Goal: Information Seeking & Learning: Learn about a topic

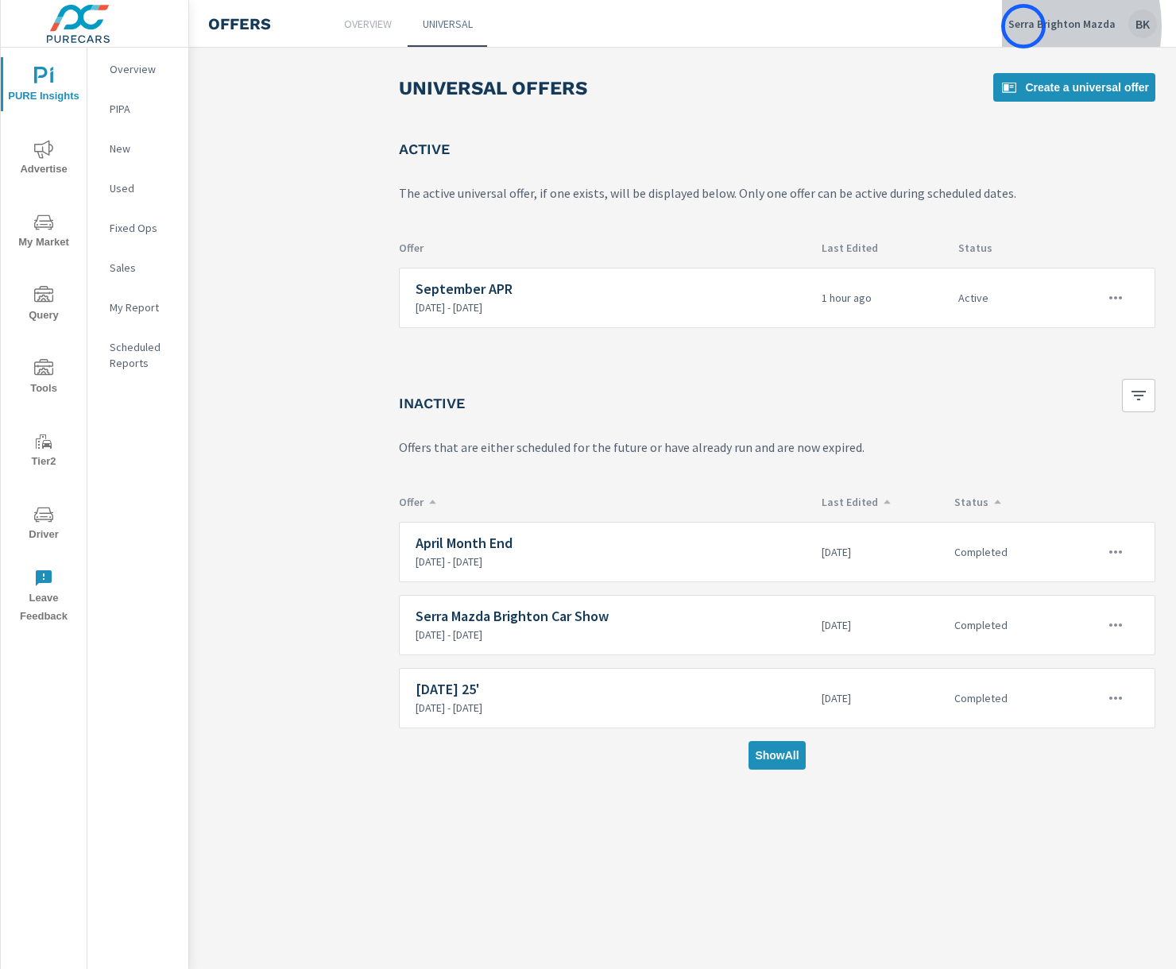
click at [1023, 26] on p "Serra Brighton Mazda" at bounding box center [1061, 24] width 107 height 14
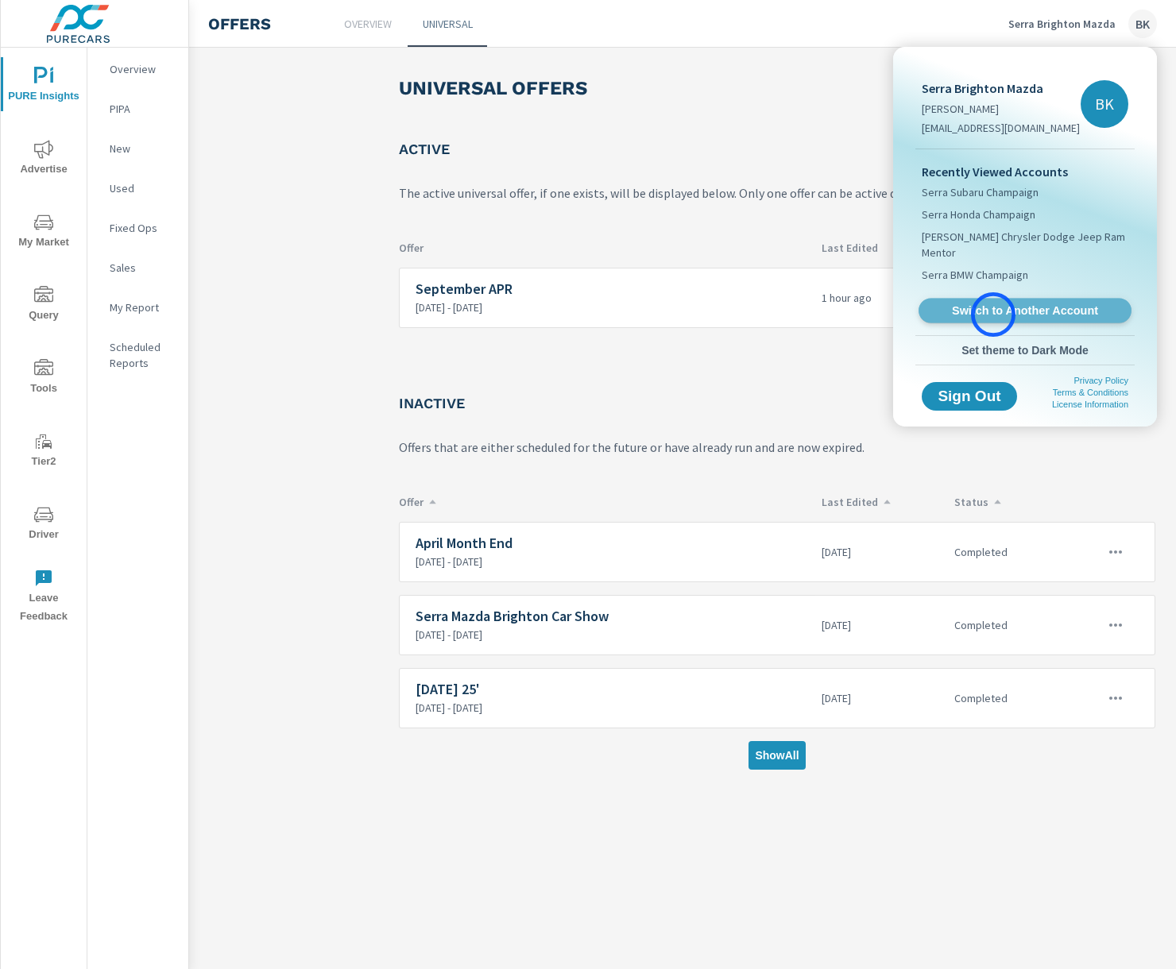
click at [993, 315] on span "Switch to Another Account" at bounding box center [1024, 310] width 195 height 15
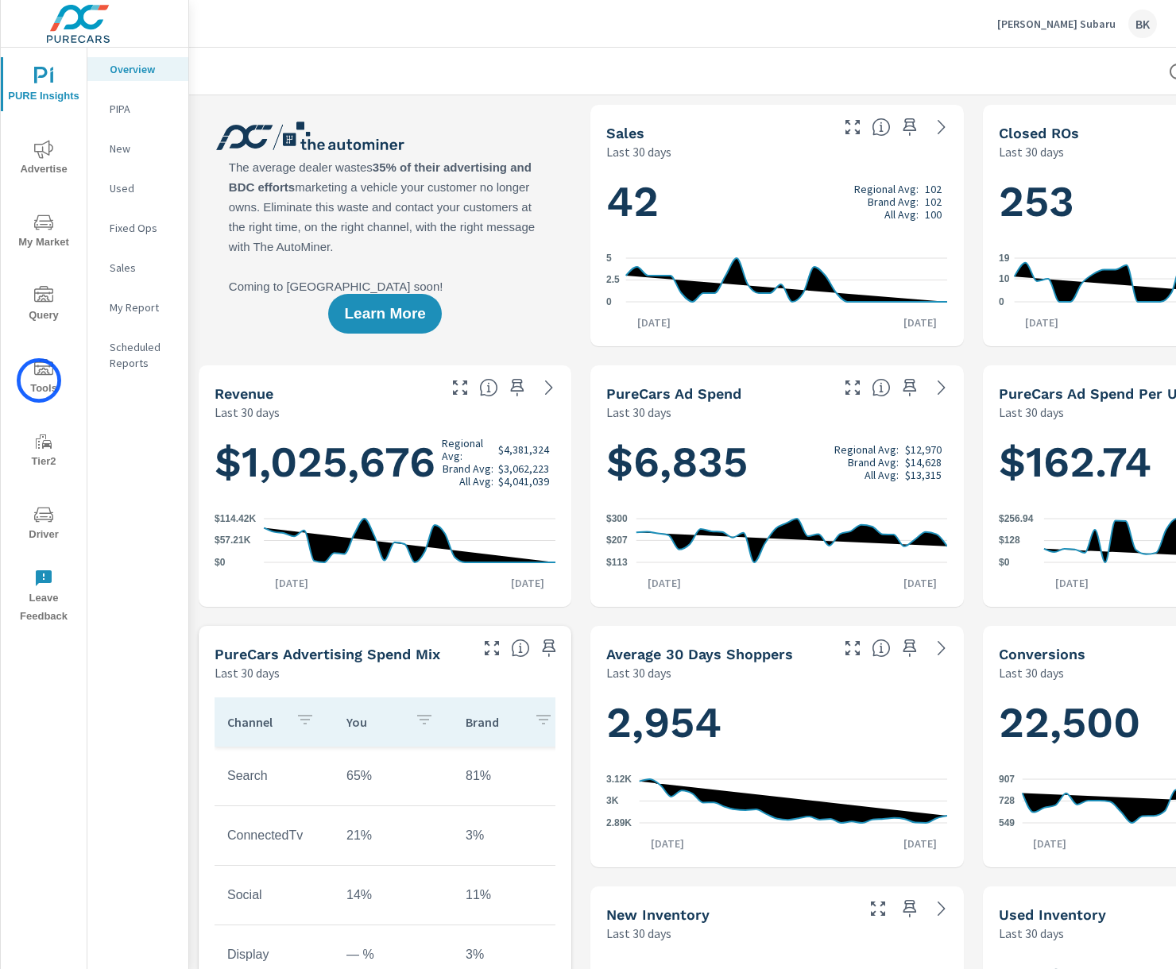
click at [39, 381] on span "Tools" at bounding box center [44, 378] width 76 height 39
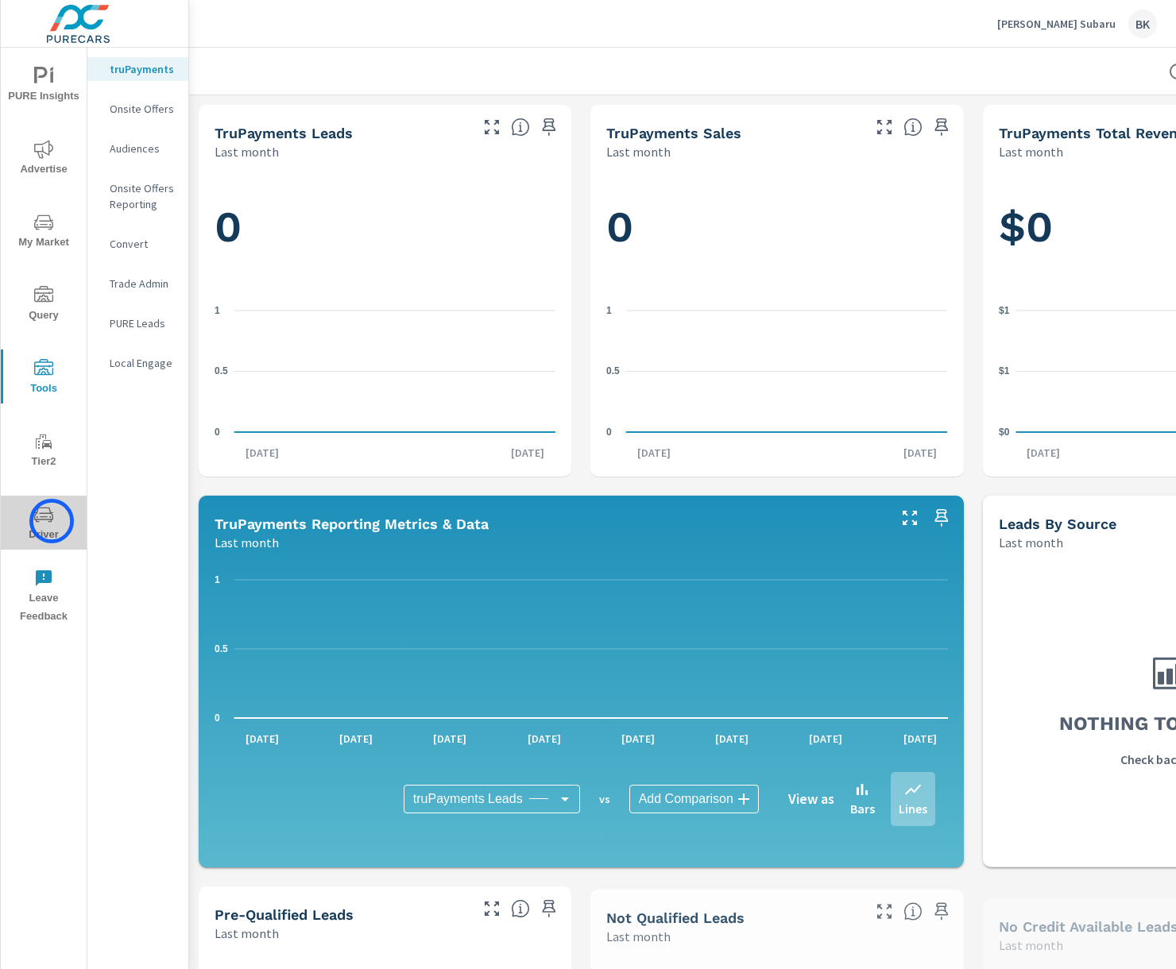
click at [52, 521] on icon "nav menu" at bounding box center [43, 514] width 19 height 19
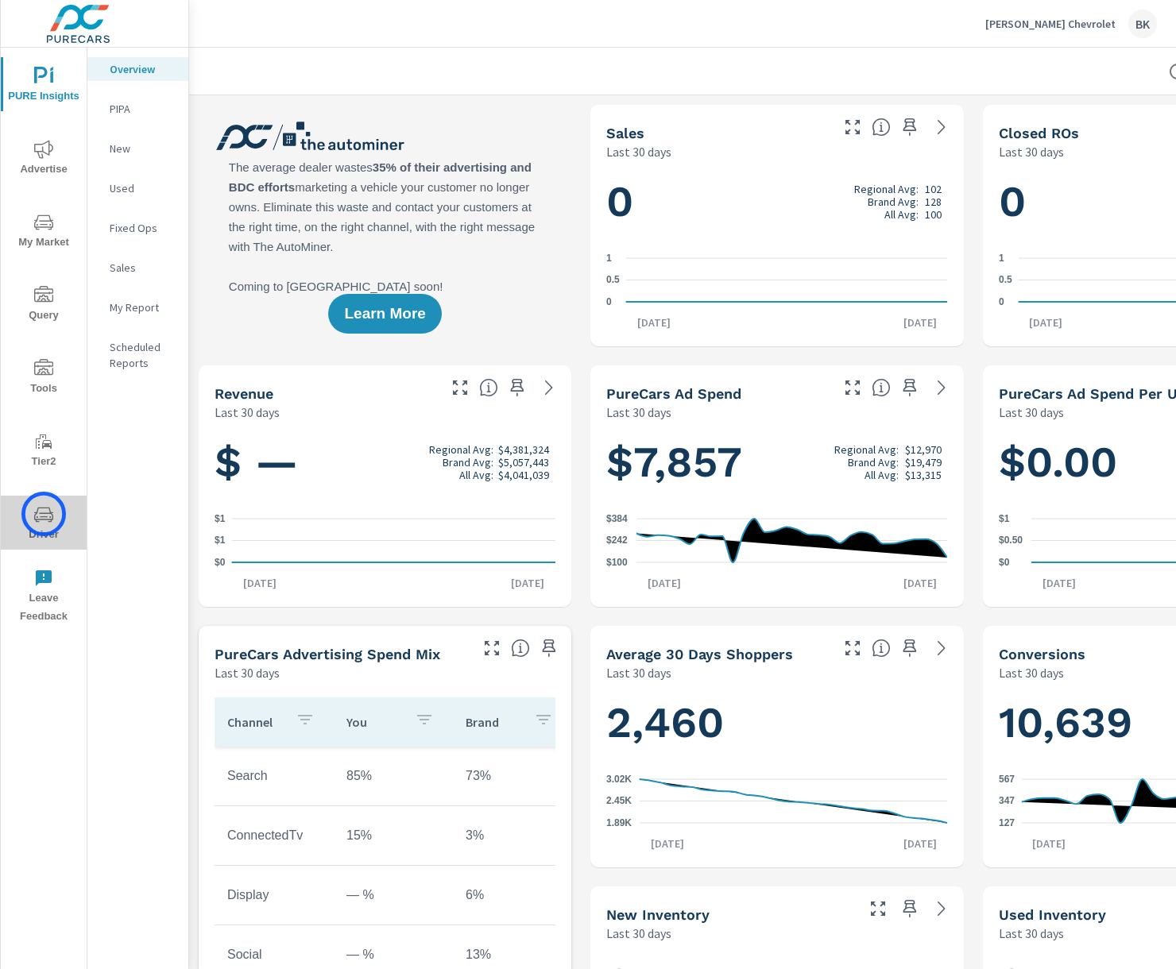
click at [43, 514] on icon "nav menu" at bounding box center [43, 514] width 19 height 19
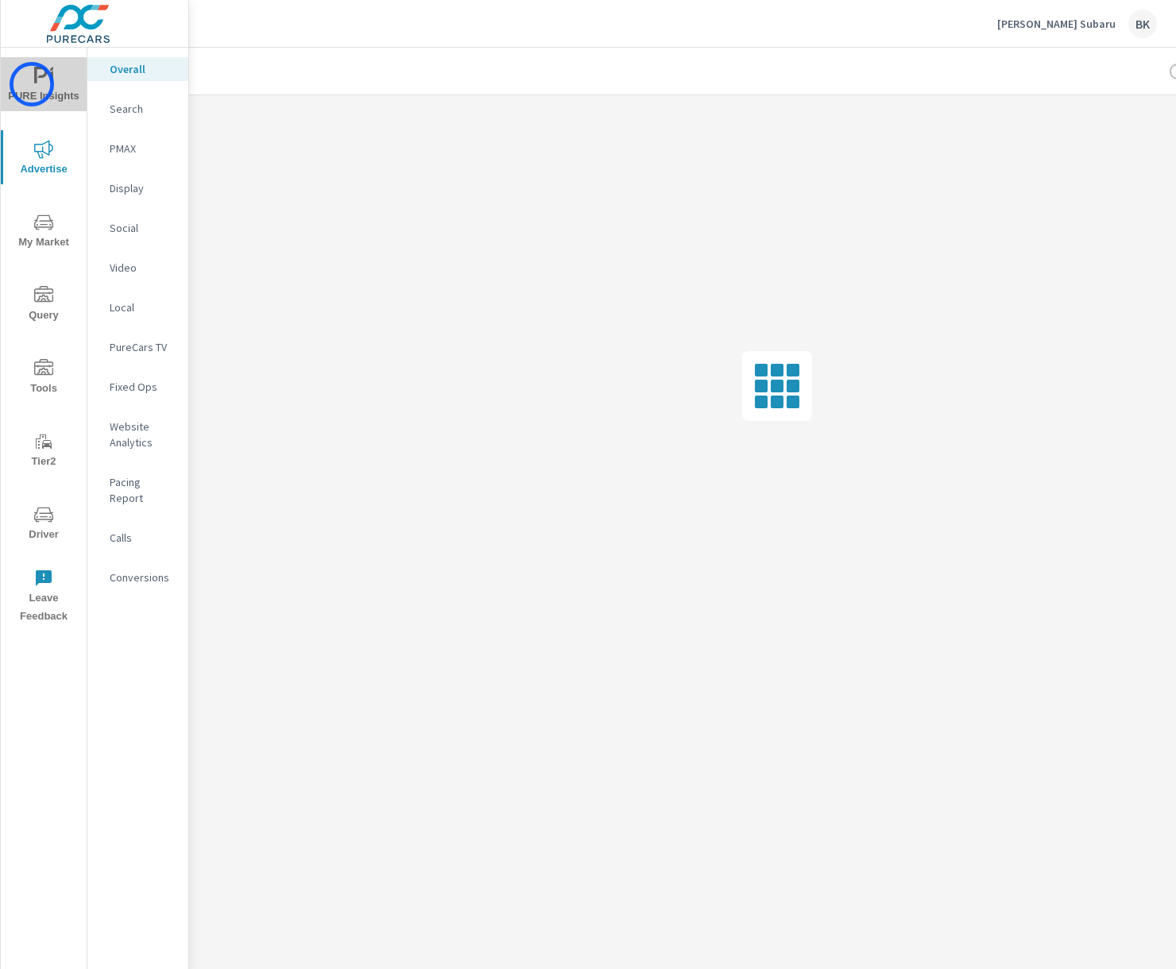
click at [33, 84] on span "PURE Insights" at bounding box center [44, 86] width 76 height 39
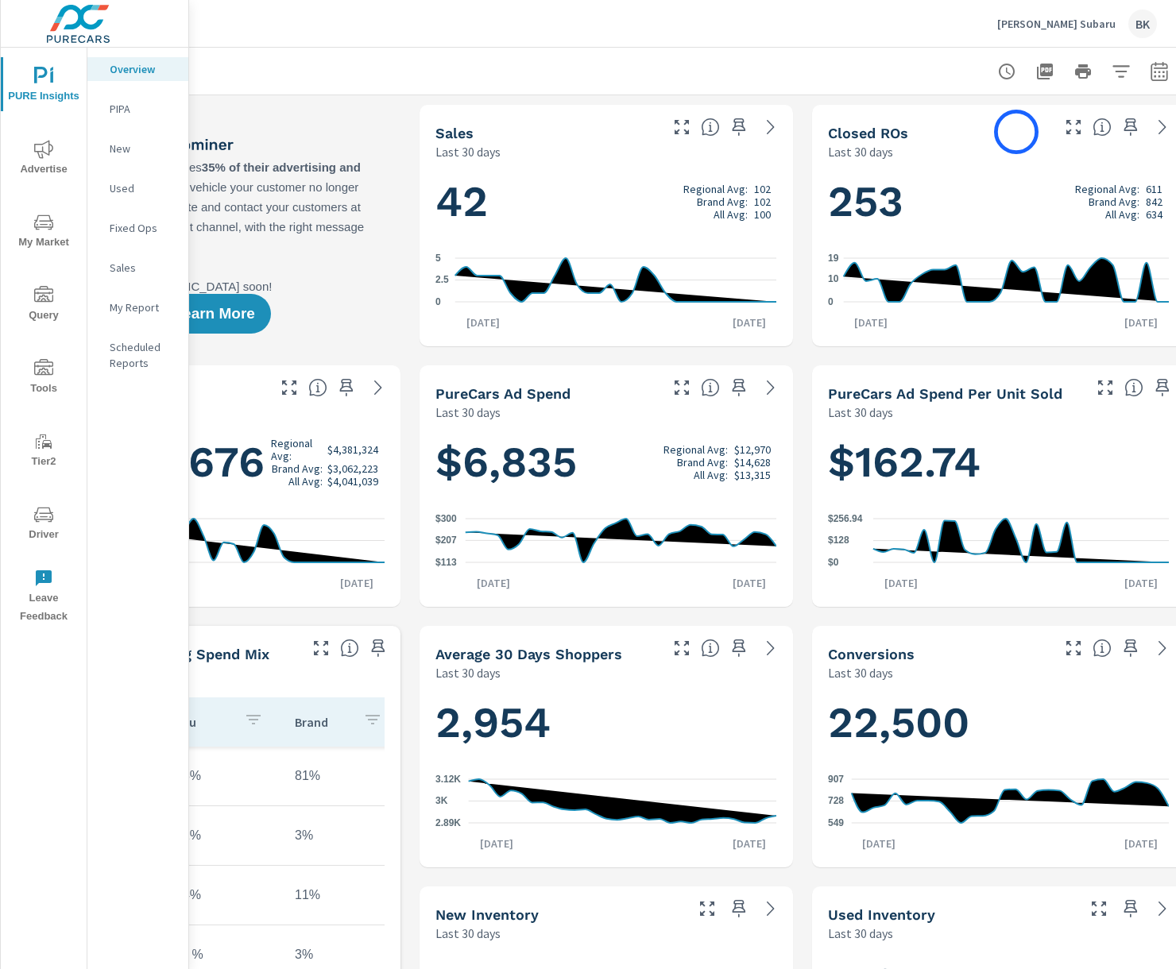
scroll to position [0, 189]
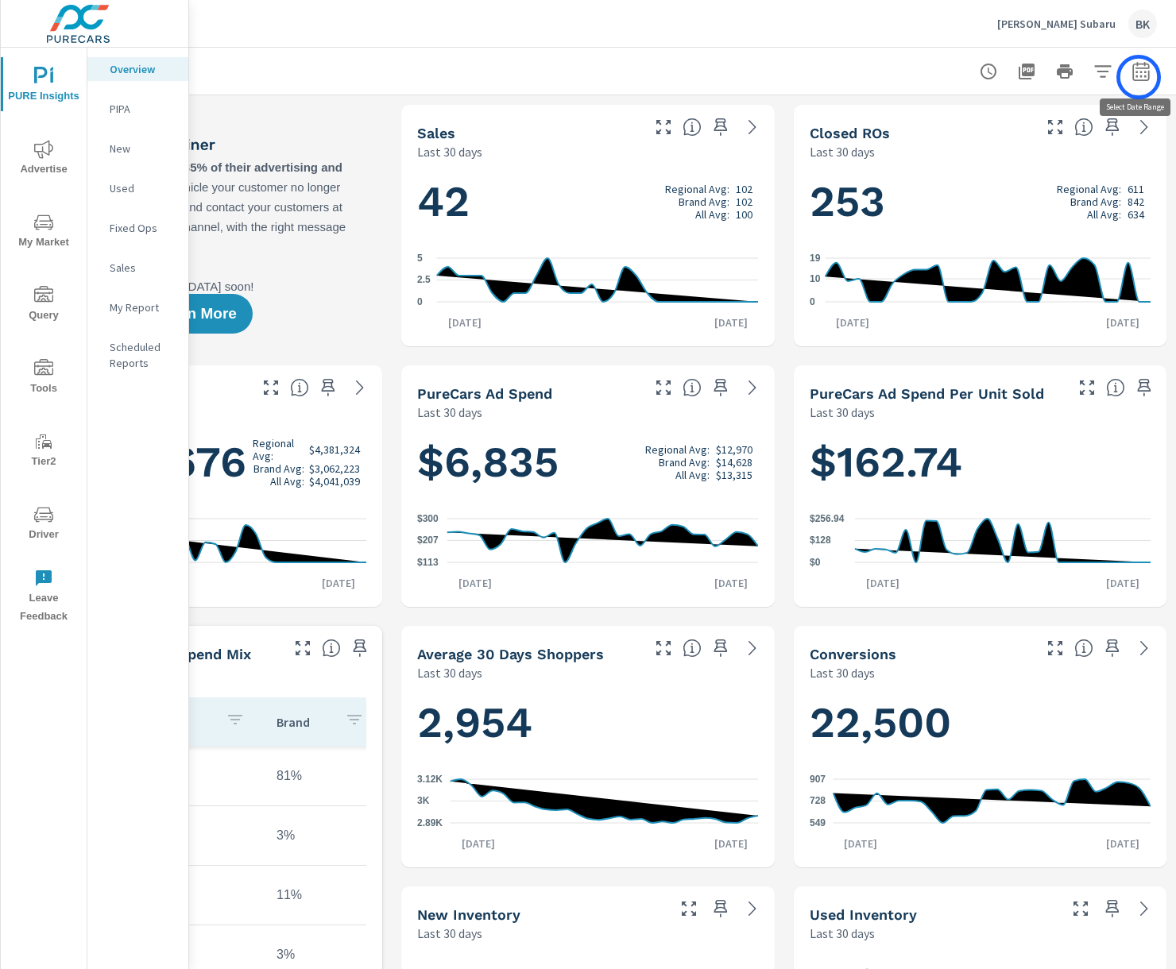
click at [1138, 77] on icon "button" at bounding box center [1140, 71] width 19 height 19
select select "Last 30 days"
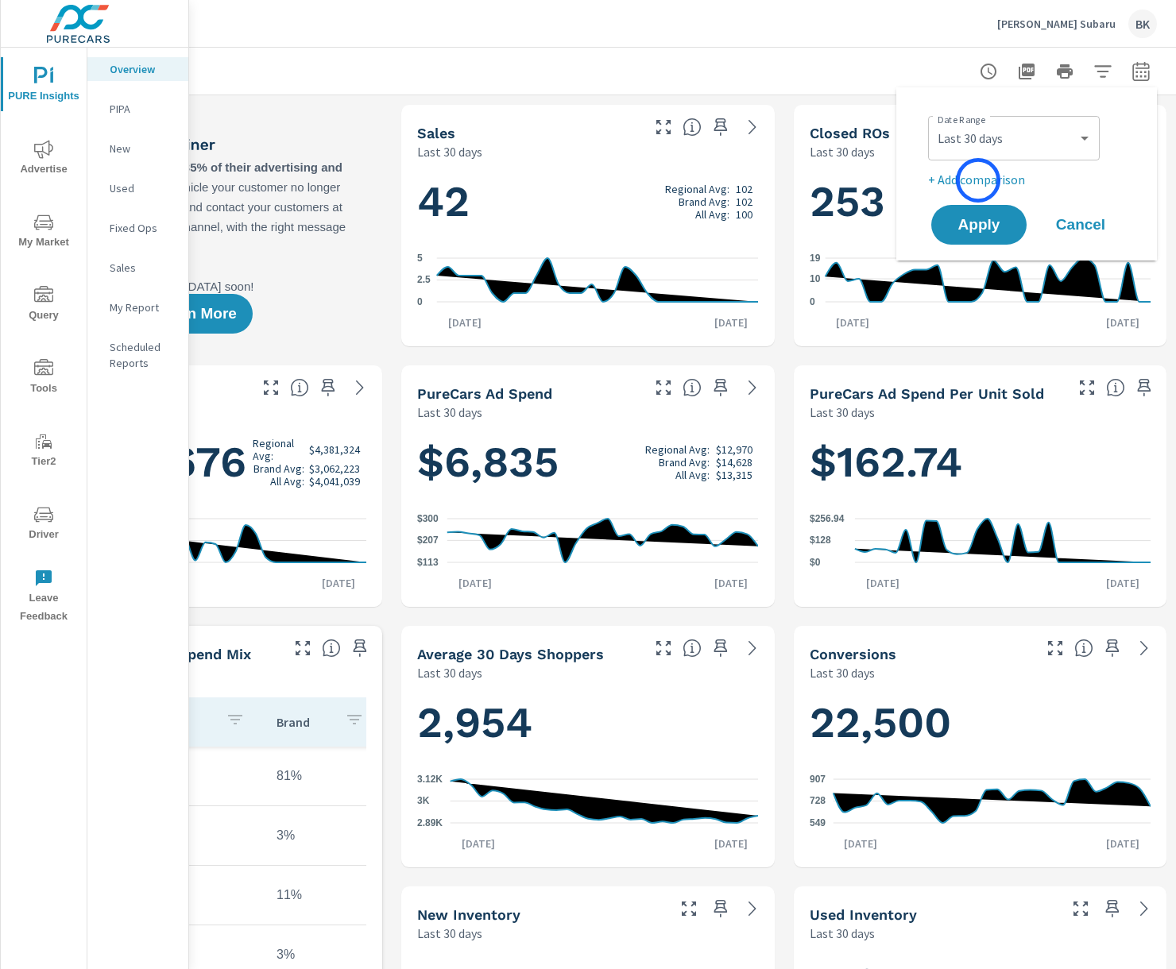
click at [978, 180] on p "+ Add comparison" at bounding box center [1029, 179] width 203 height 19
select select "Previous period"
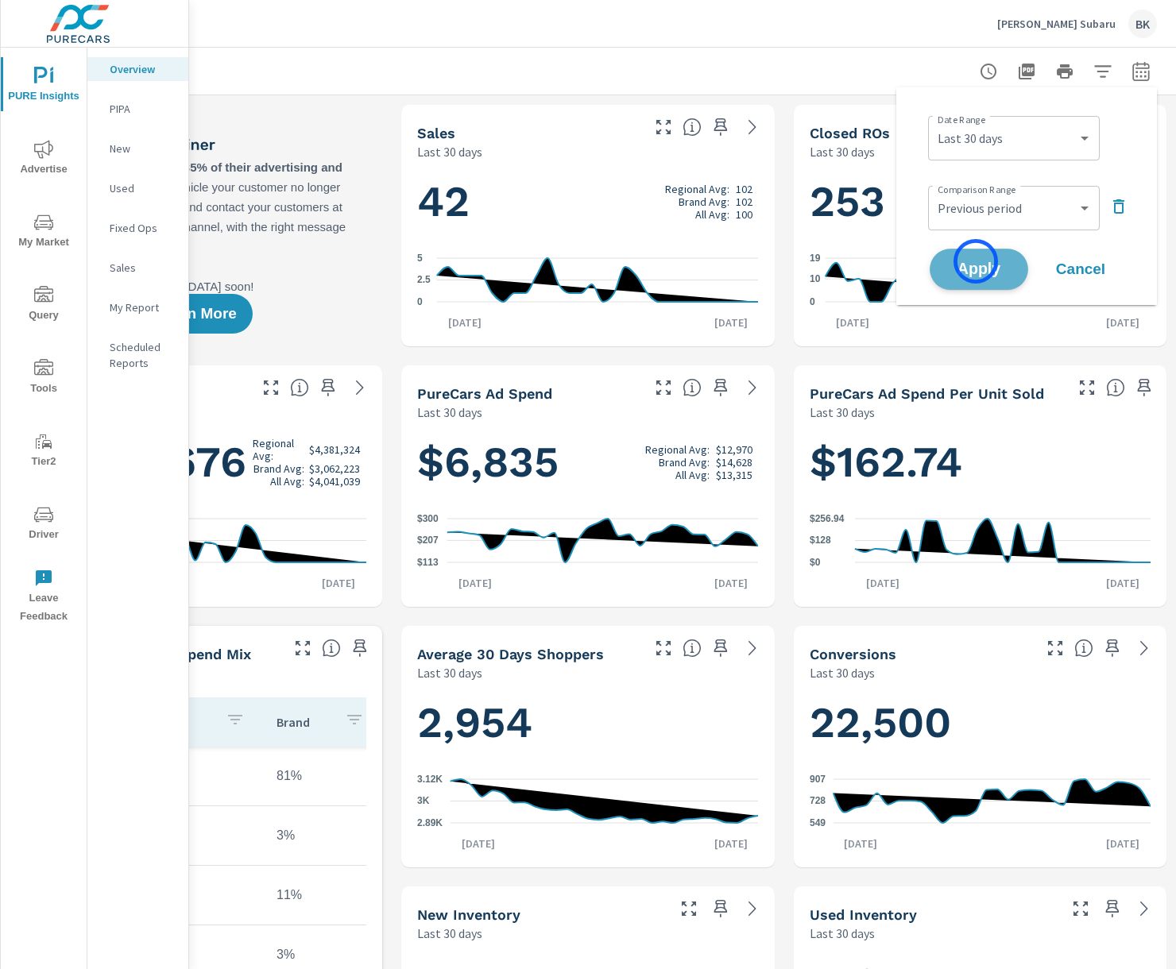
click at [975, 262] on span "Apply" at bounding box center [978, 269] width 65 height 15
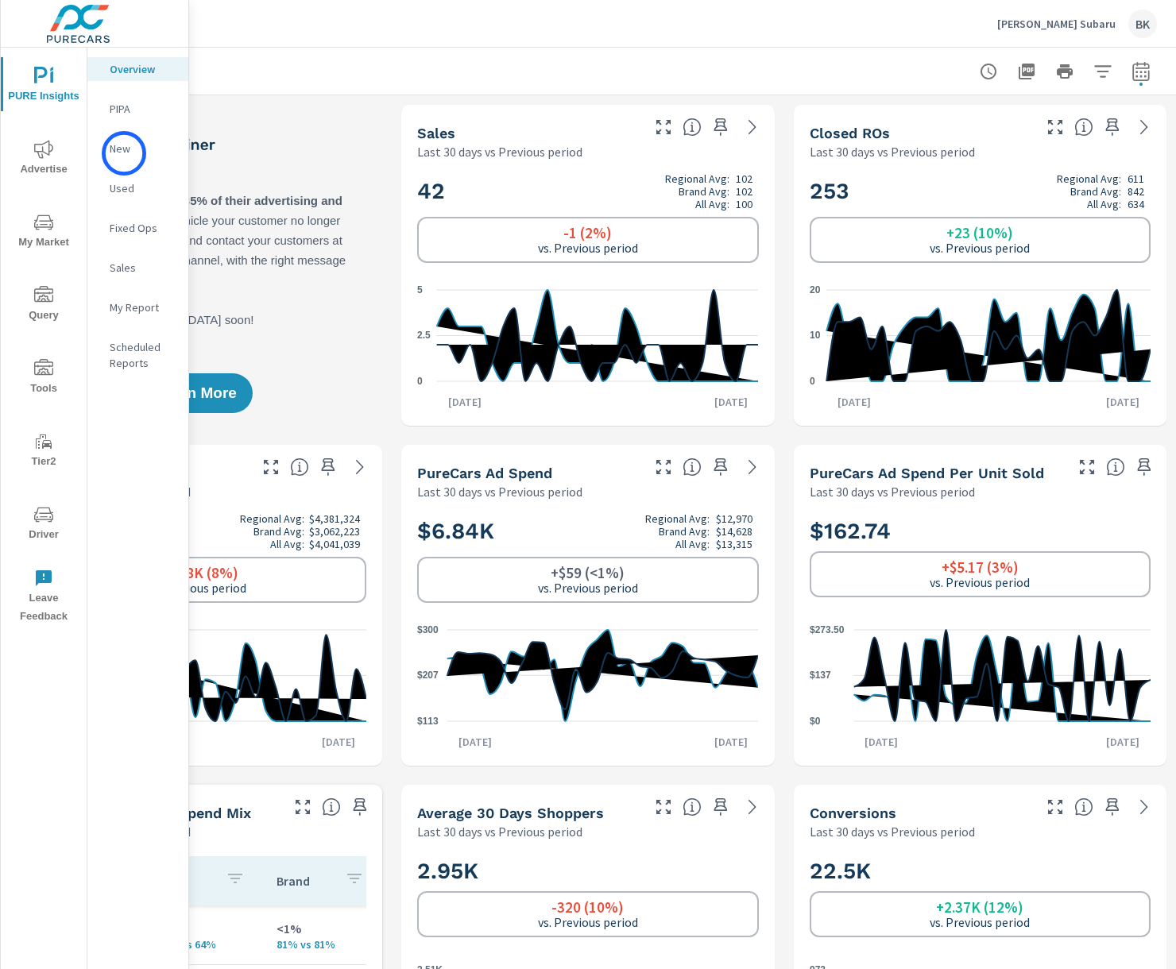
click at [124, 153] on p "New" at bounding box center [143, 149] width 66 height 16
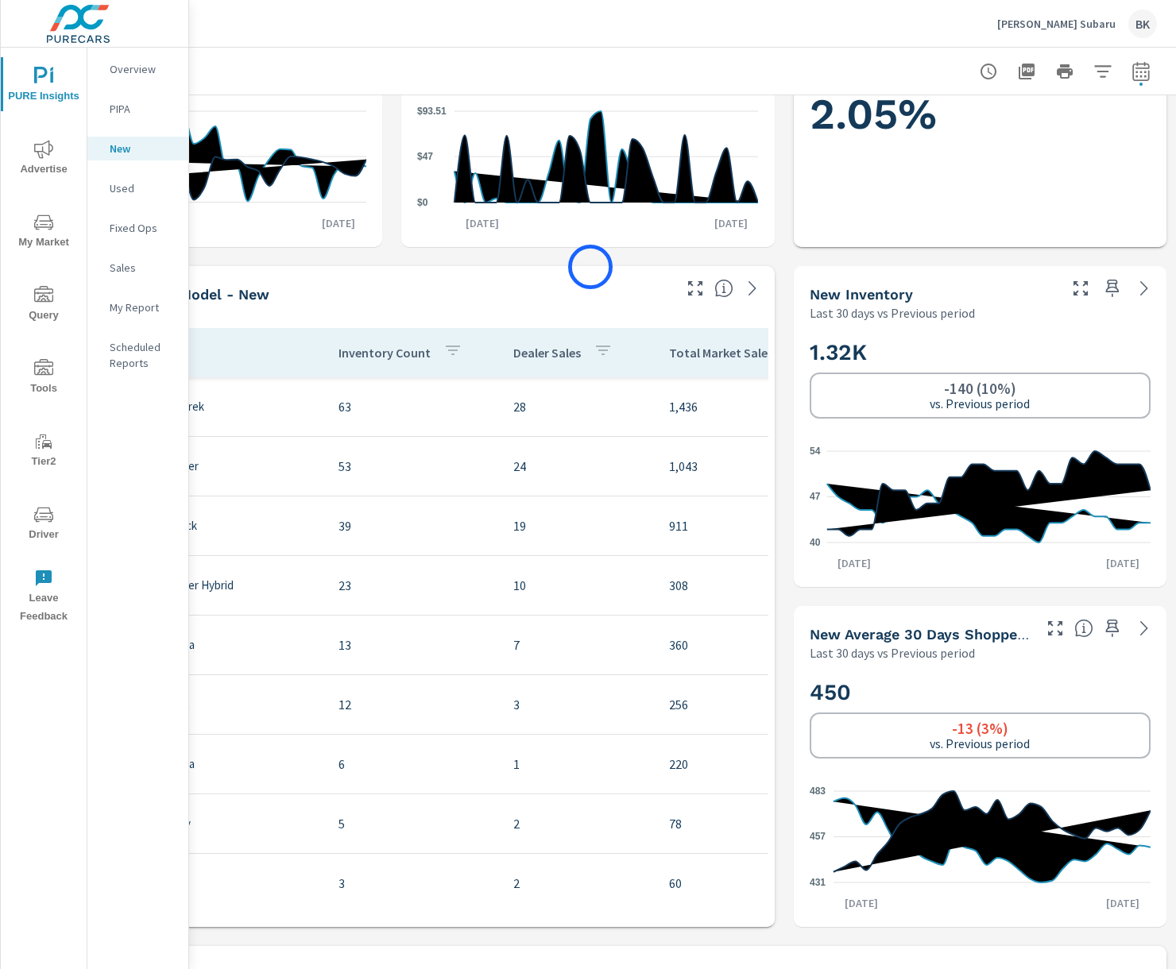
scroll to position [610, 189]
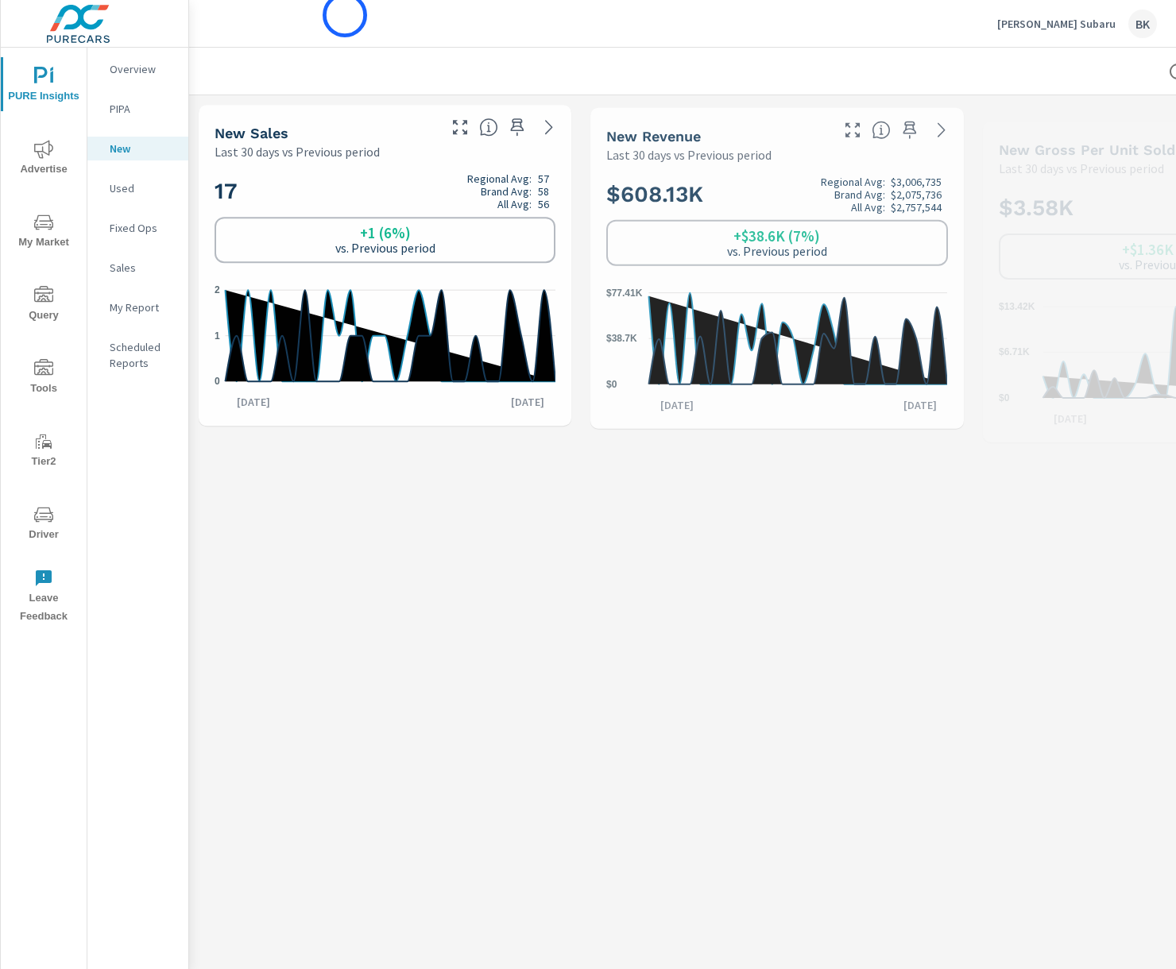
scroll to position [60, 0]
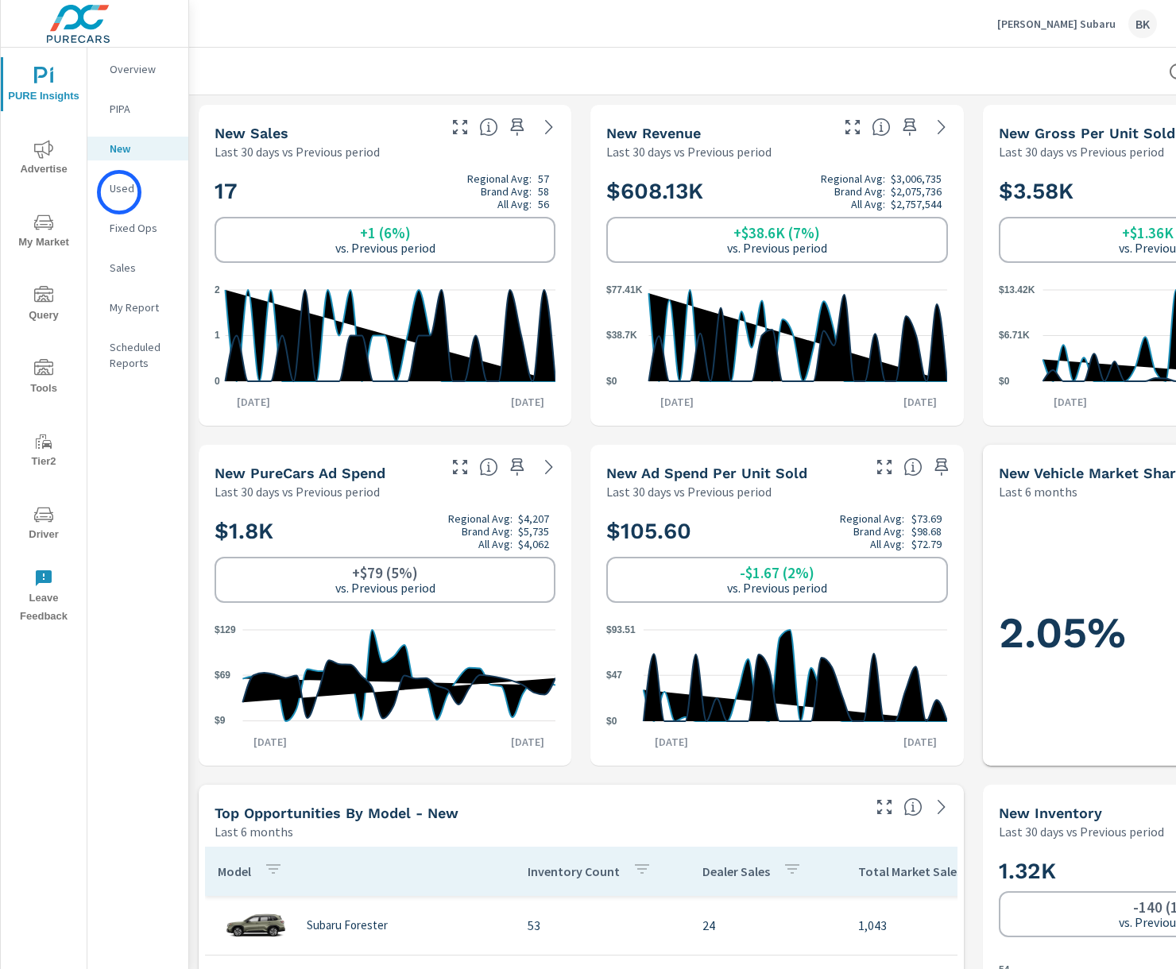
click at [119, 192] on p "Used" at bounding box center [143, 188] width 66 height 16
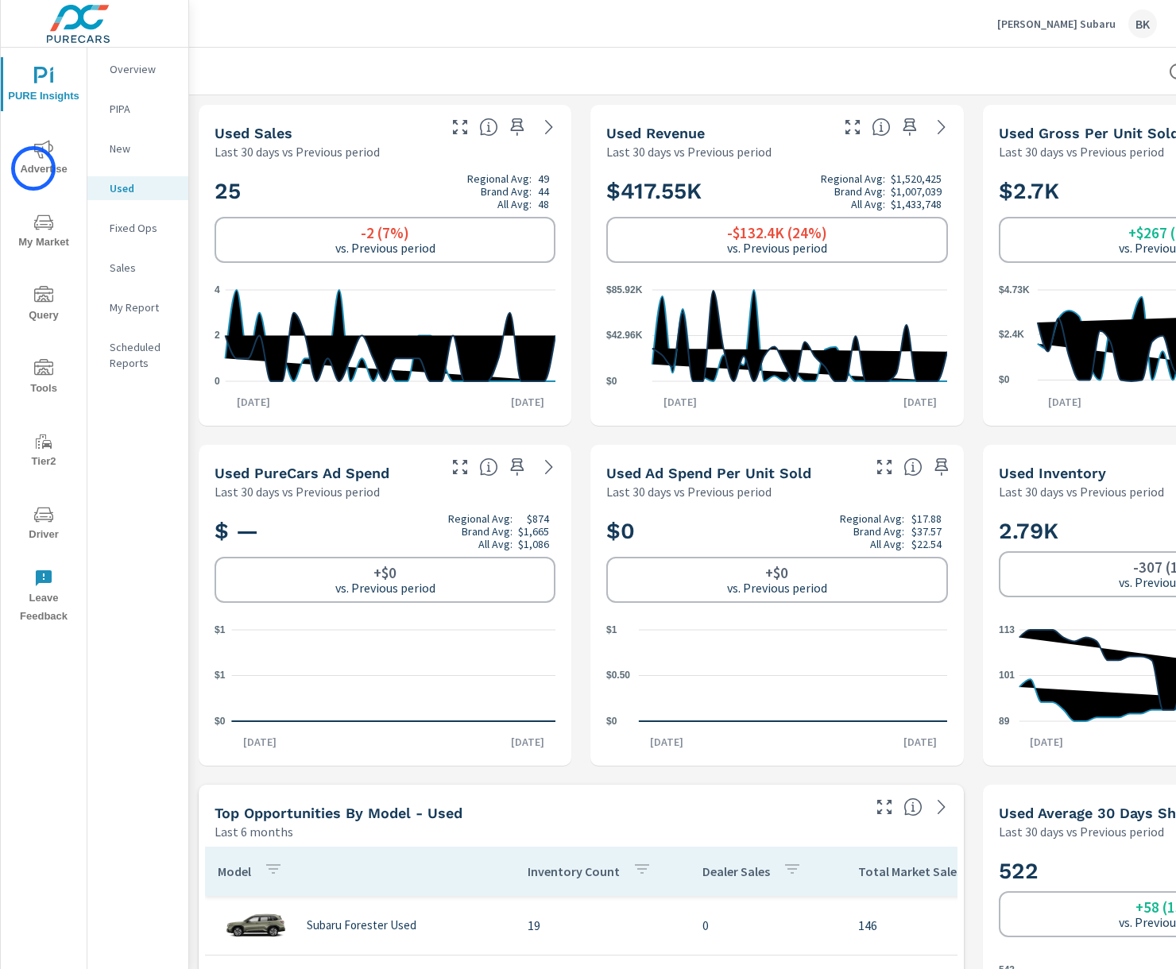
click at [33, 168] on span "Advertise" at bounding box center [44, 159] width 76 height 39
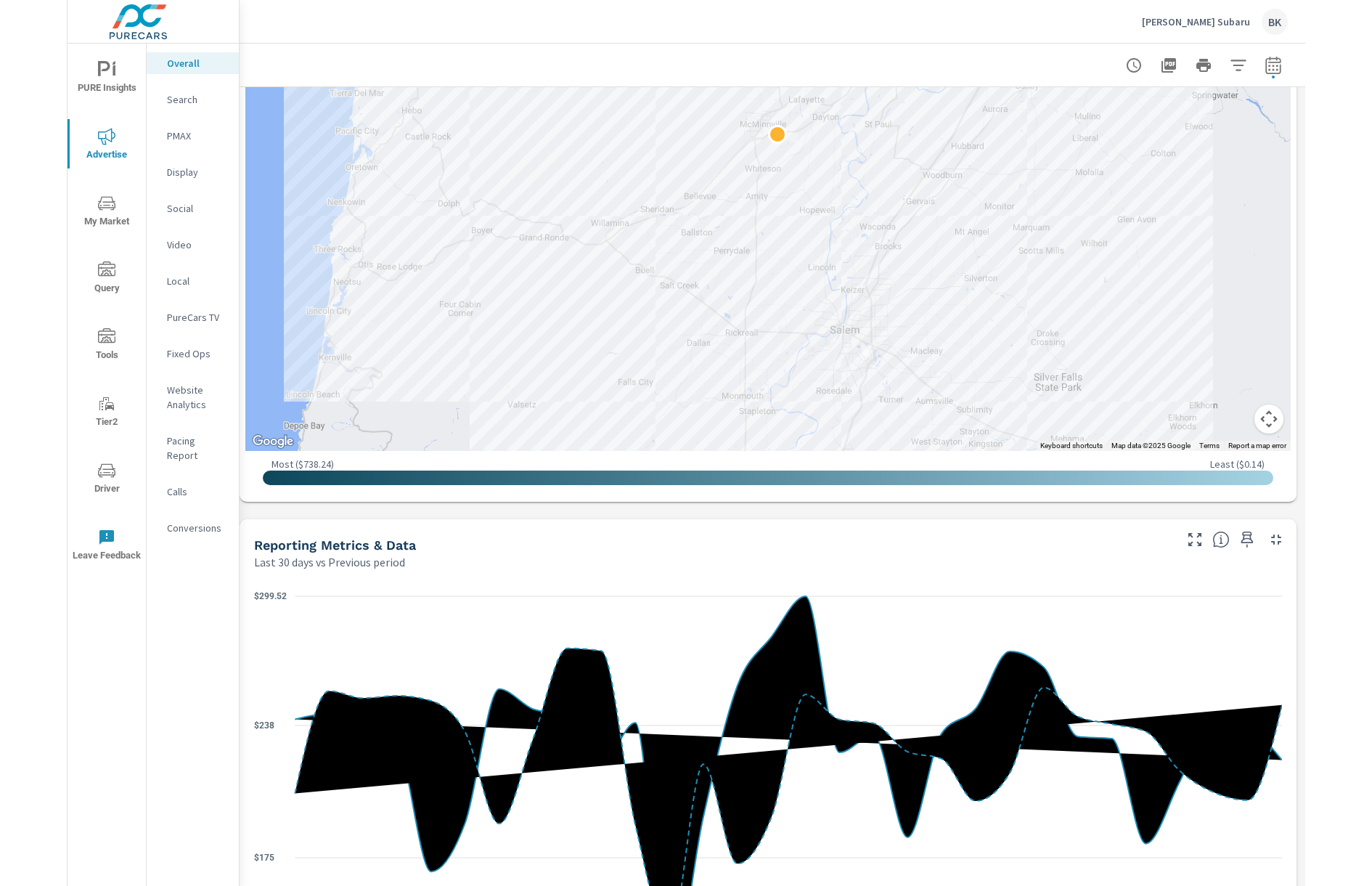
scroll to position [976, 0]
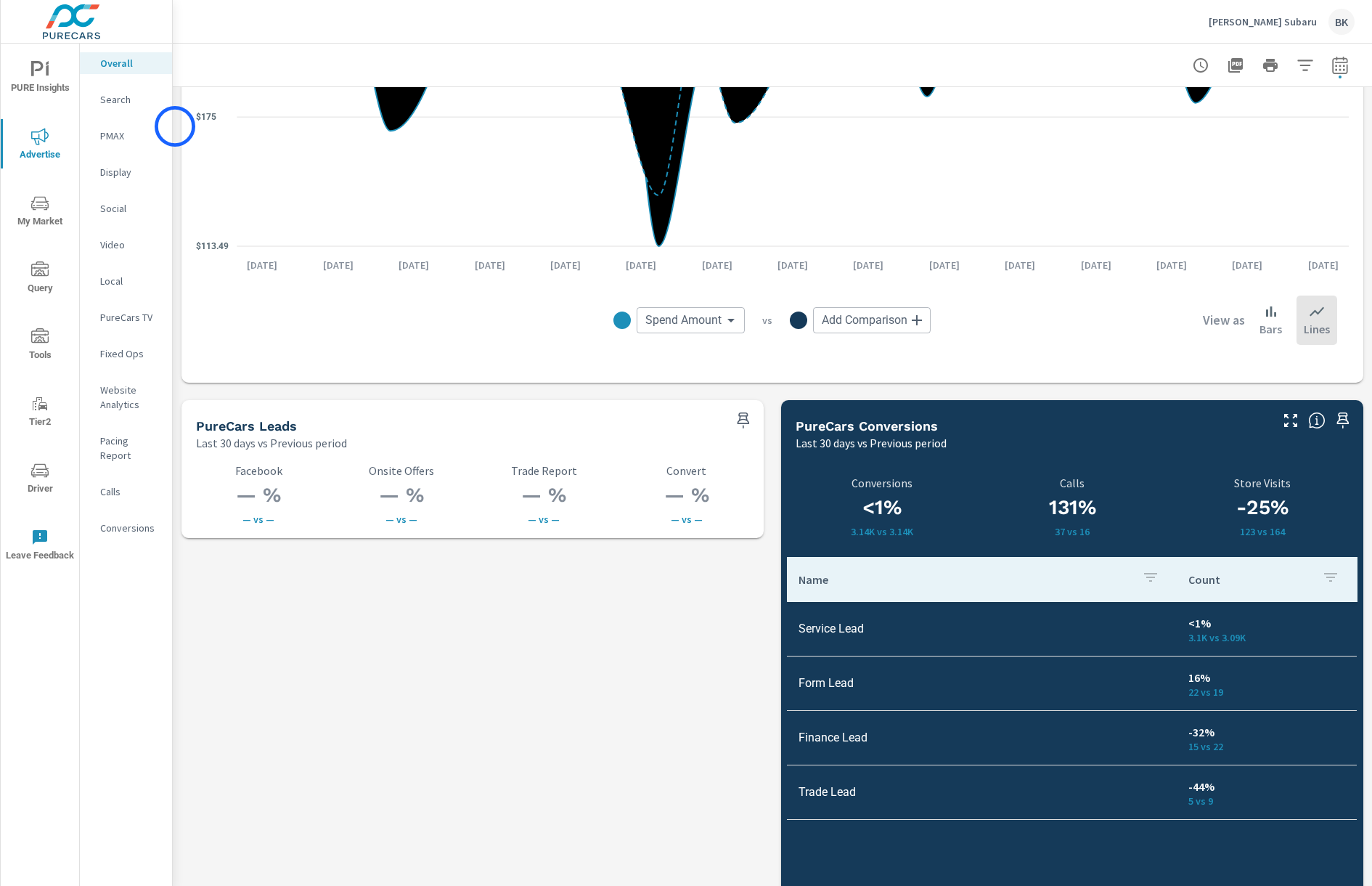
scroll to position [1724, 0]
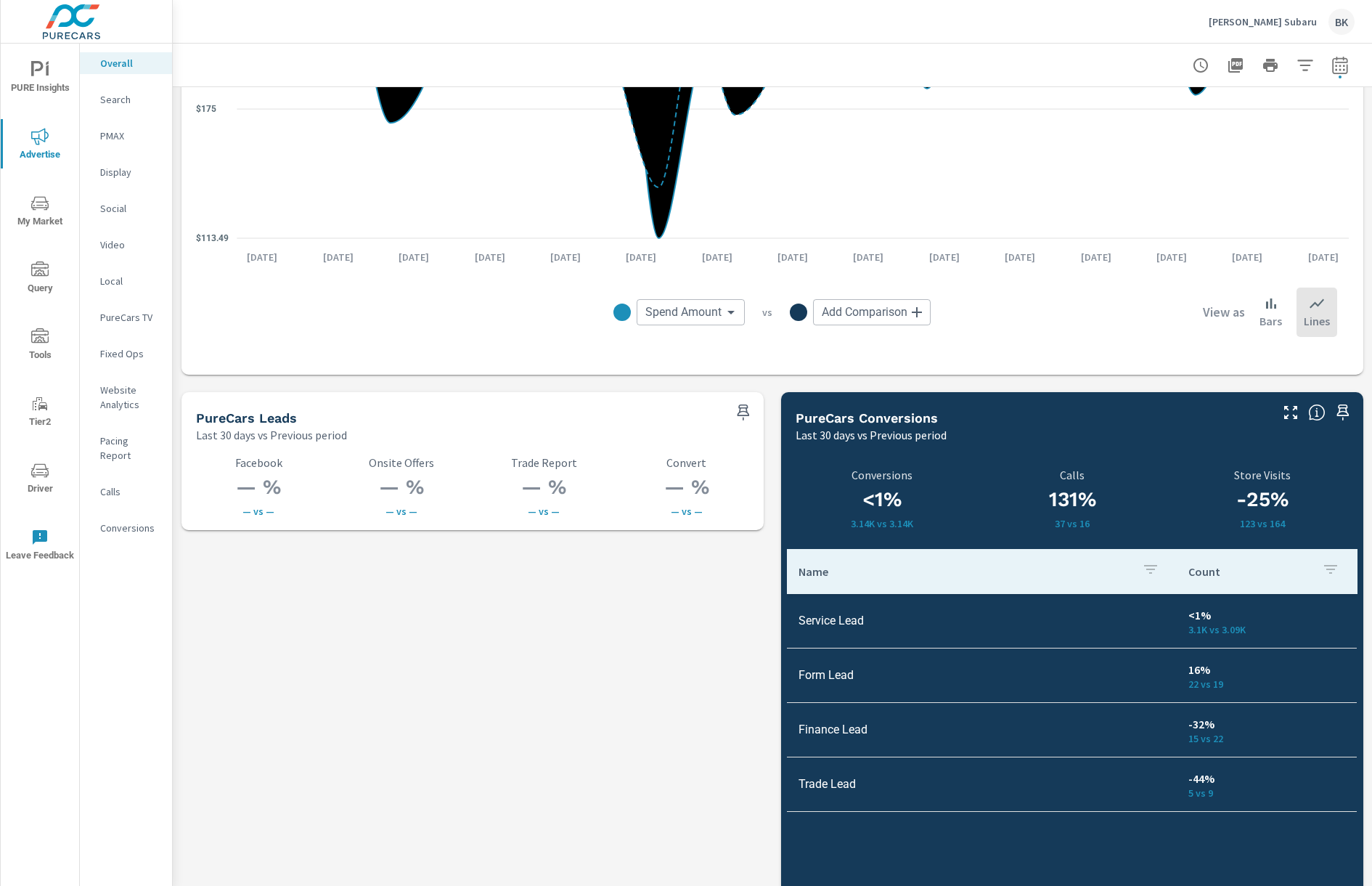
click at [116, 101] on p "Search" at bounding box center [131, 100] width 60 height 15
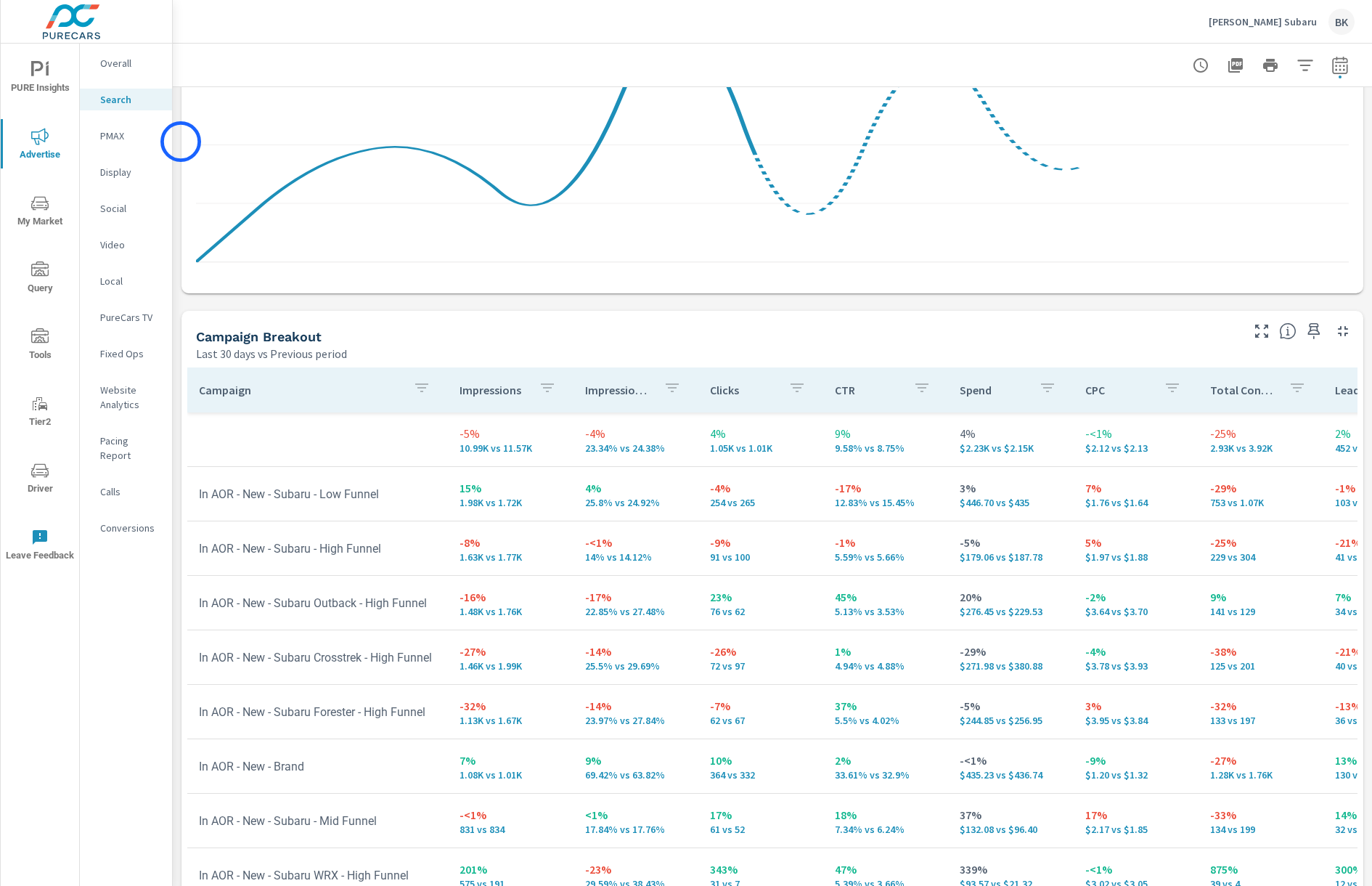
scroll to position [1222, 0]
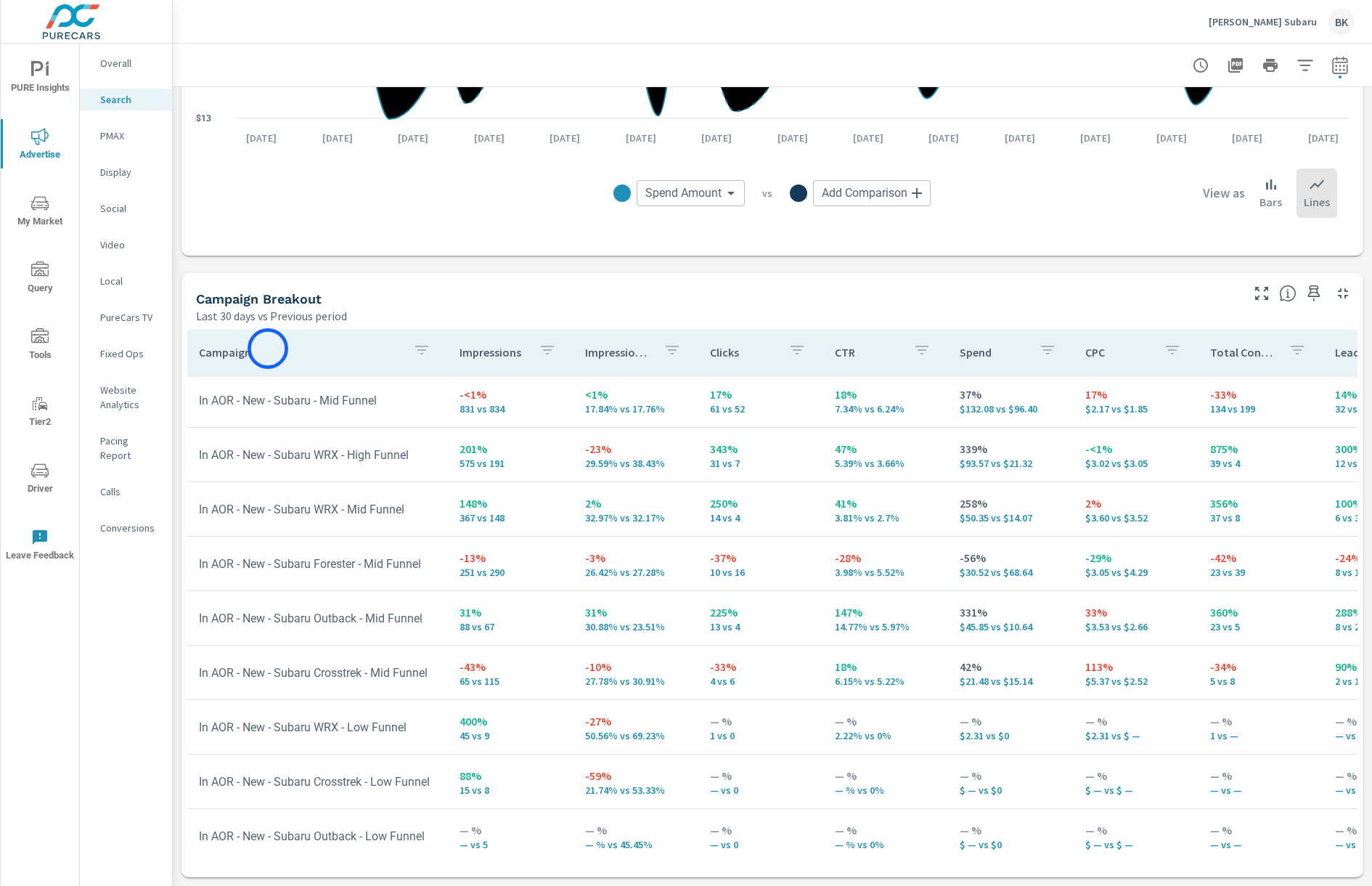
scroll to position [397, 0]
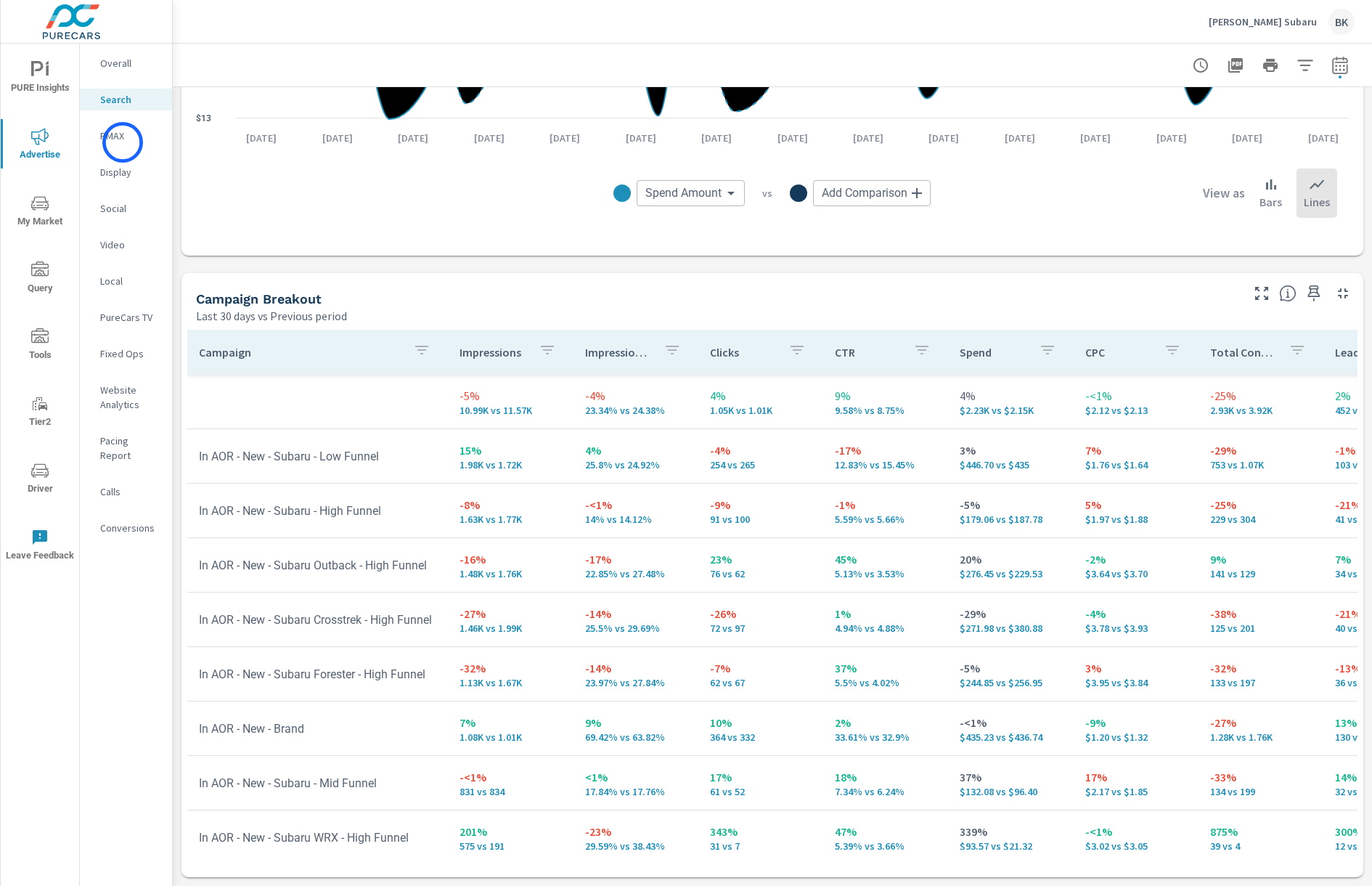
click at [122, 143] on p "PMAX" at bounding box center [131, 136] width 60 height 15
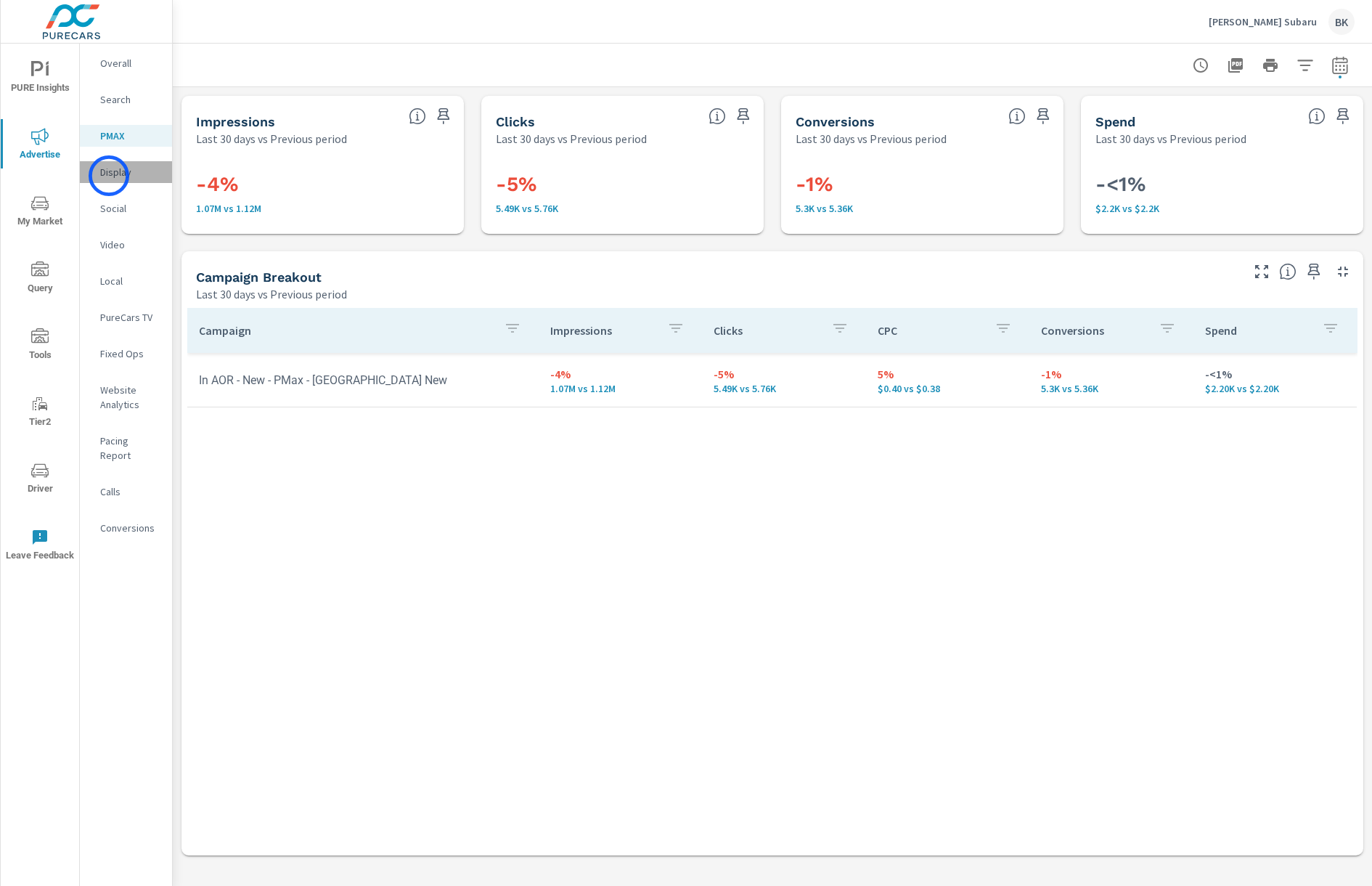
click at [109, 176] on p "Display" at bounding box center [131, 172] width 60 height 15
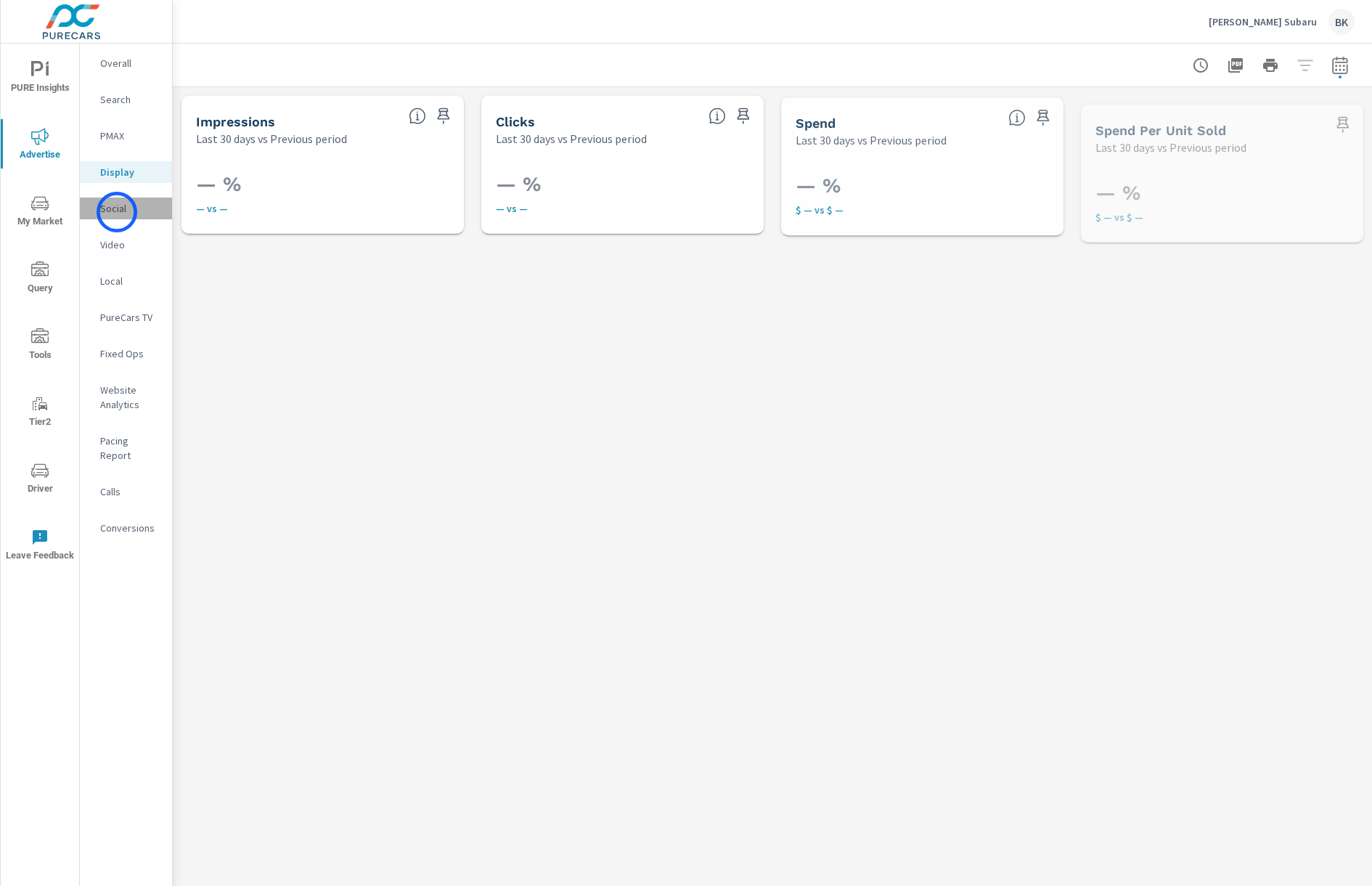
click at [117, 212] on p "Social" at bounding box center [131, 208] width 60 height 15
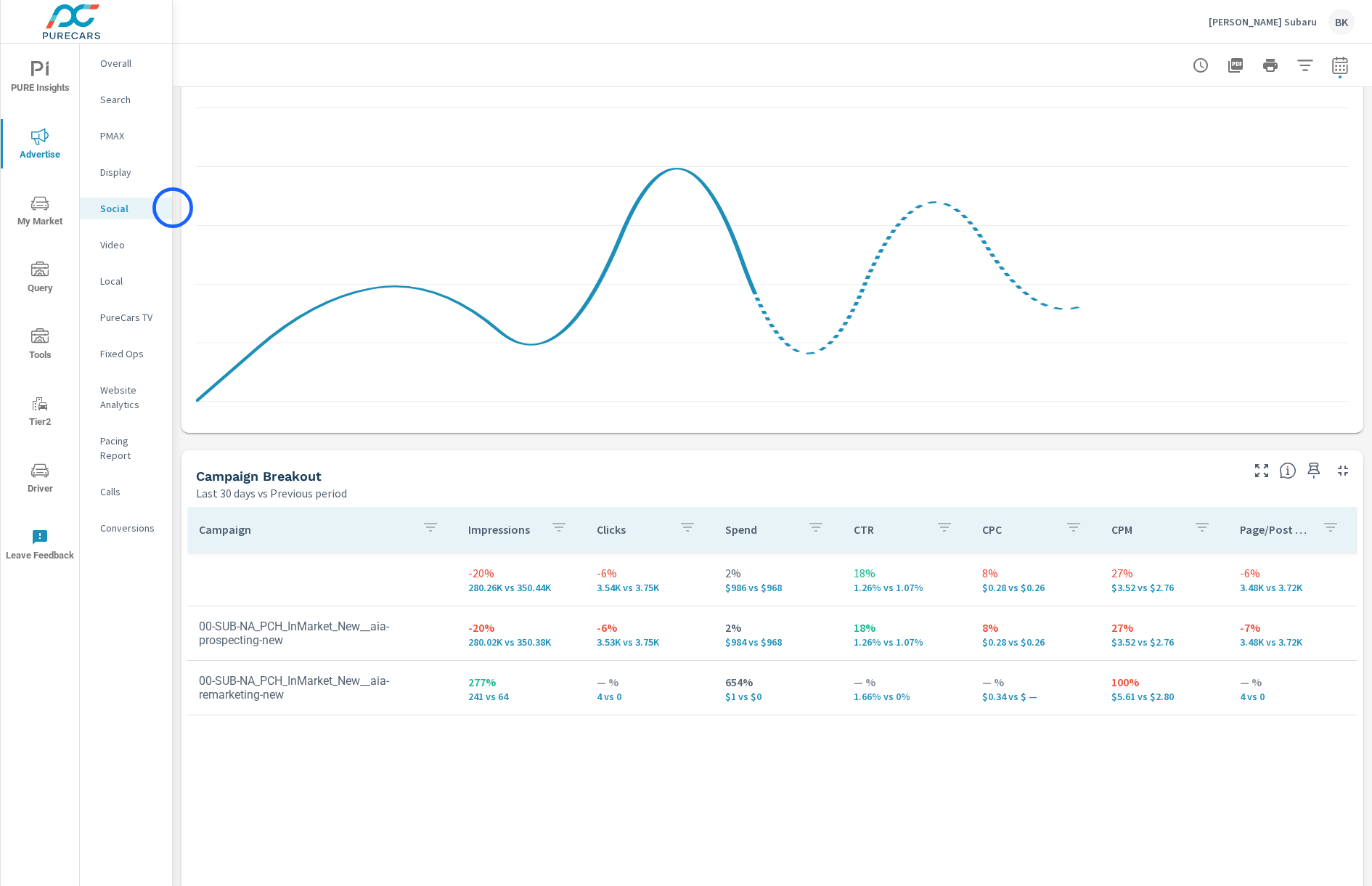
scroll to position [334, 0]
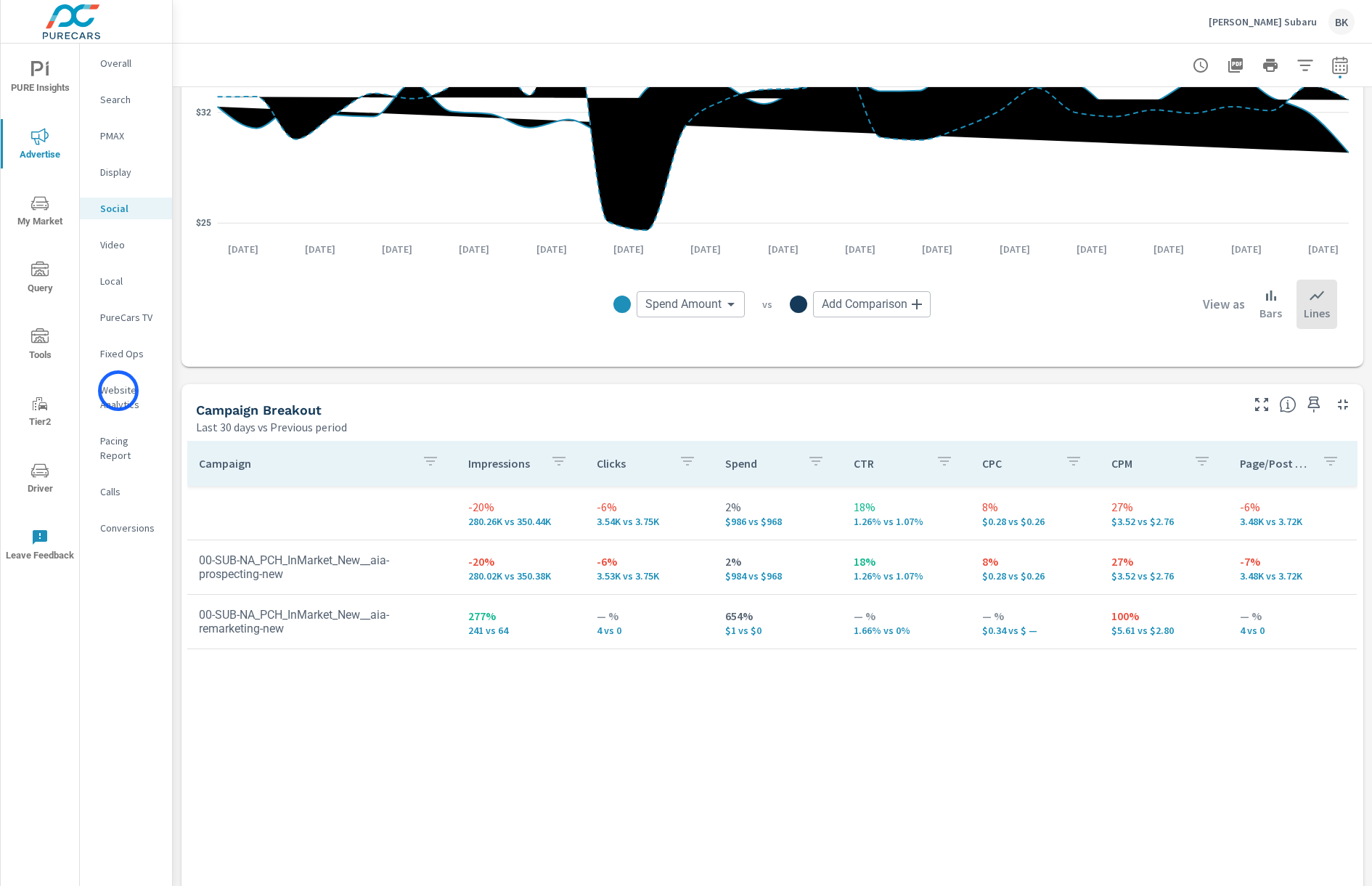
click at [118, 390] on p "Website Analytics" at bounding box center [131, 398] width 60 height 29
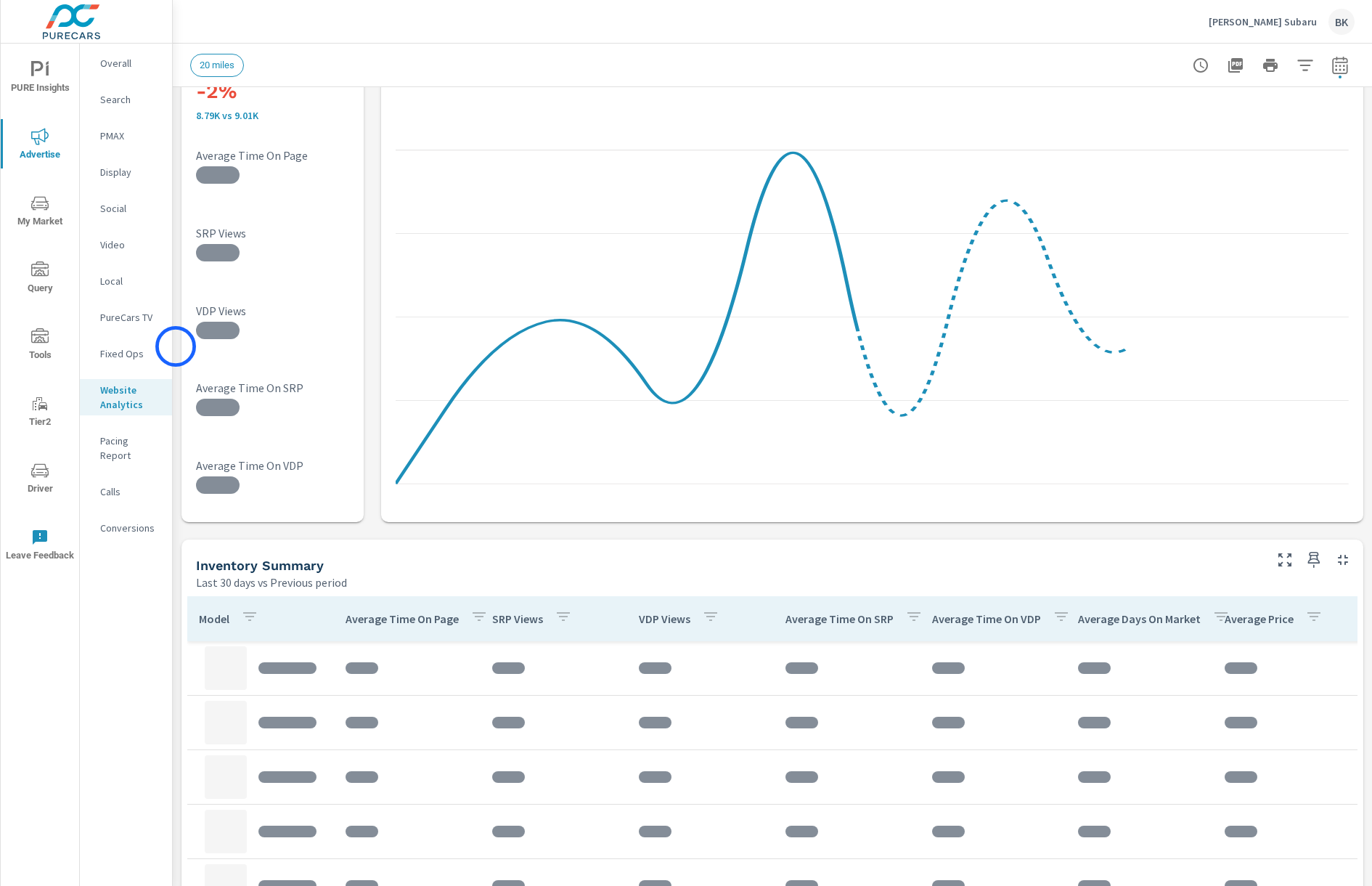
scroll to position [212, 0]
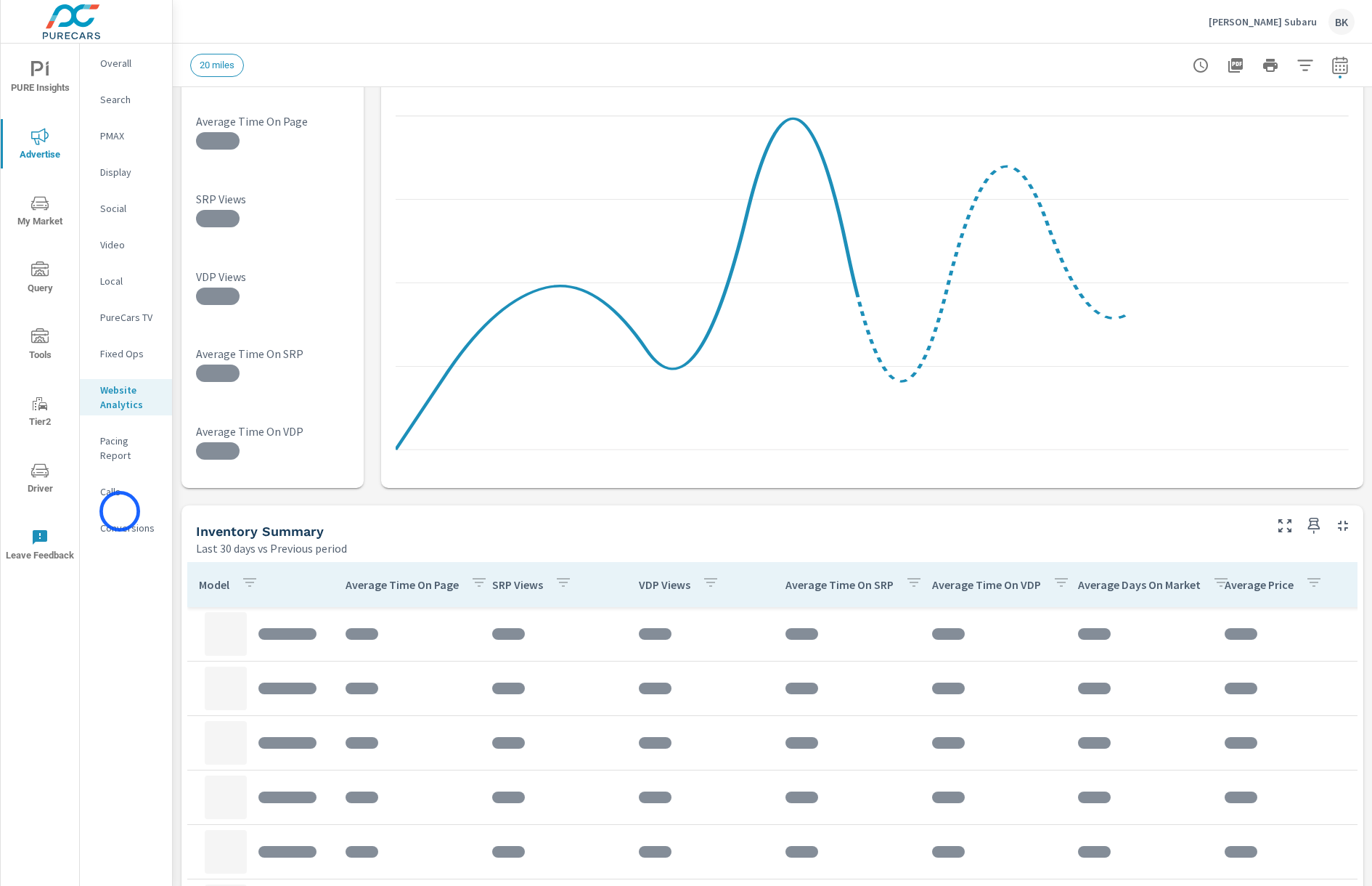
click at [120, 521] on p "Conversions" at bounding box center [131, 528] width 60 height 15
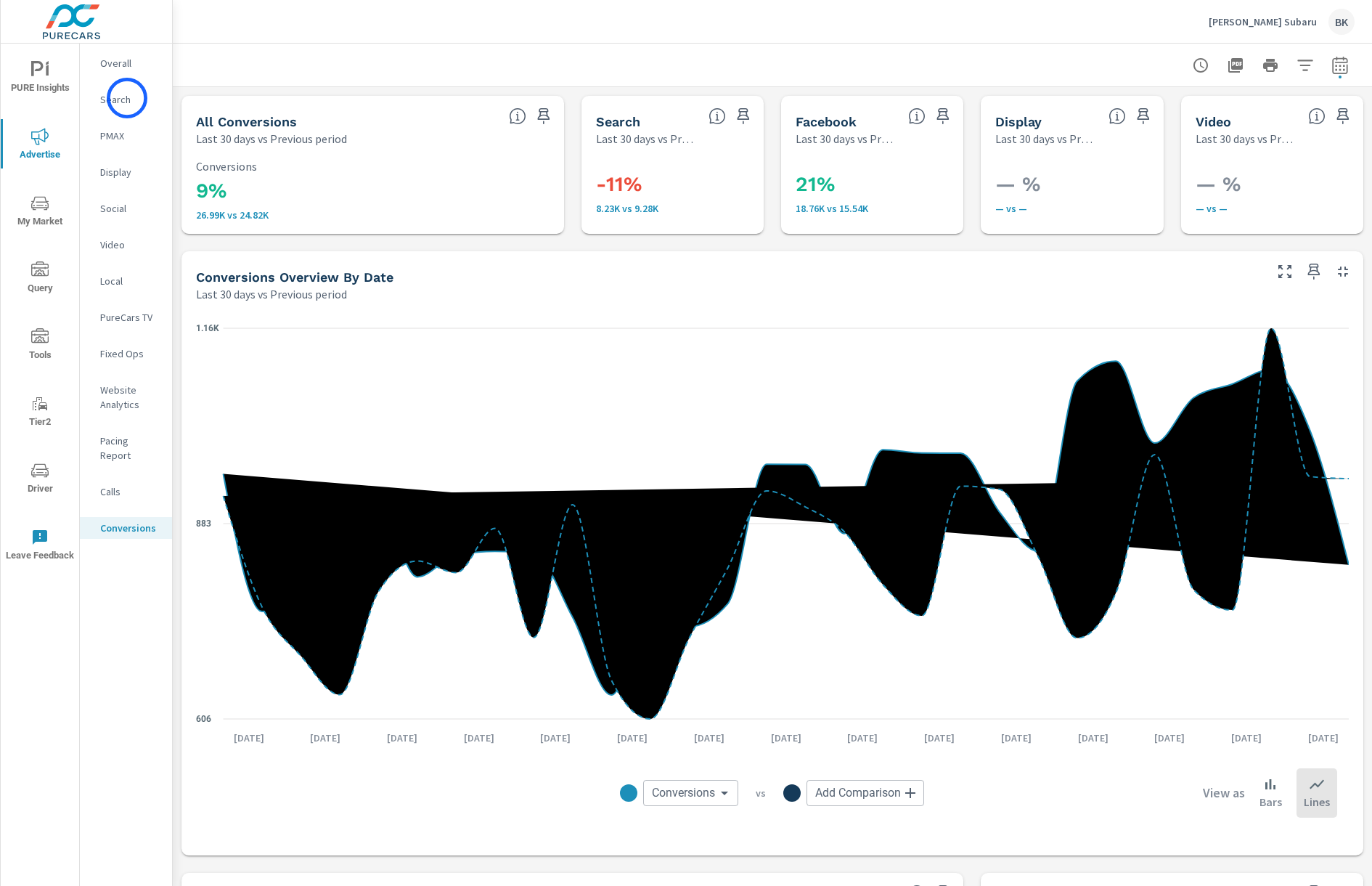
click at [127, 98] on p "Search" at bounding box center [131, 100] width 60 height 15
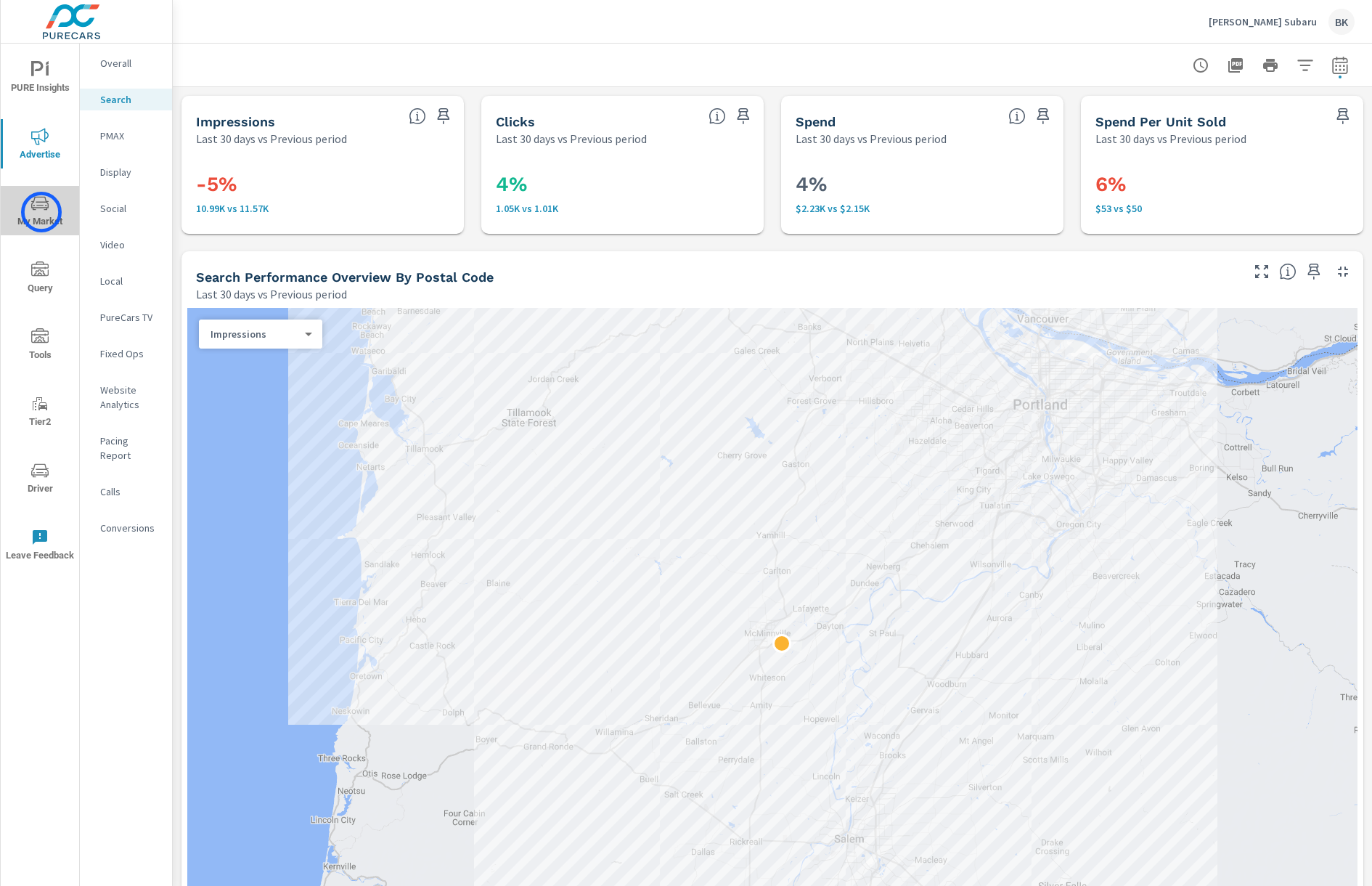
click at [41, 212] on span "My Market" at bounding box center [40, 212] width 69 height 36
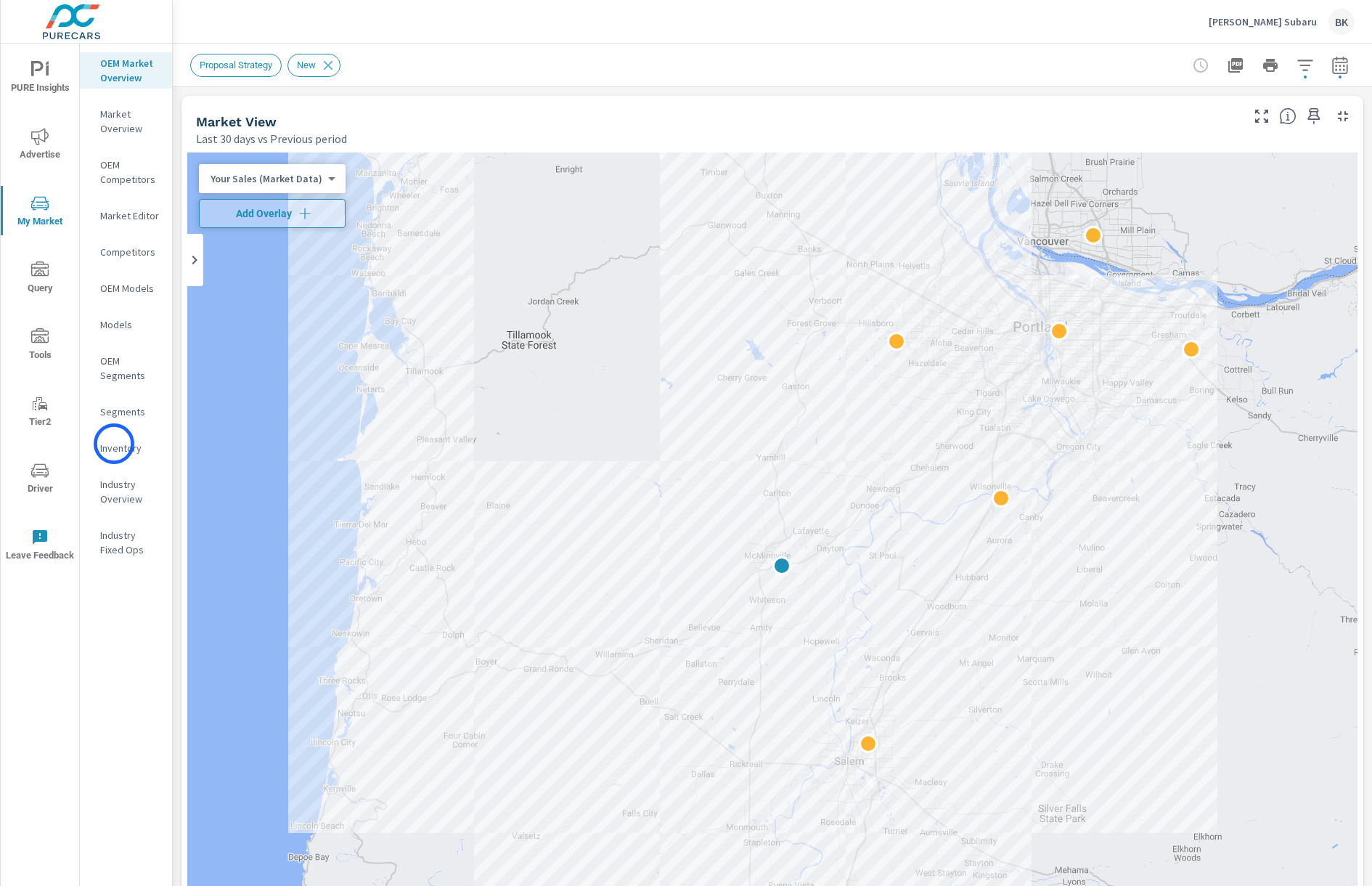
click at [114, 443] on p "Inventory" at bounding box center [131, 448] width 60 height 15
click at [1258, 23] on p "[PERSON_NAME] Subaru" at bounding box center [1263, 22] width 108 height 13
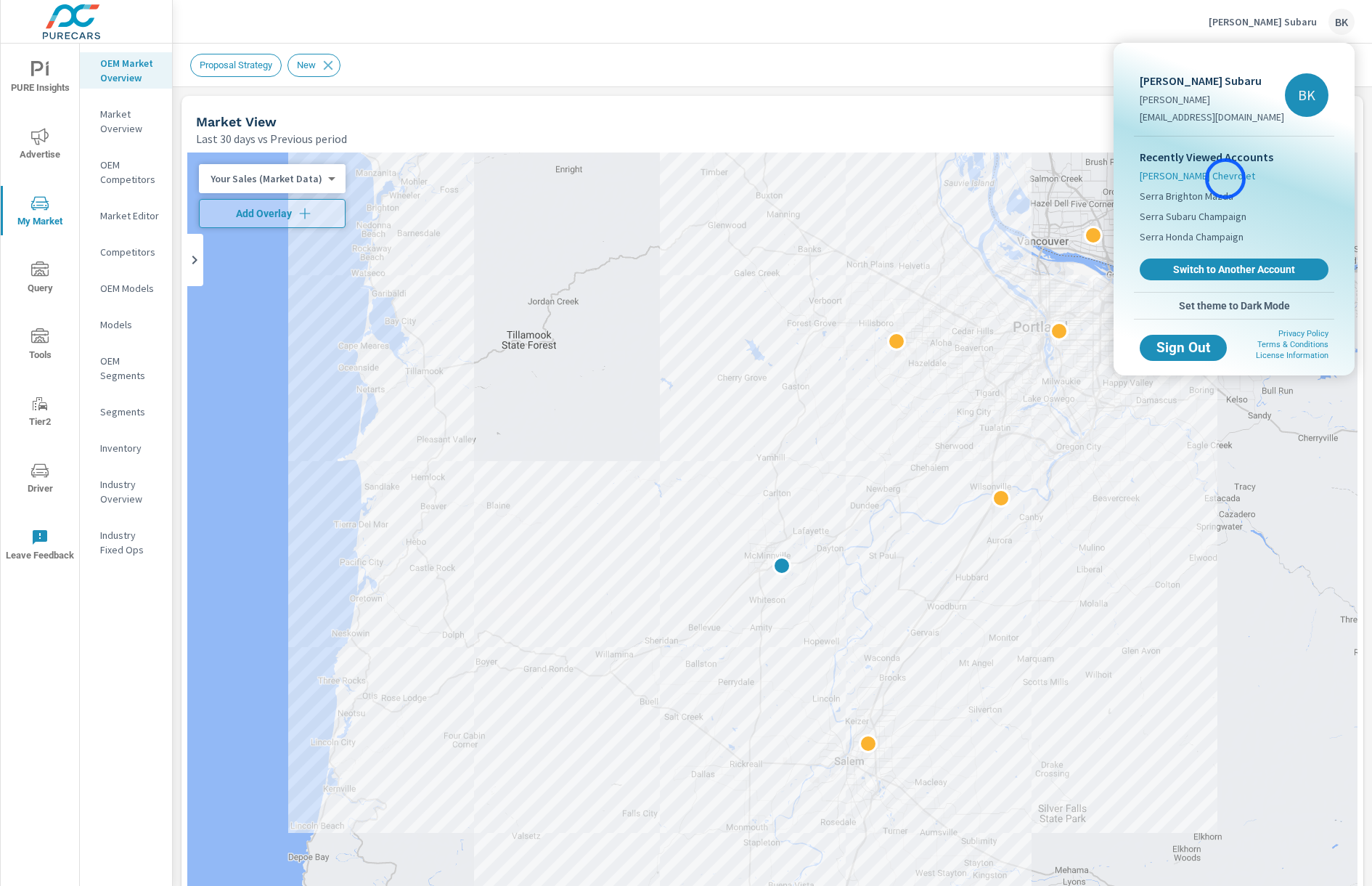
click at [1226, 178] on span "Armstrong Chevrolet" at bounding box center [1197, 176] width 115 height 15
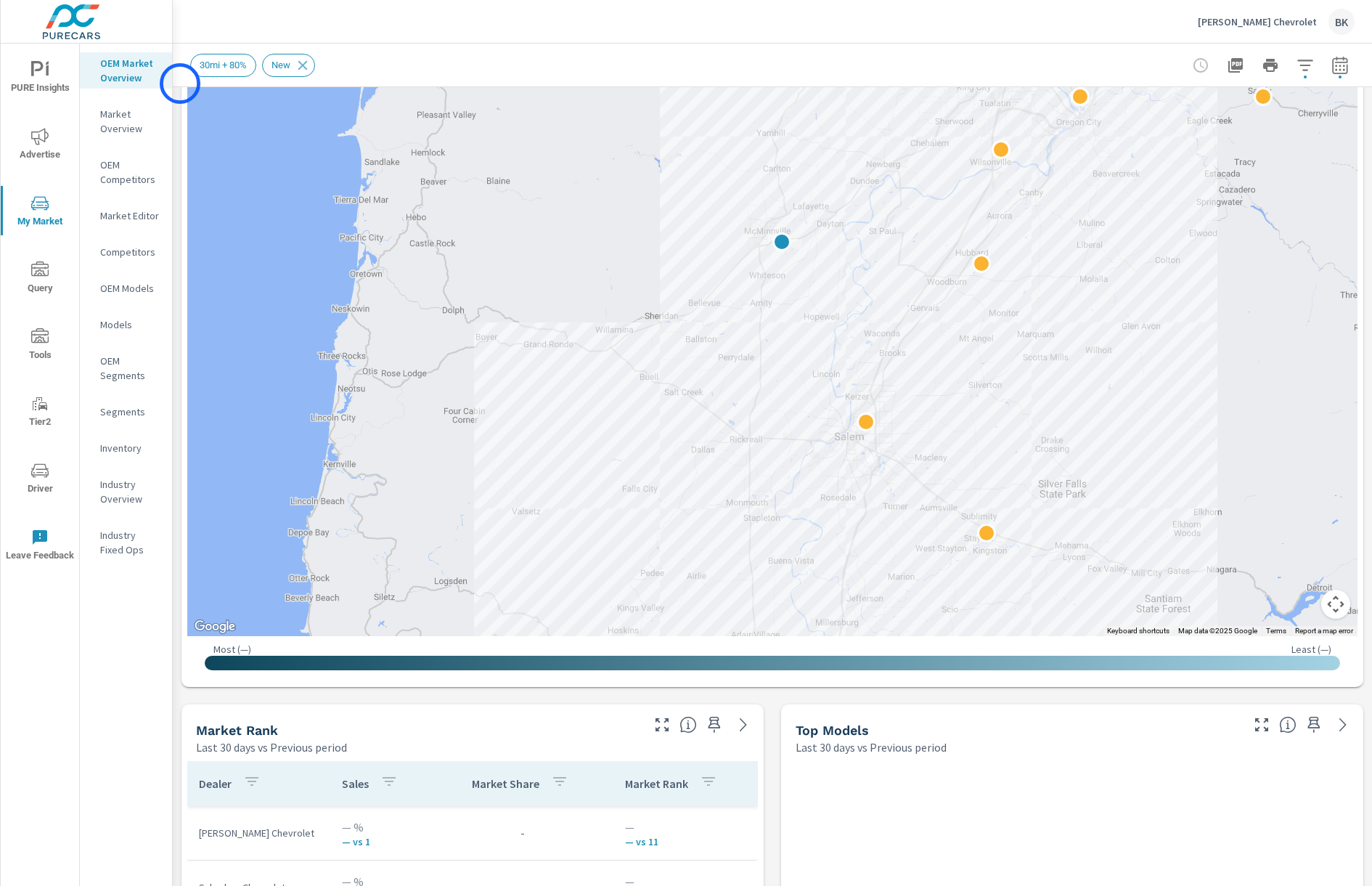
scroll to position [44, 0]
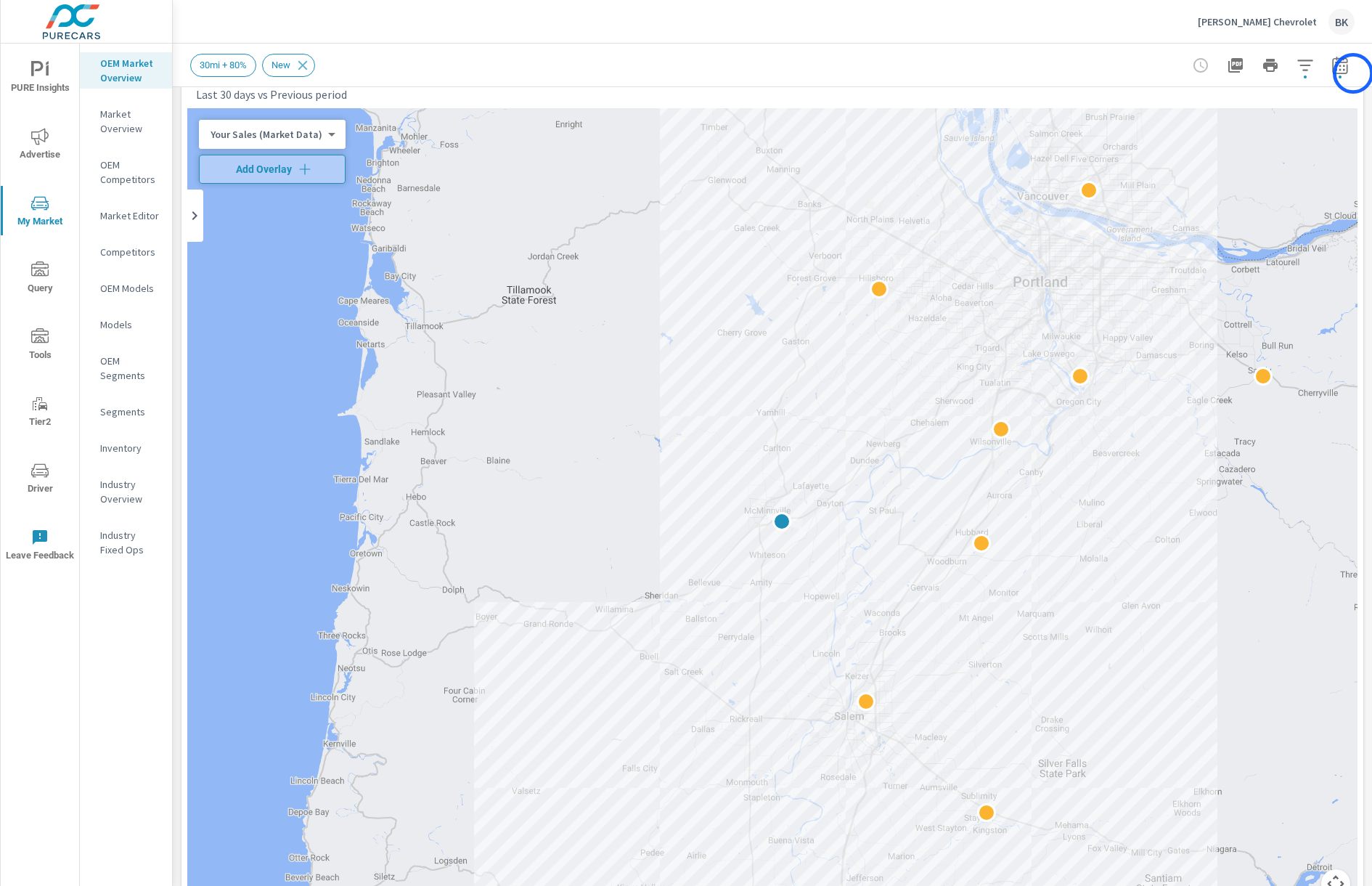
click at [1354, 73] on div at bounding box center [1271, 66] width 168 height 29
click at [1343, 69] on icon "button" at bounding box center [1340, 65] width 17 height 17
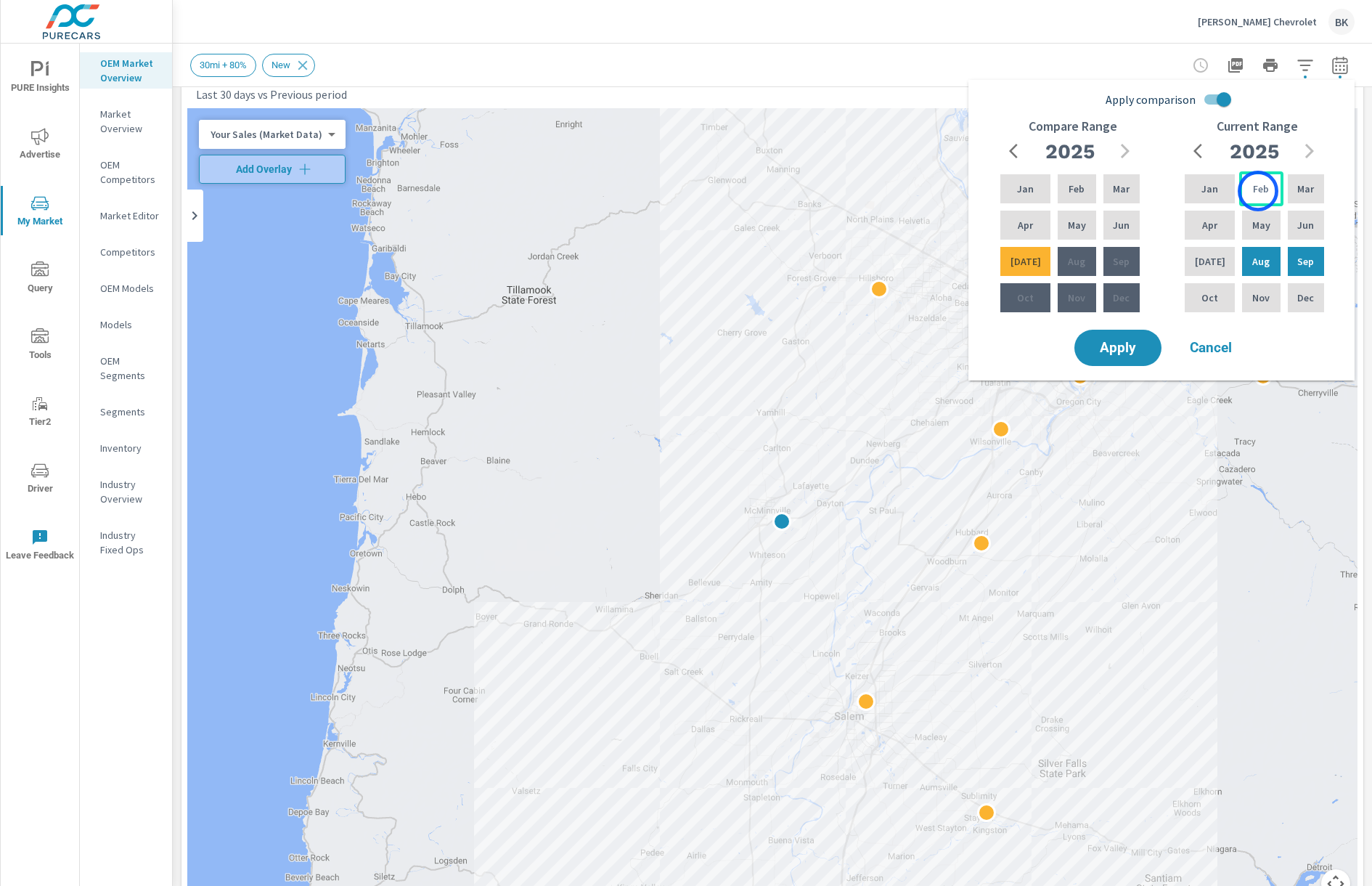
click at [1259, 191] on p "Feb" at bounding box center [1260, 189] width 16 height 15
click at [1211, 265] on p "Jul" at bounding box center [1210, 262] width 30 height 15
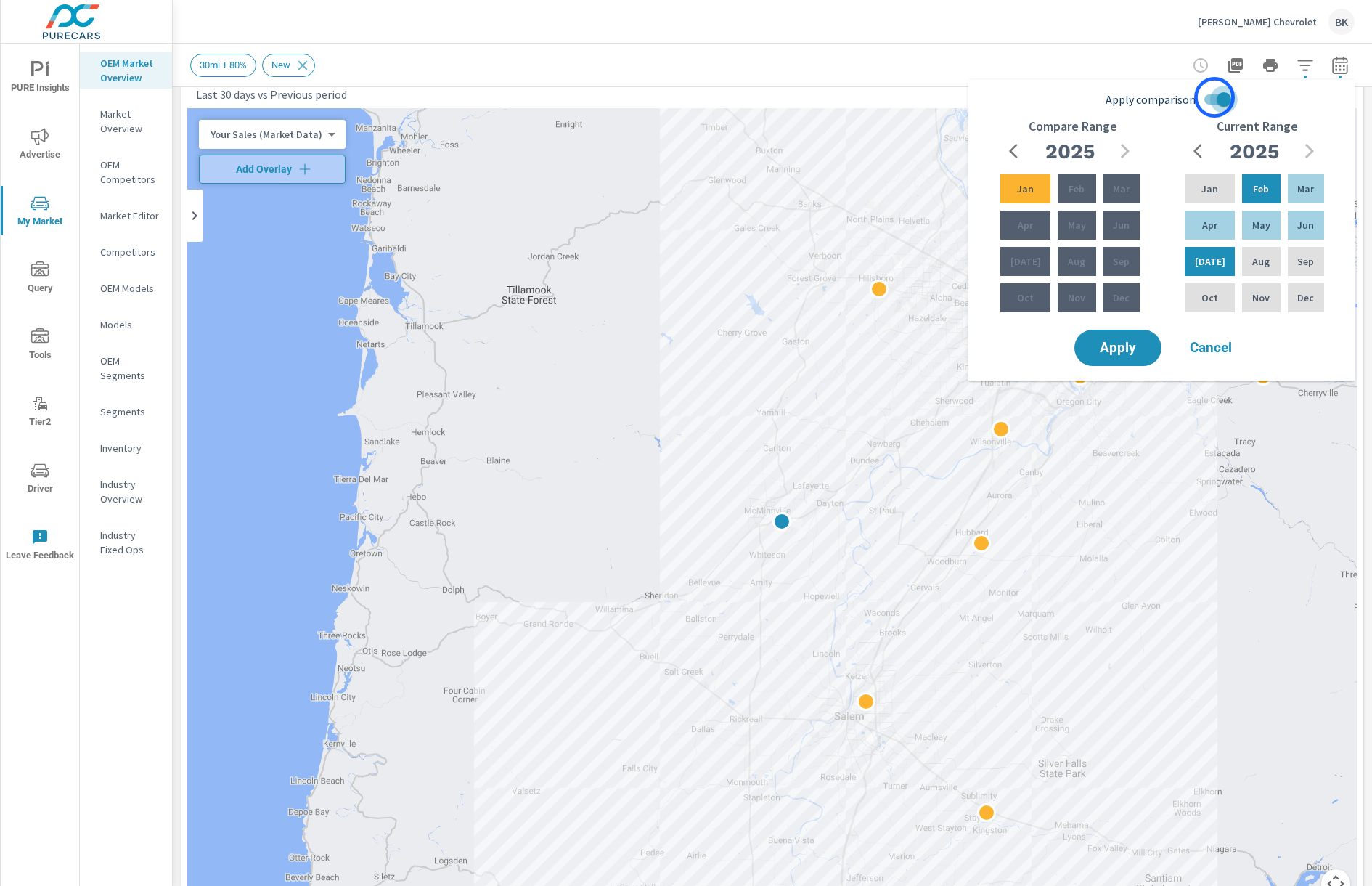
click at [1215, 97] on input "Apply comparison" at bounding box center [1224, 100] width 83 height 27
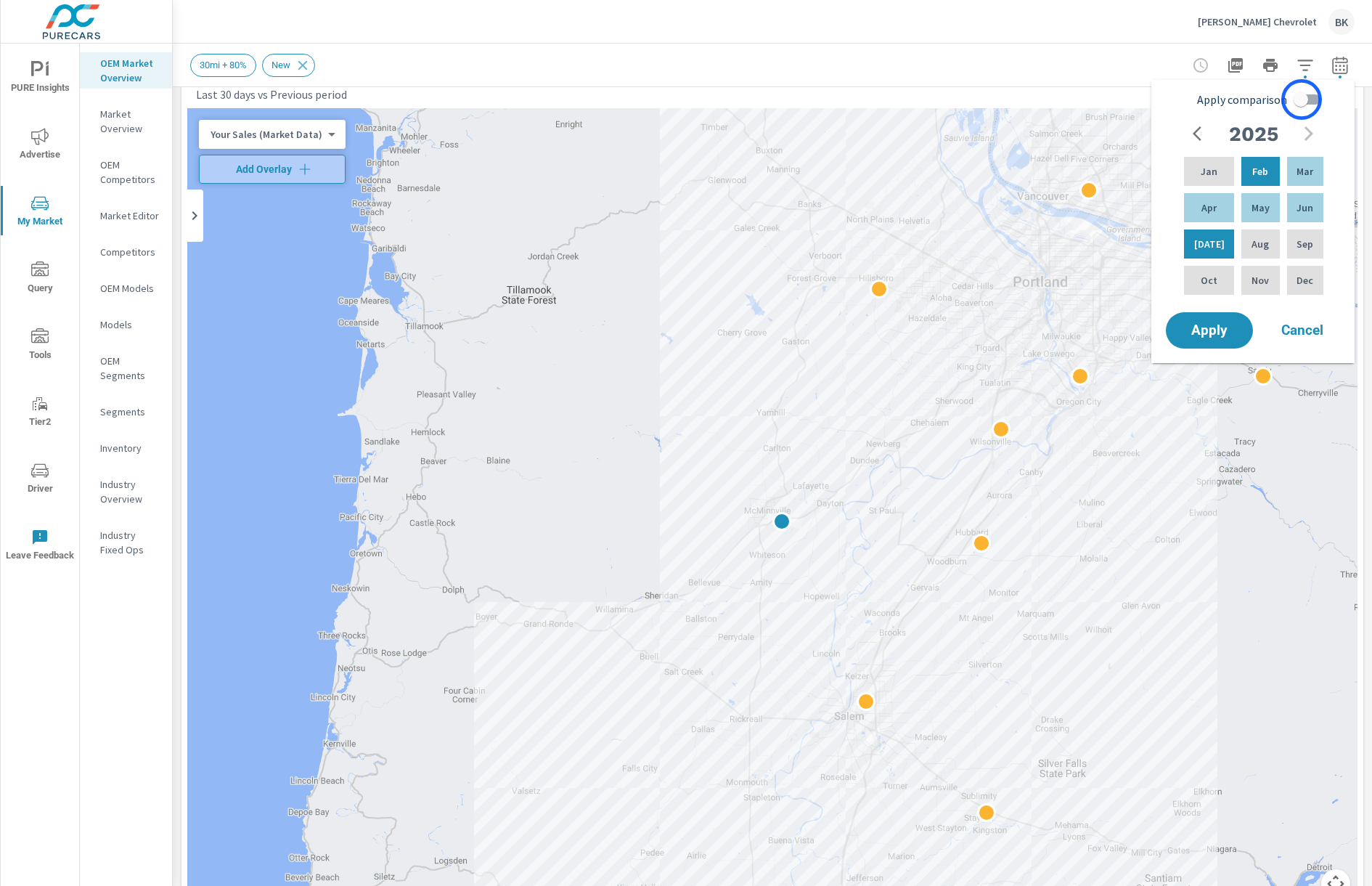
click at [1302, 100] on input "Apply comparison" at bounding box center [1301, 100] width 83 height 27
checkbox input "true"
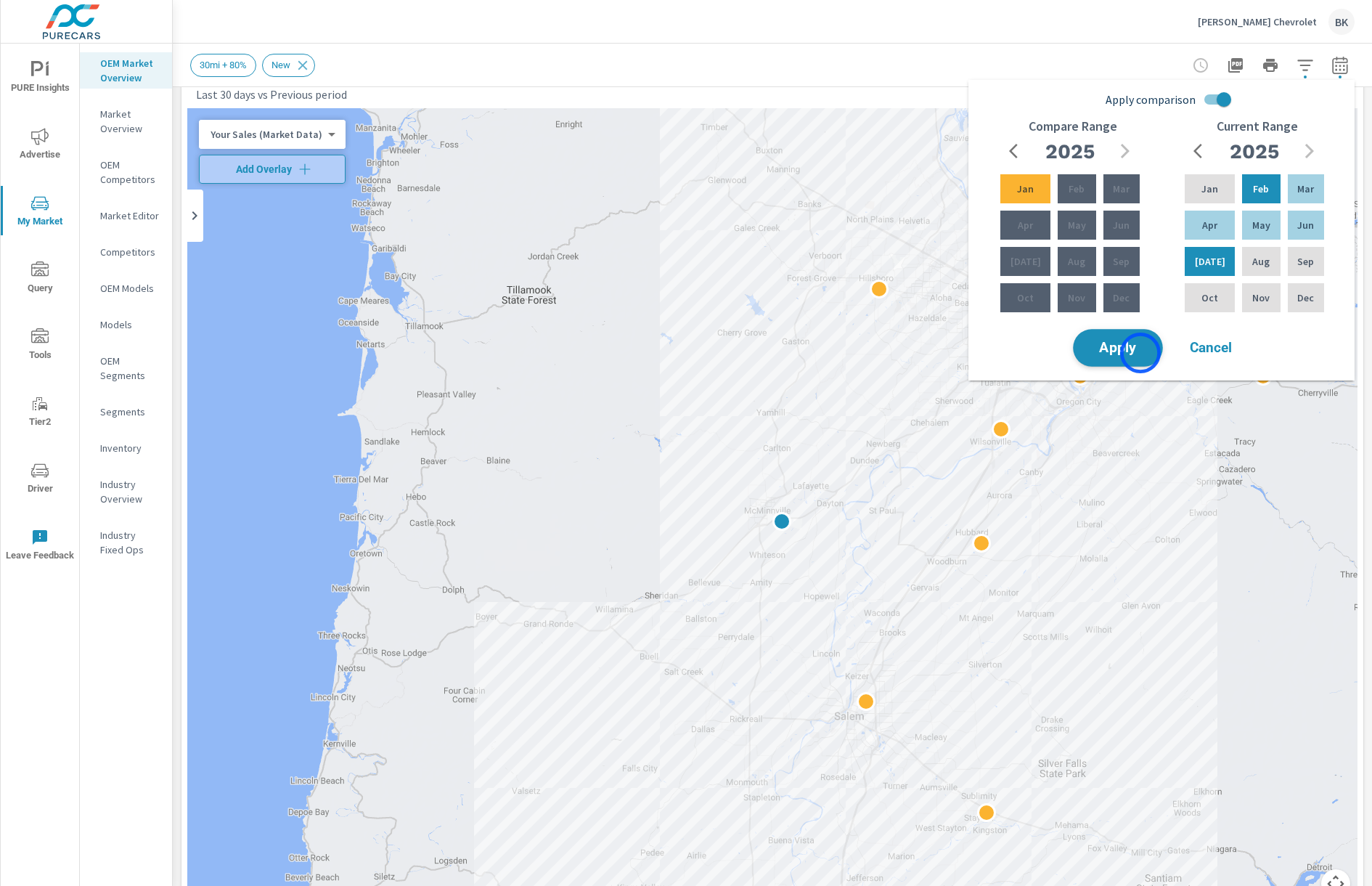
drag, startPoint x: 1141, startPoint y: 353, endPoint x: 1136, endPoint y: 345, distance: 9.4
click at [1140, 352] on span "Apply" at bounding box center [1118, 347] width 59 height 14
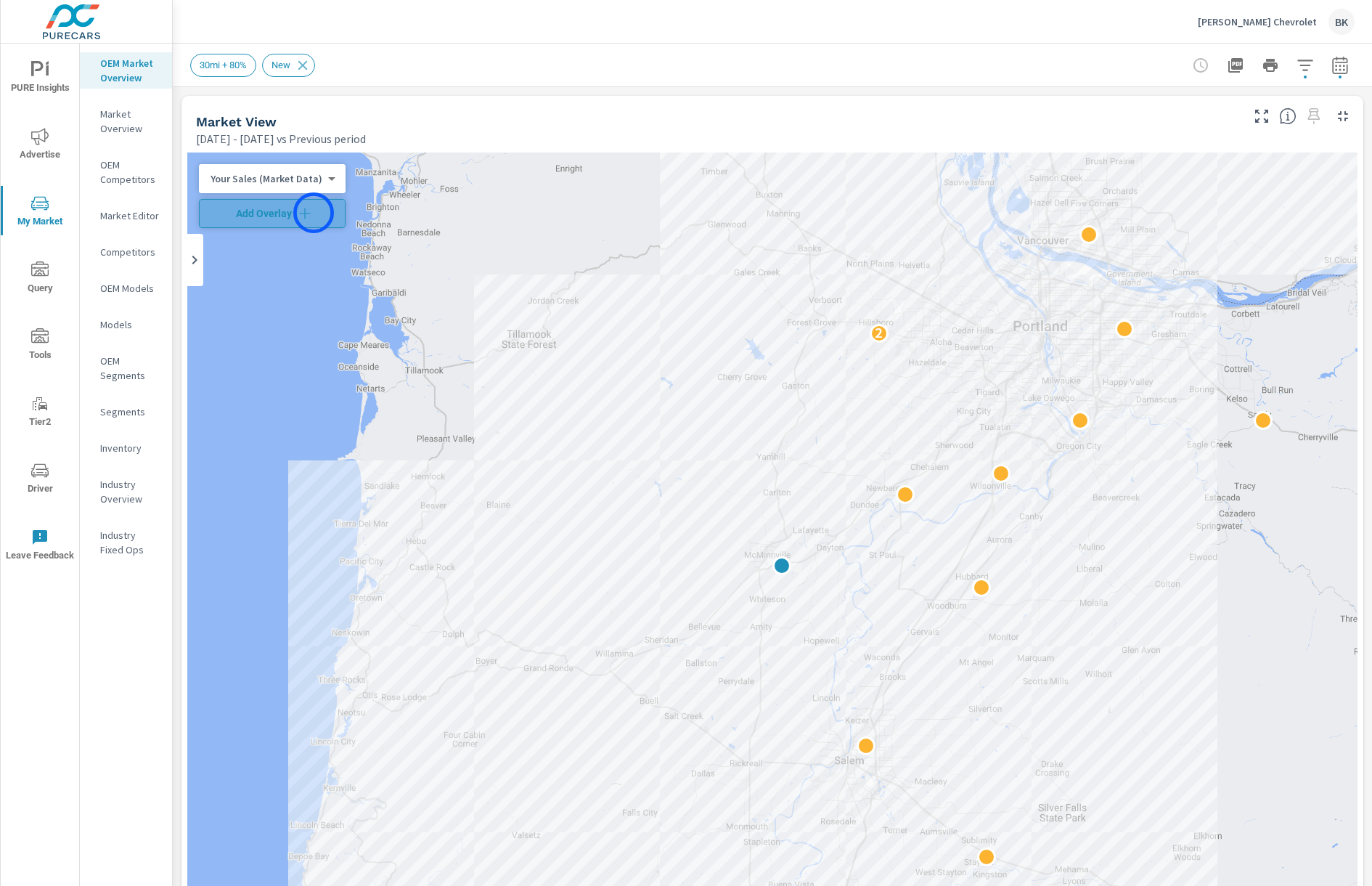
click at [314, 213] on span "Add Overlay" at bounding box center [272, 214] width 133 height 15
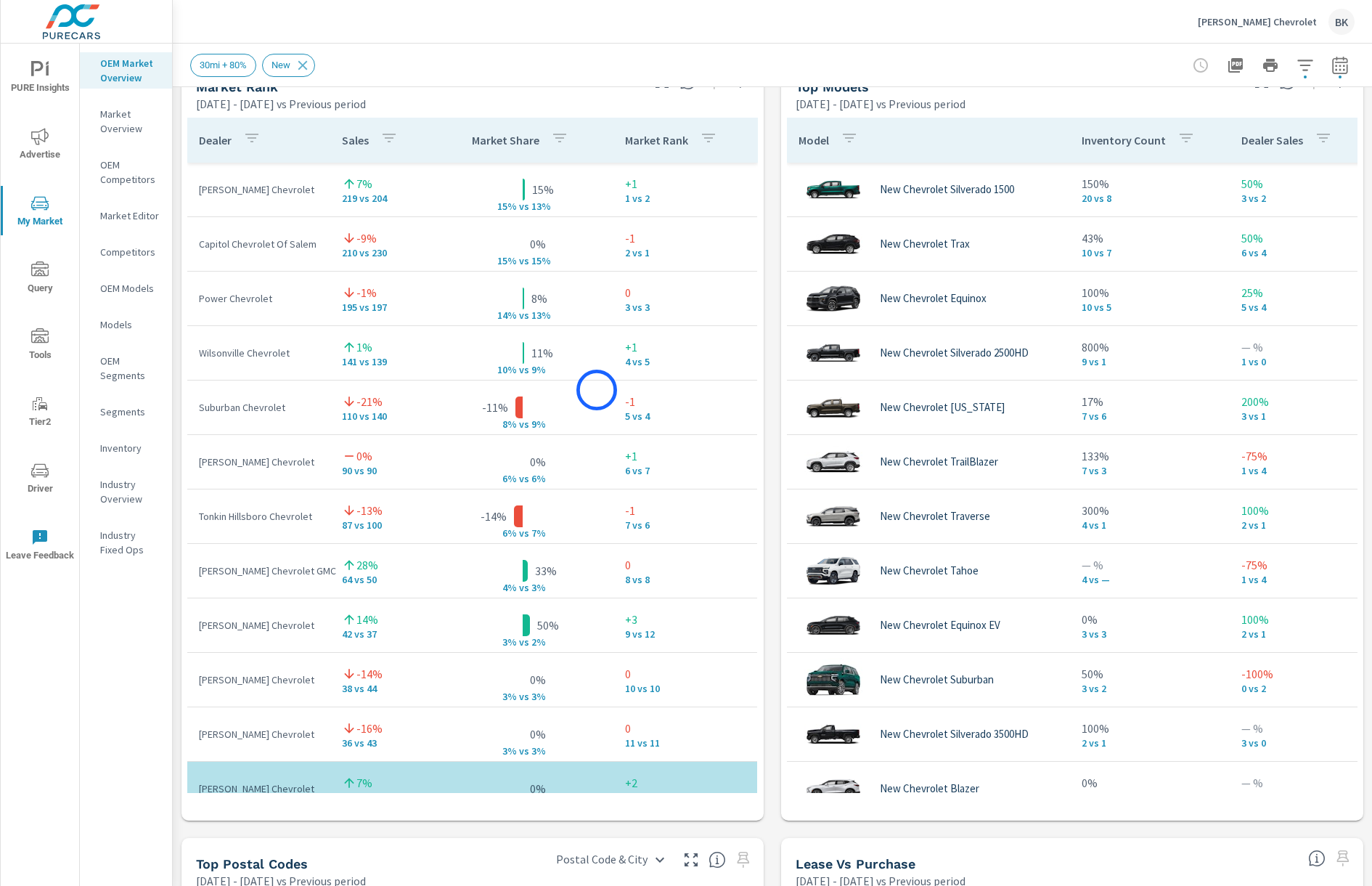
scroll to position [1016, 0]
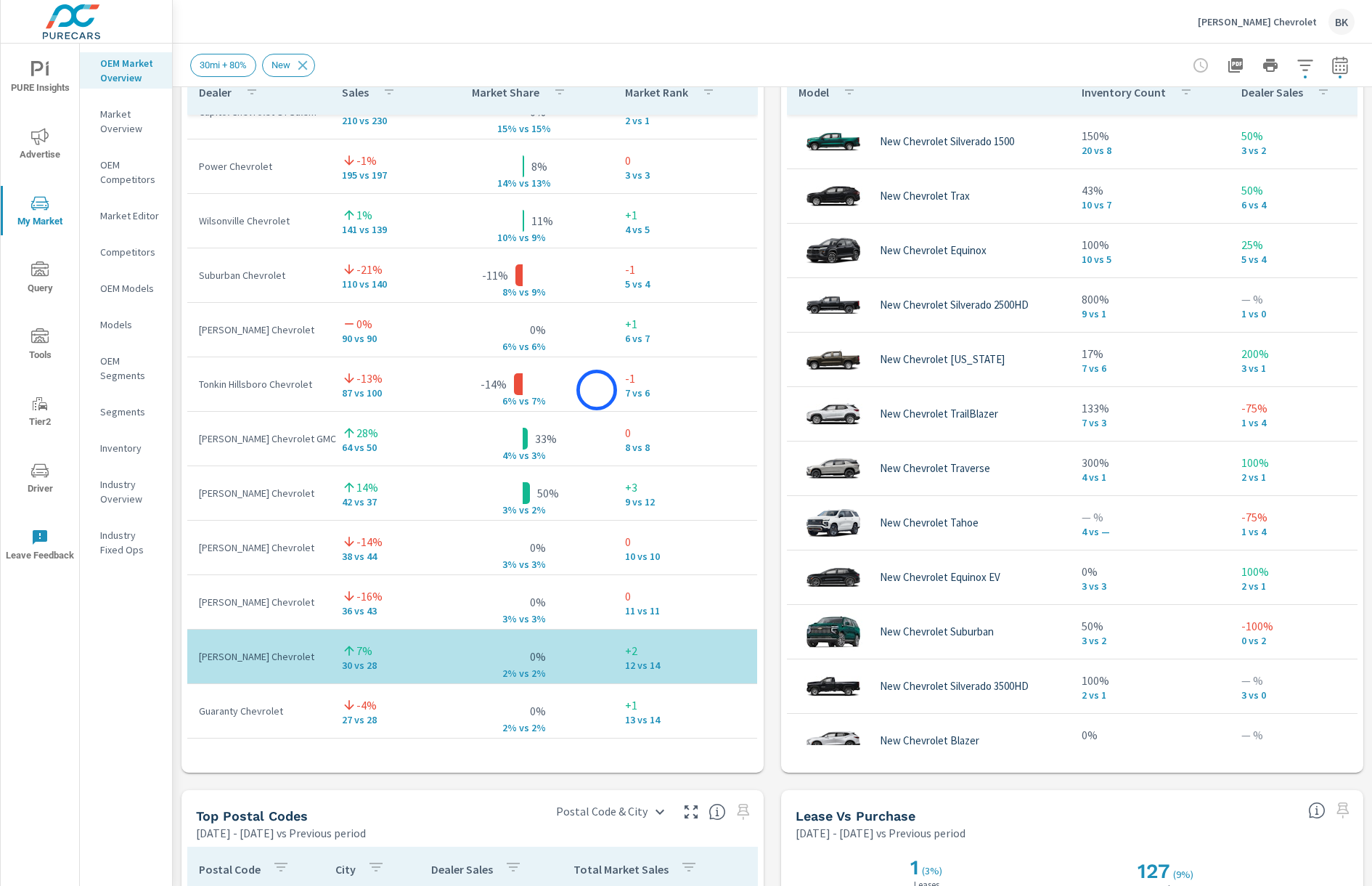
scroll to position [87, 0]
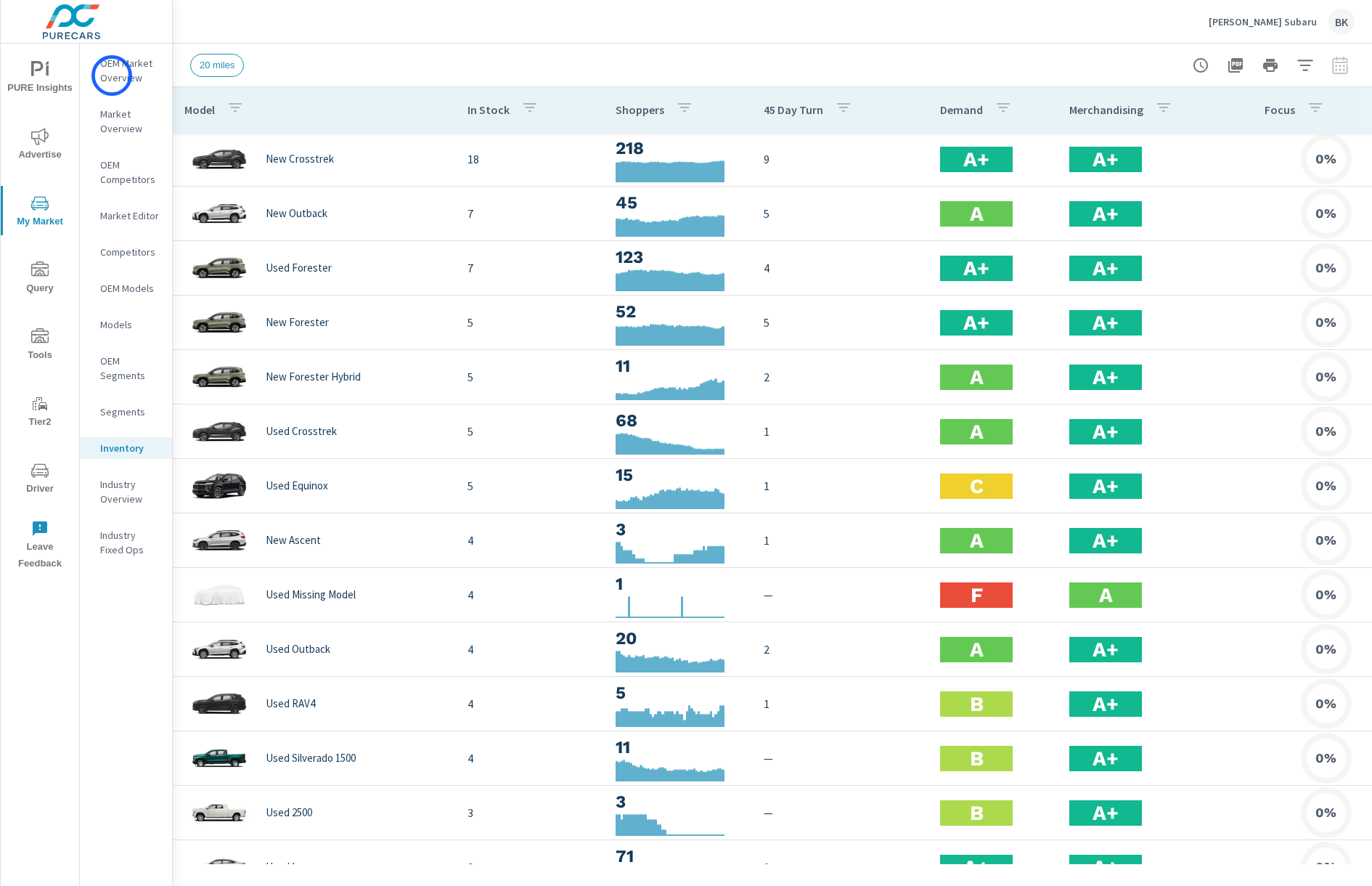
click at [112, 76] on p "OEM Market Overview" at bounding box center [131, 70] width 60 height 29
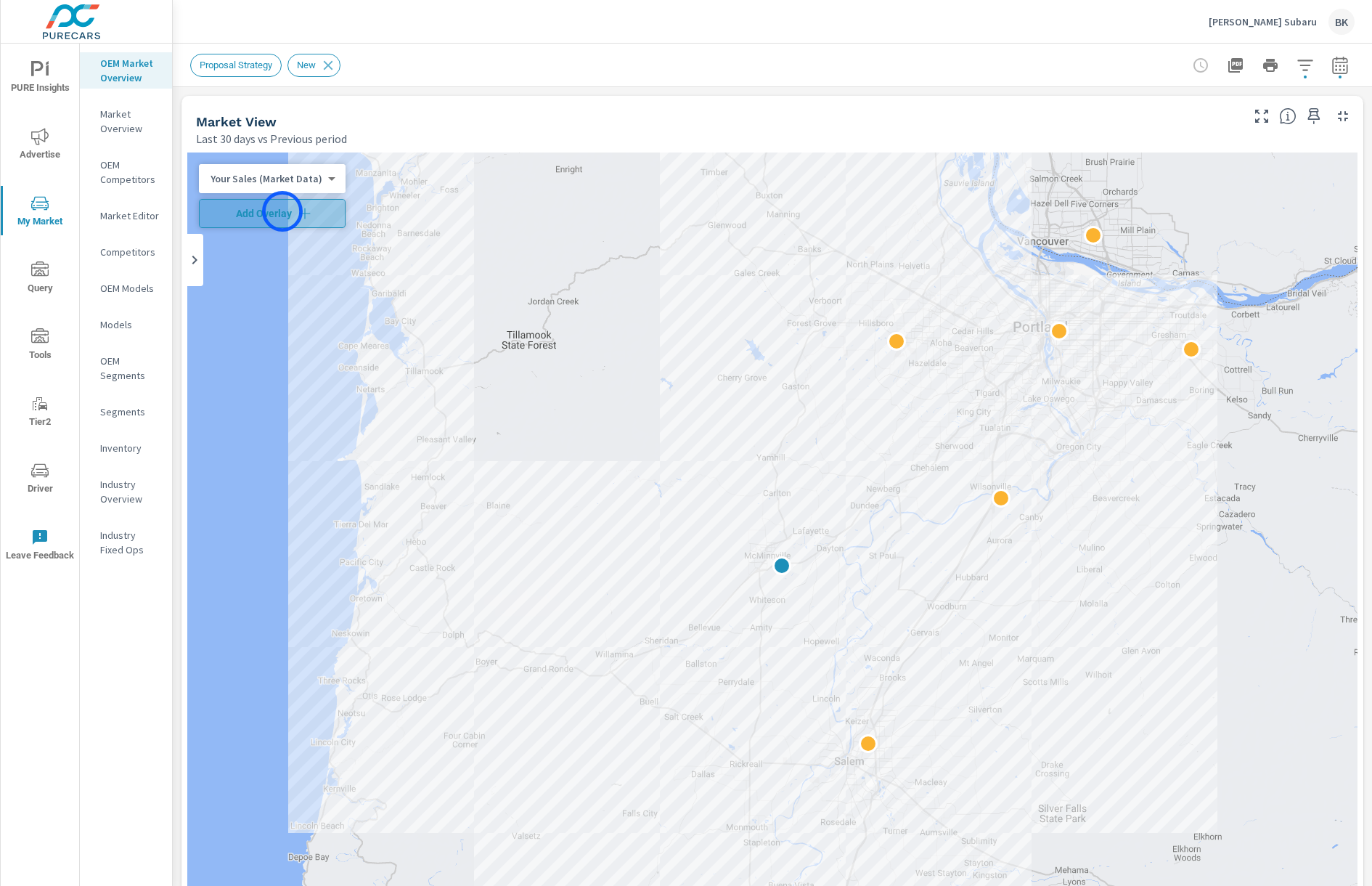
click at [282, 211] on span "Add Overlay" at bounding box center [272, 214] width 133 height 15
click at [1335, 66] on icon "button" at bounding box center [1340, 65] width 17 height 17
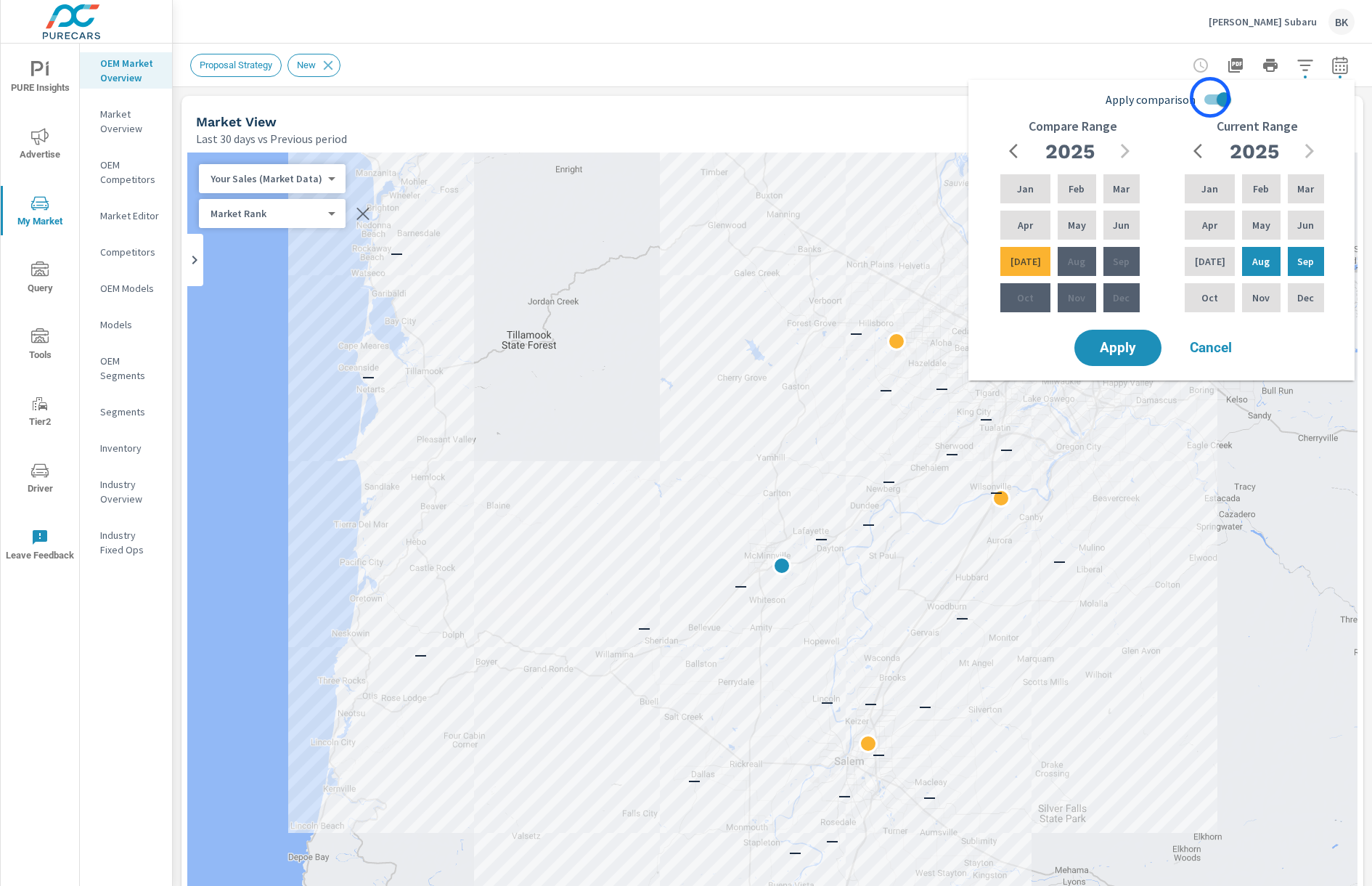
click at [1211, 97] on input "Apply comparison" at bounding box center [1224, 100] width 83 height 27
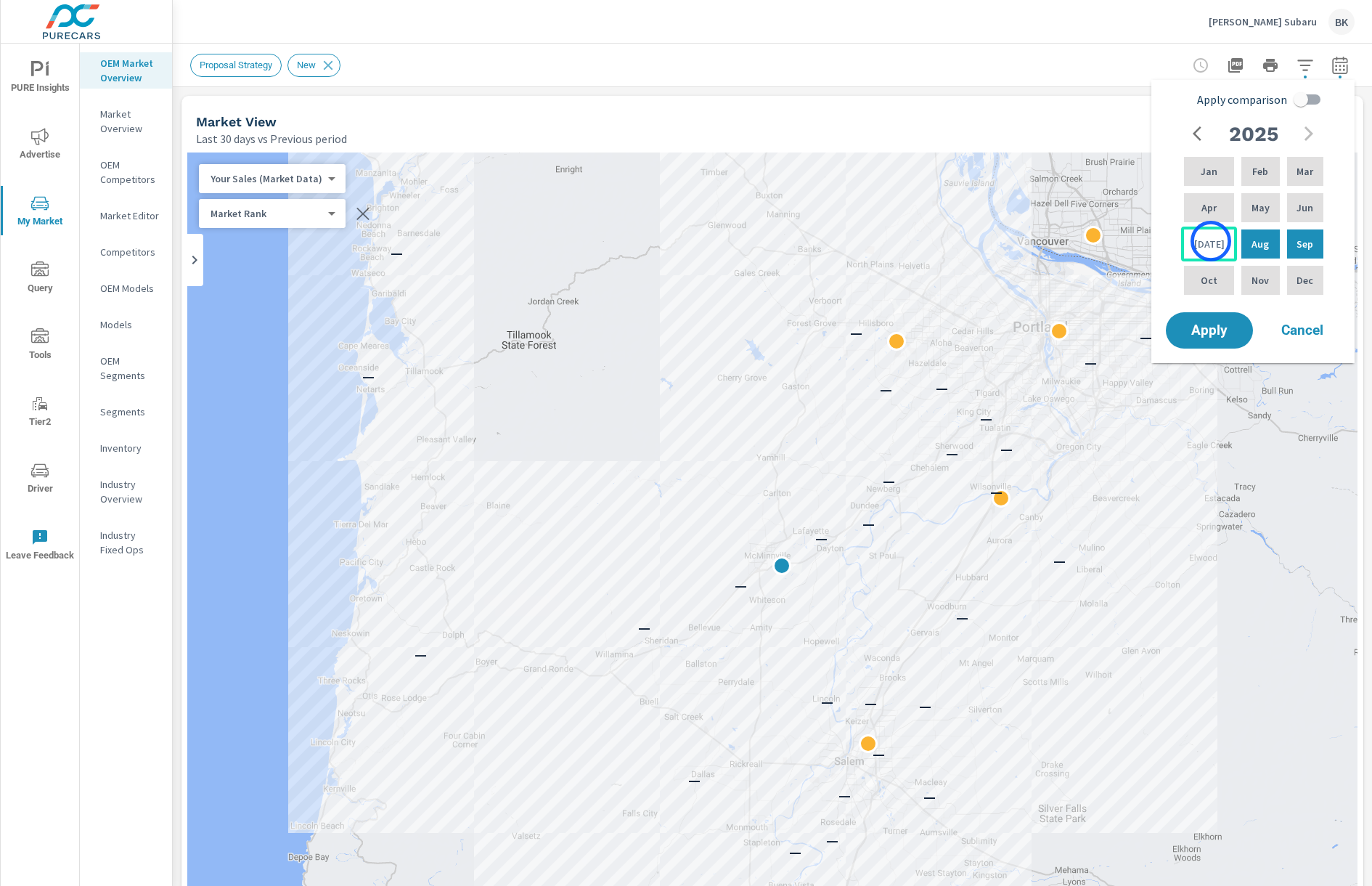
click at [1211, 241] on div "Jul" at bounding box center [1208, 244] width 56 height 35
click at [1252, 167] on p "Feb" at bounding box center [1260, 172] width 16 height 15
click at [1303, 103] on input "Apply comparison" at bounding box center [1301, 100] width 83 height 27
checkbox input "true"
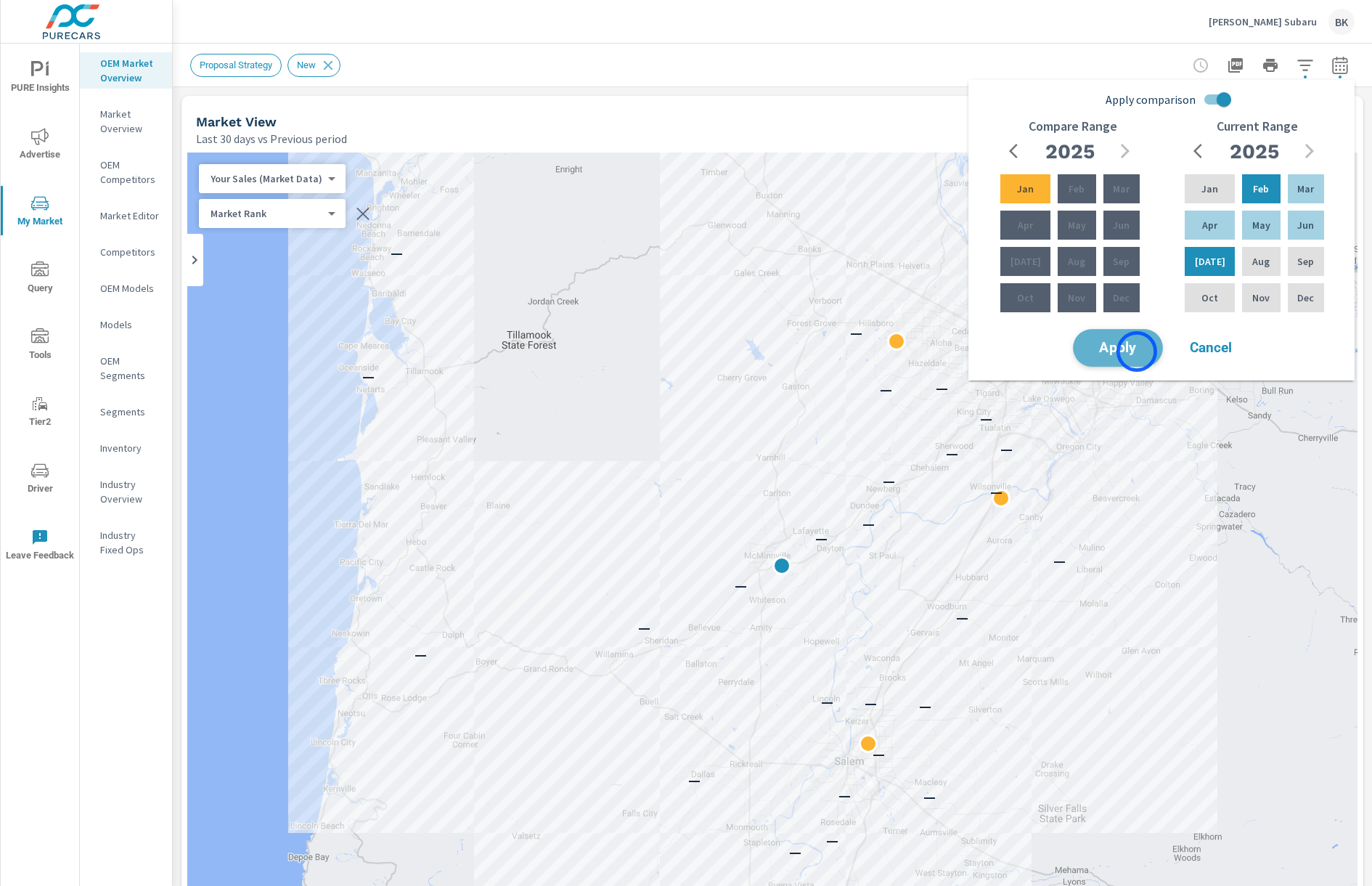
click at [1137, 351] on span "Apply" at bounding box center [1118, 347] width 59 height 14
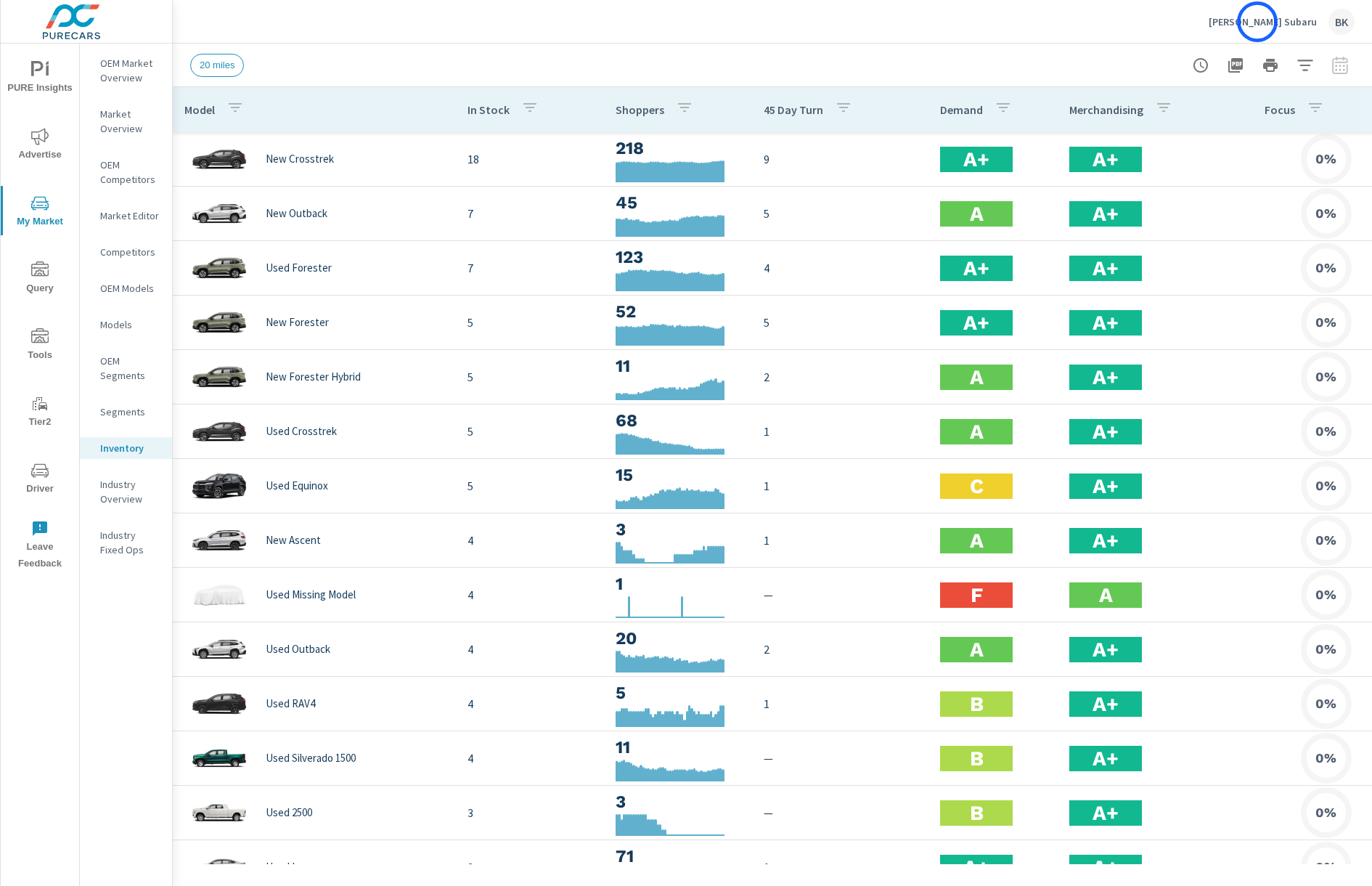
click at [1258, 22] on p "[PERSON_NAME] Subaru" at bounding box center [1263, 22] width 108 height 13
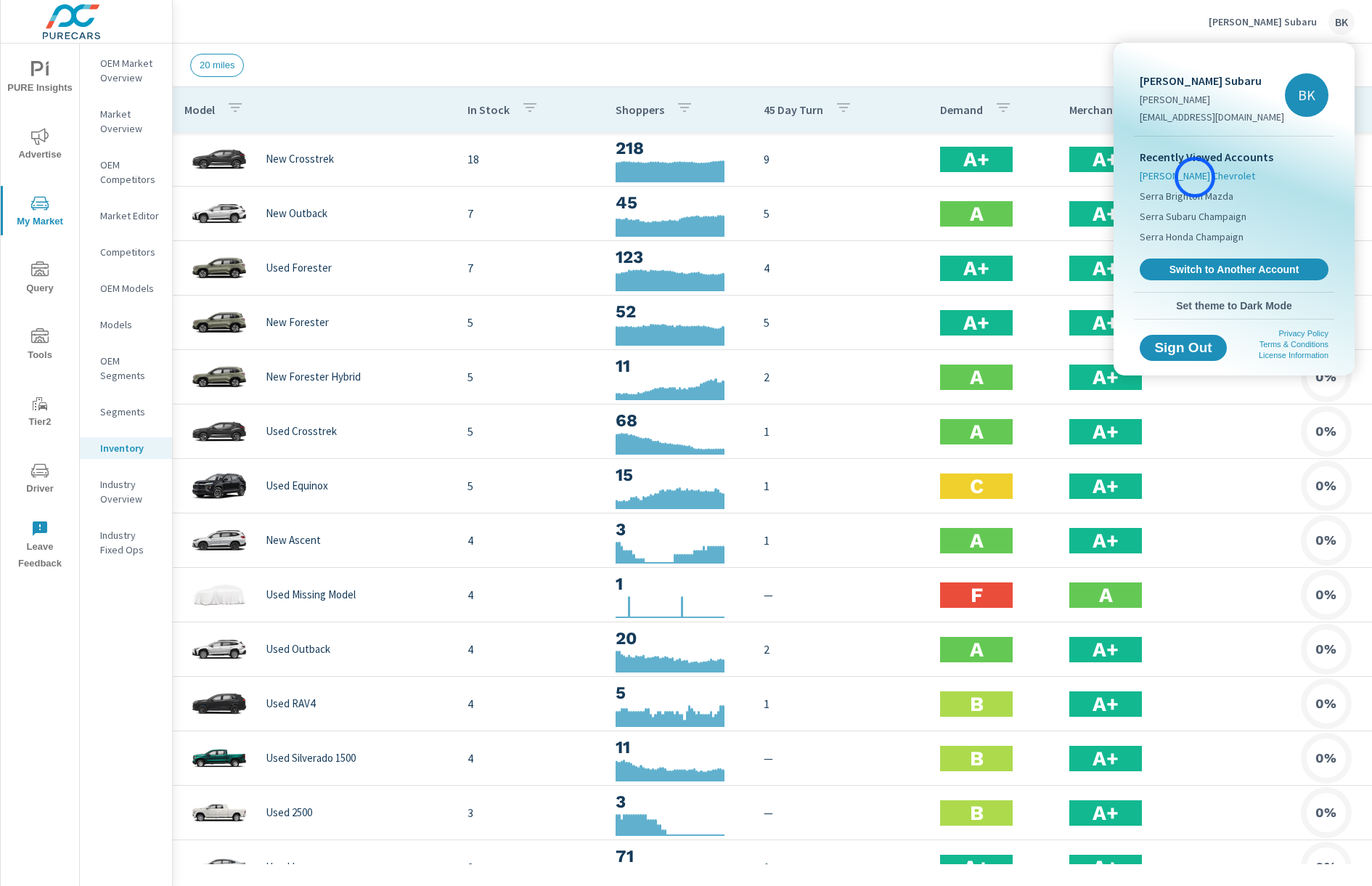
click at [1196, 177] on span "[PERSON_NAME] Chevrolet" at bounding box center [1197, 176] width 115 height 15
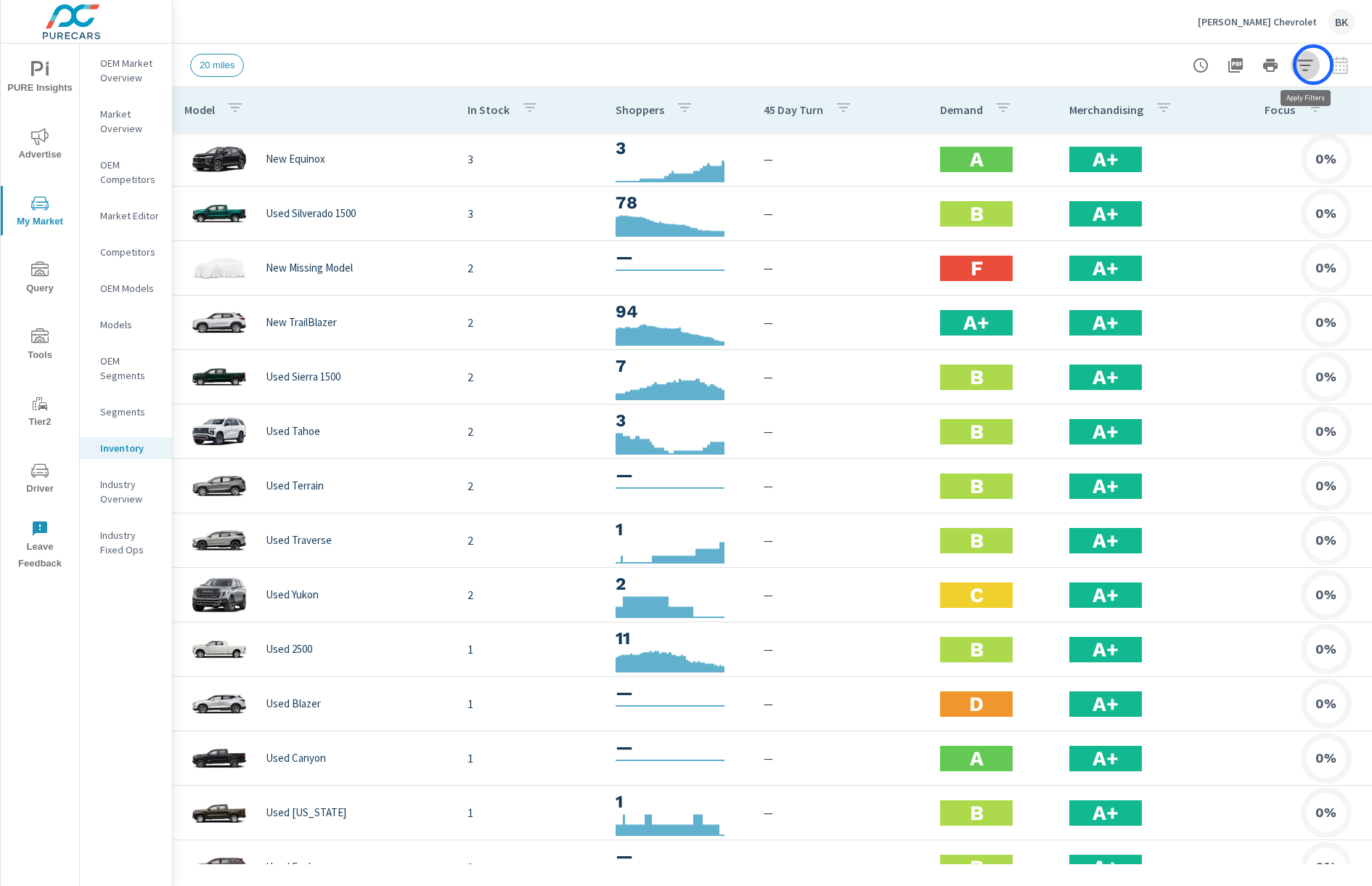
click at [1314, 65] on icon "button" at bounding box center [1305, 65] width 17 height 17
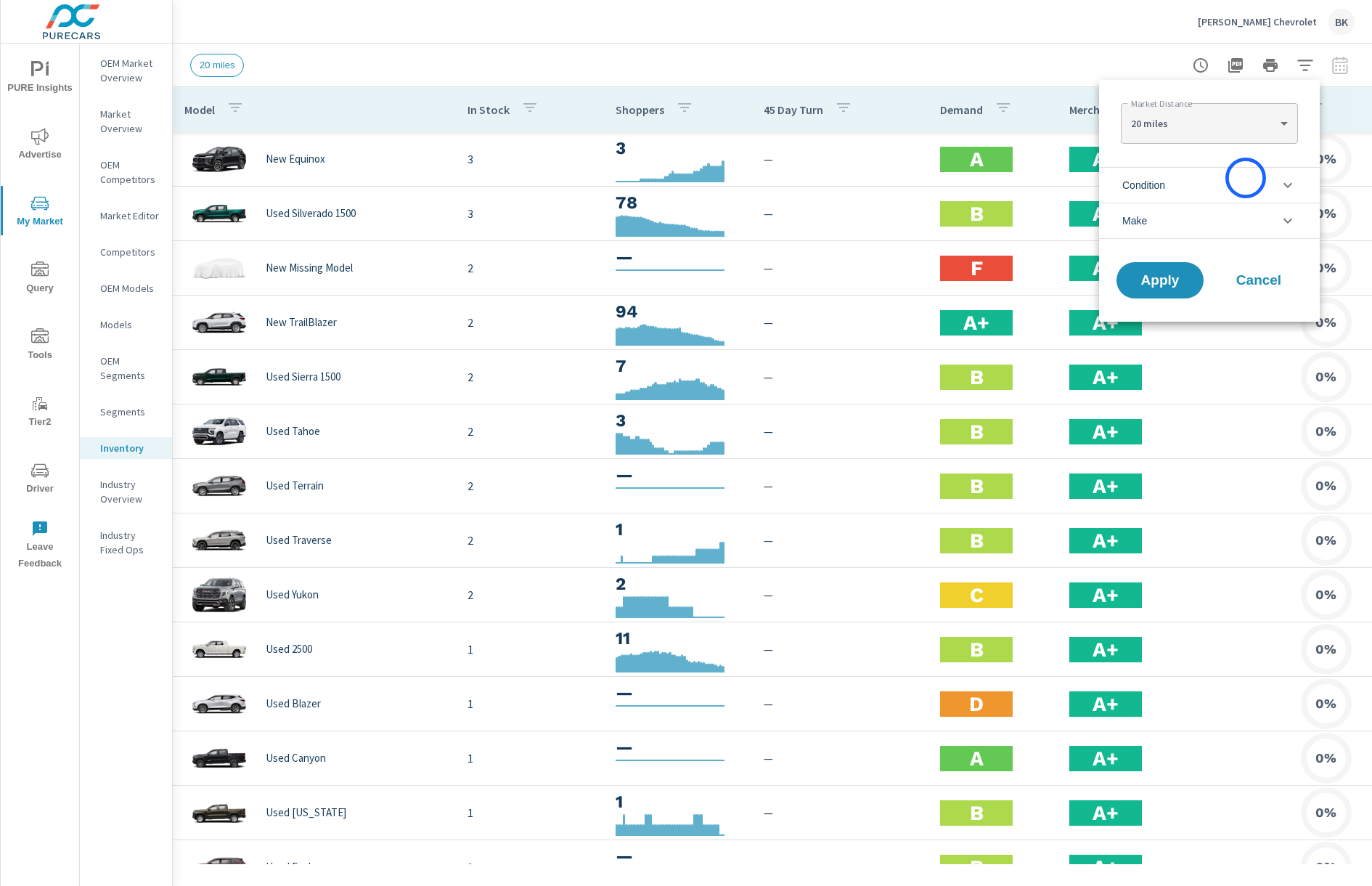
click at [1246, 180] on li "Condition" at bounding box center [1209, 185] width 220 height 36
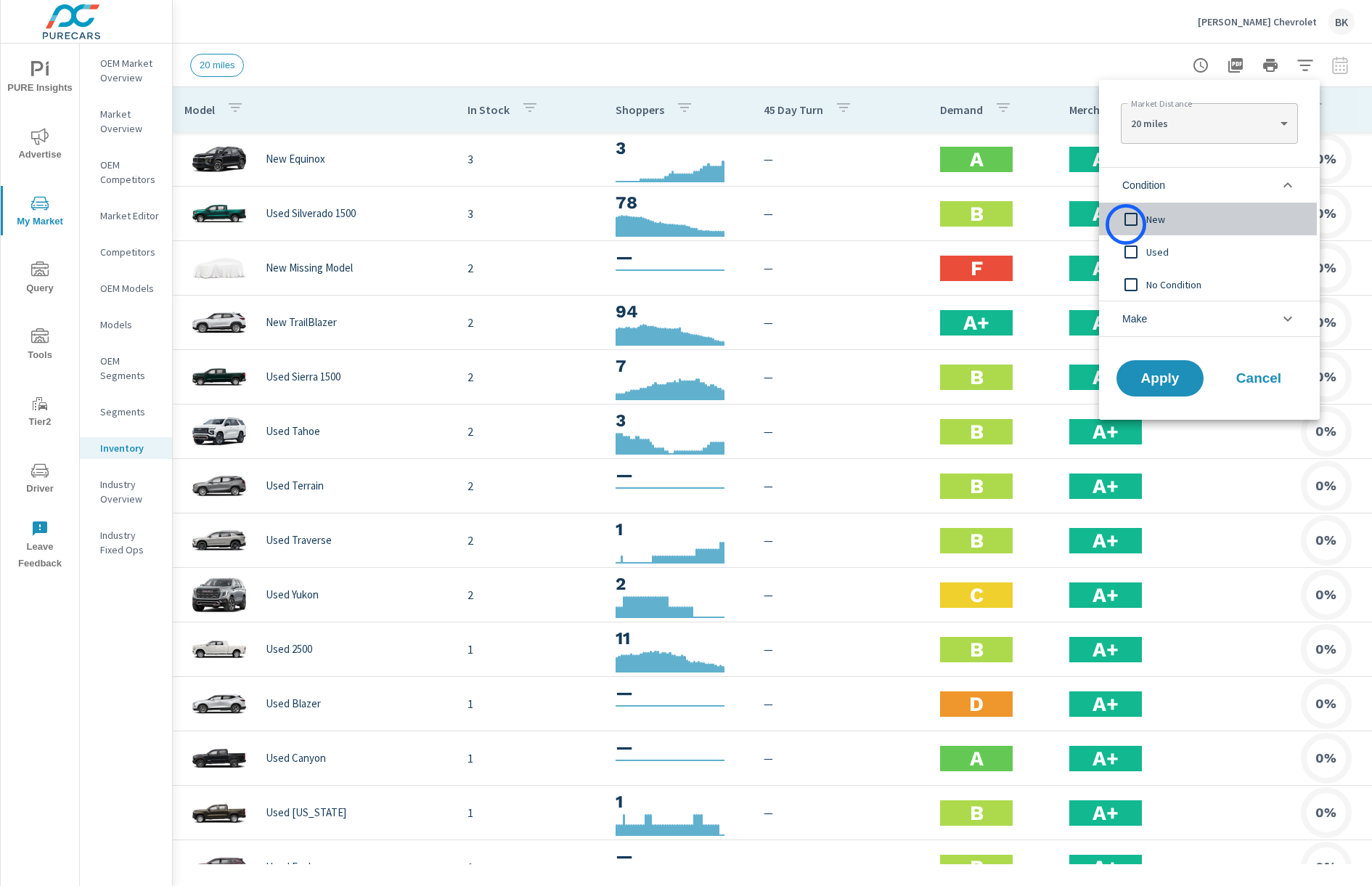
click at [1126, 224] on input "filter options" at bounding box center [1131, 219] width 30 height 30
click at [1153, 391] on button "Apply" at bounding box center [1160, 378] width 90 height 37
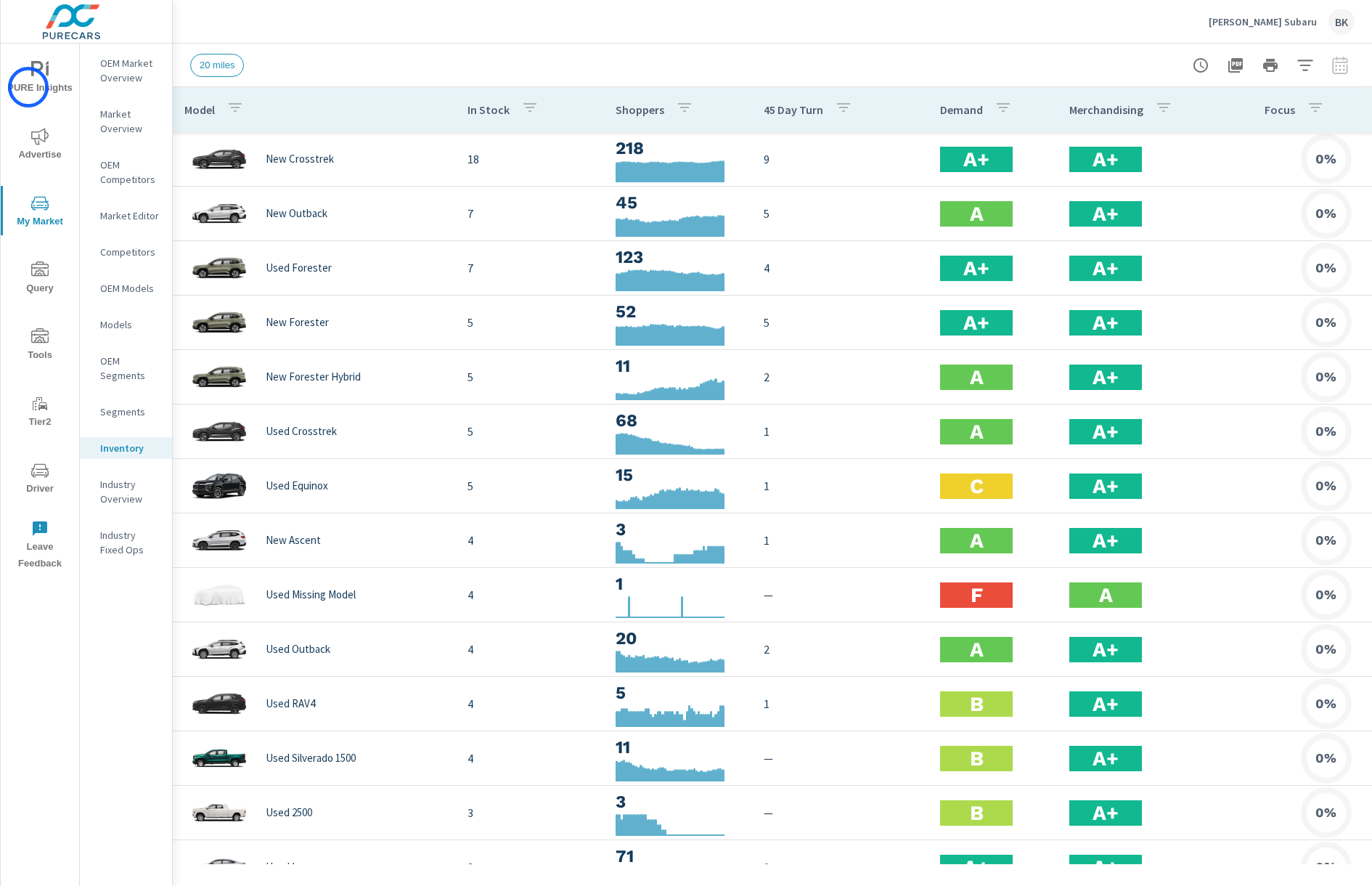
click at [26, 86] on span "PURE Insights" at bounding box center [40, 79] width 69 height 36
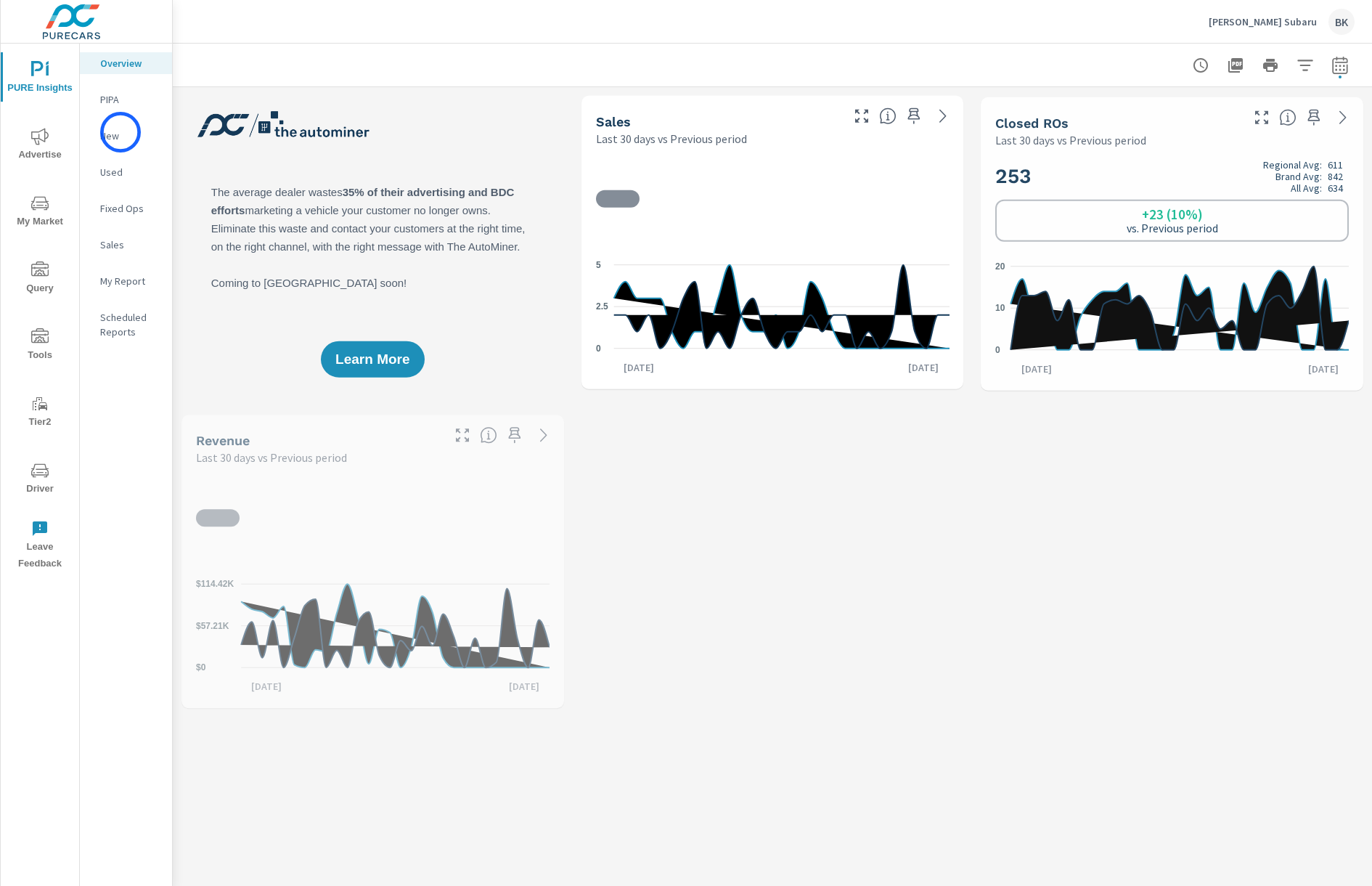
click at [121, 133] on p "New" at bounding box center [131, 136] width 60 height 15
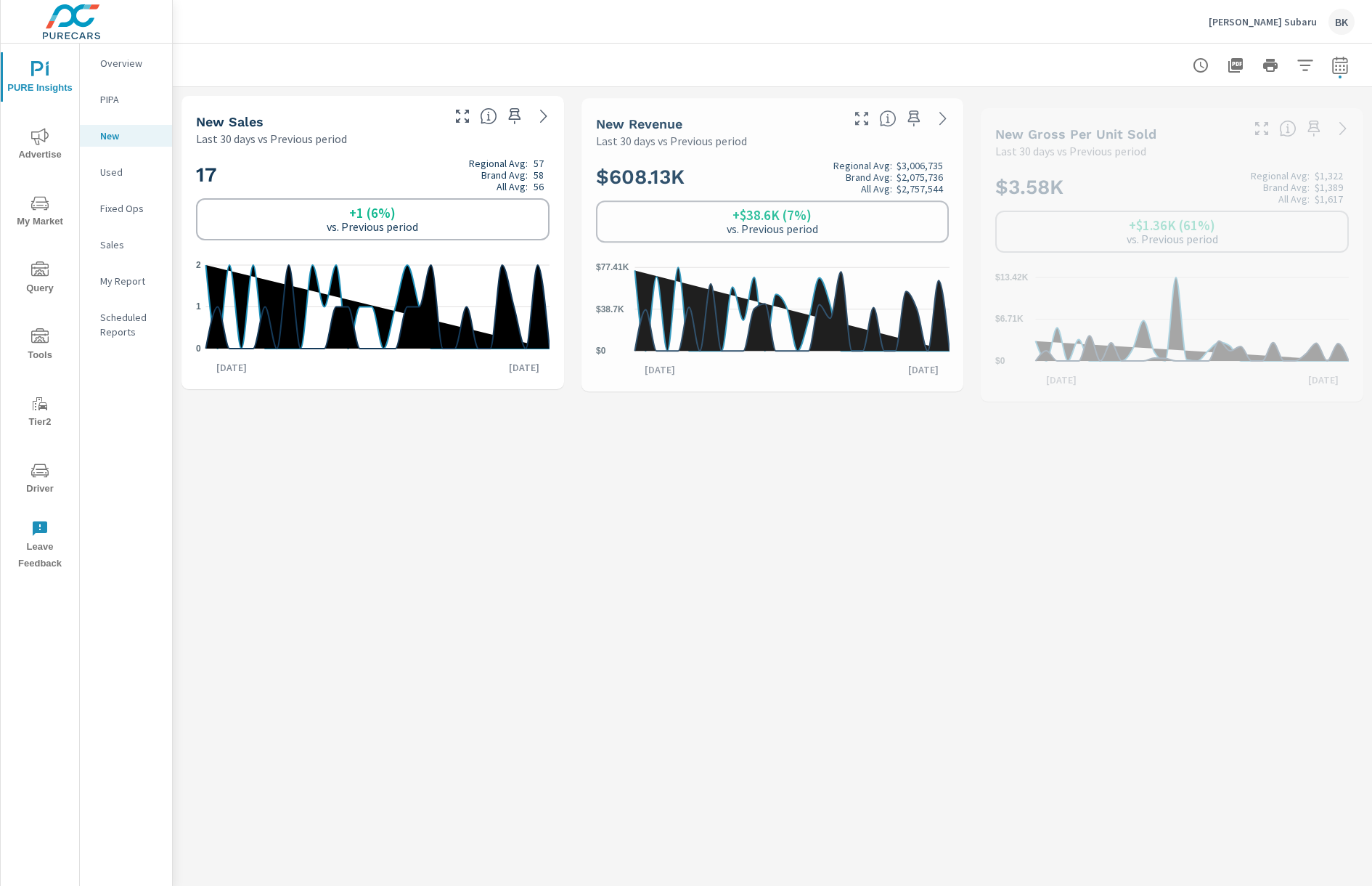
scroll to position [55, 0]
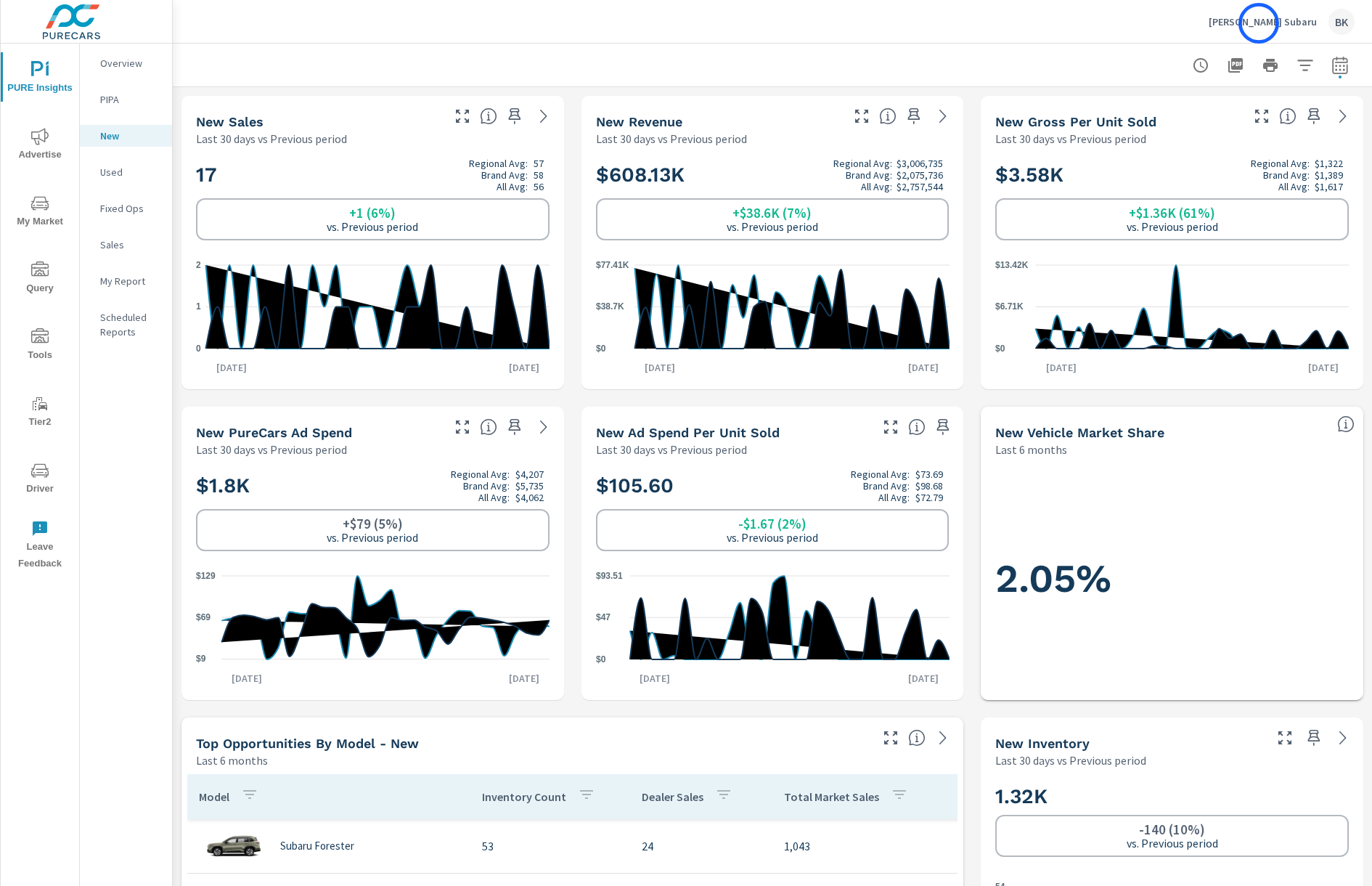
click at [1259, 23] on p "[PERSON_NAME] Subaru" at bounding box center [1263, 22] width 108 height 13
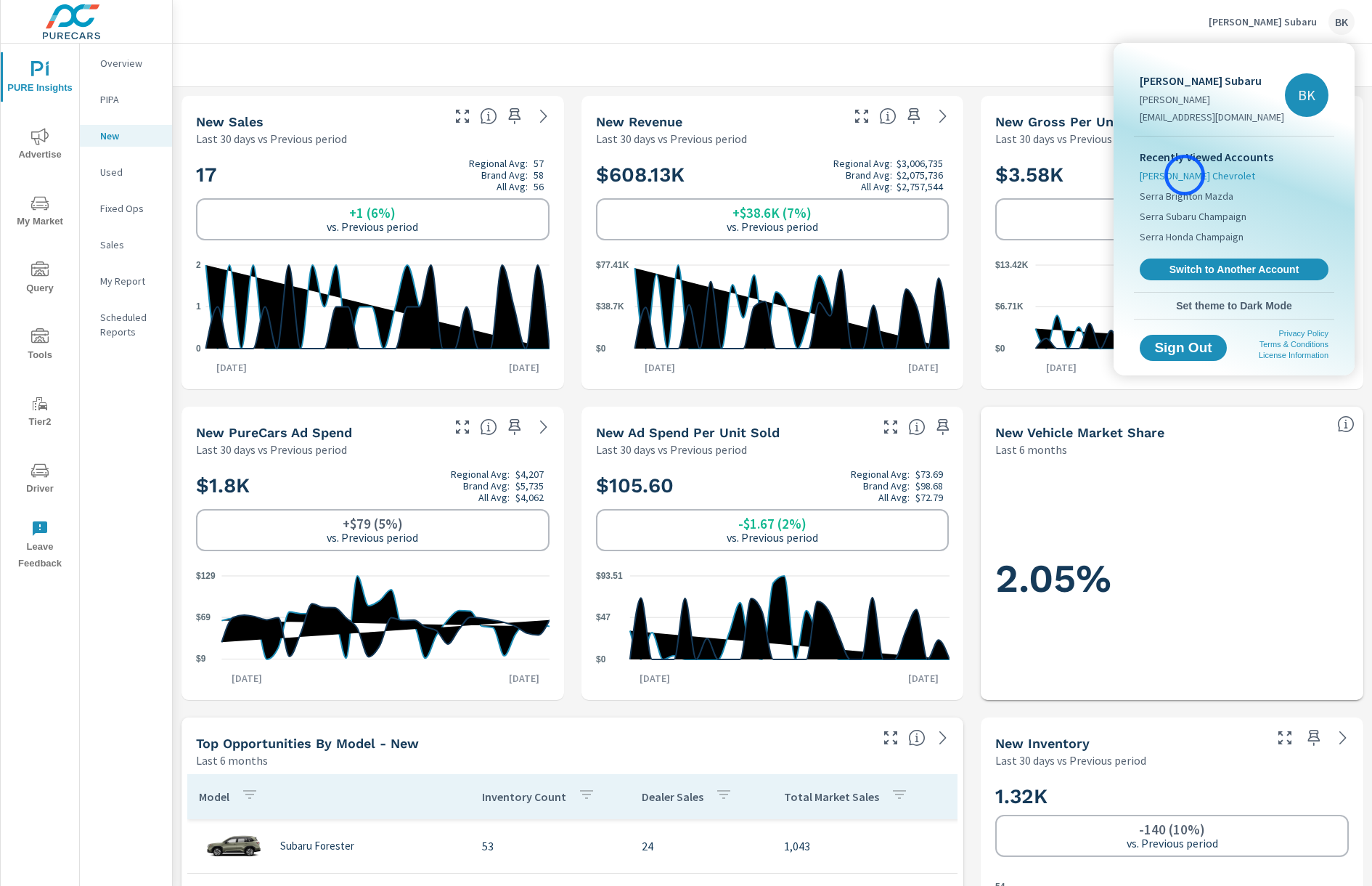
click at [1185, 175] on span "[PERSON_NAME] Chevrolet" at bounding box center [1197, 176] width 115 height 15
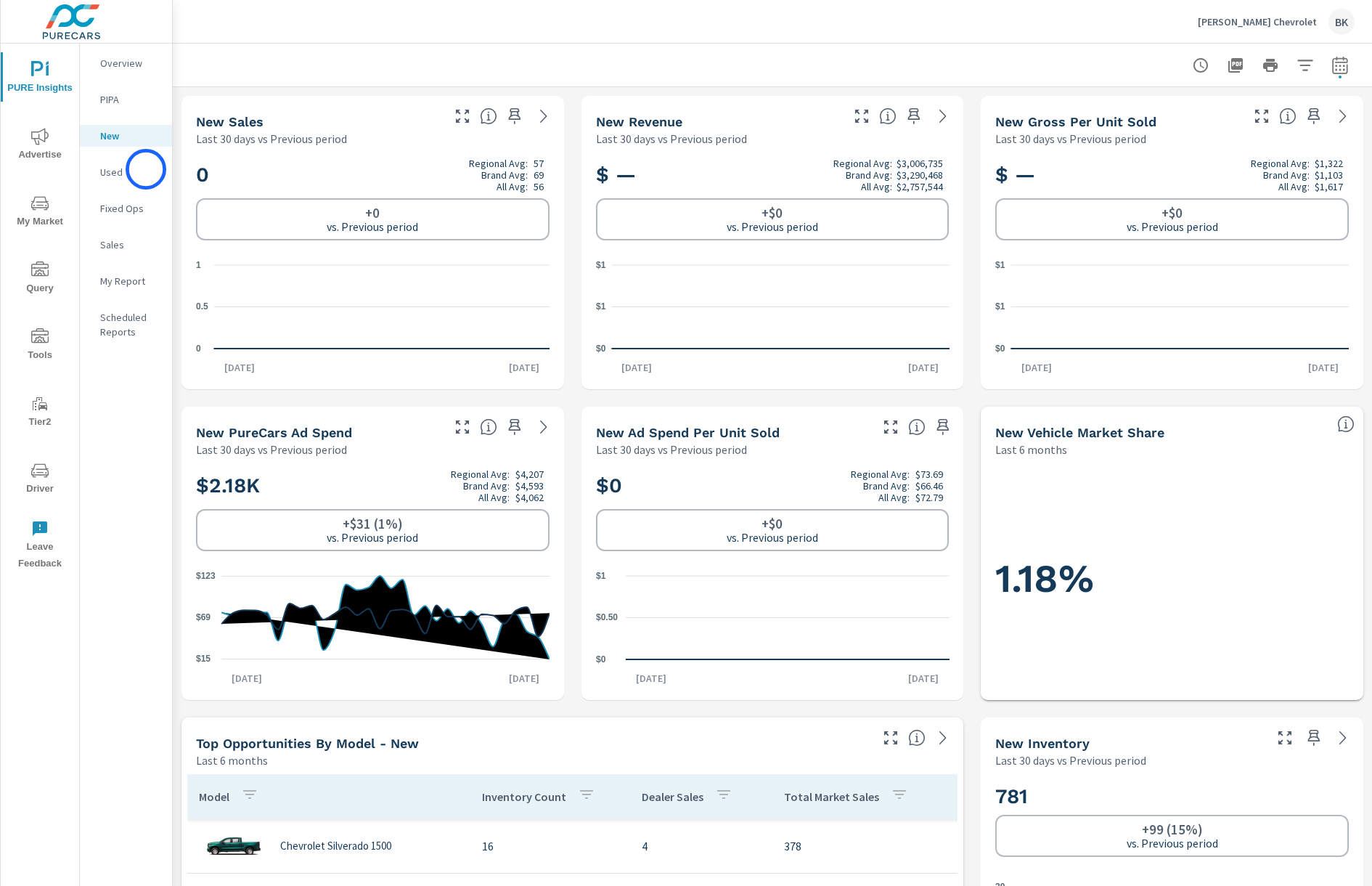
click at [141, 169] on p "Used" at bounding box center [131, 172] width 60 height 15
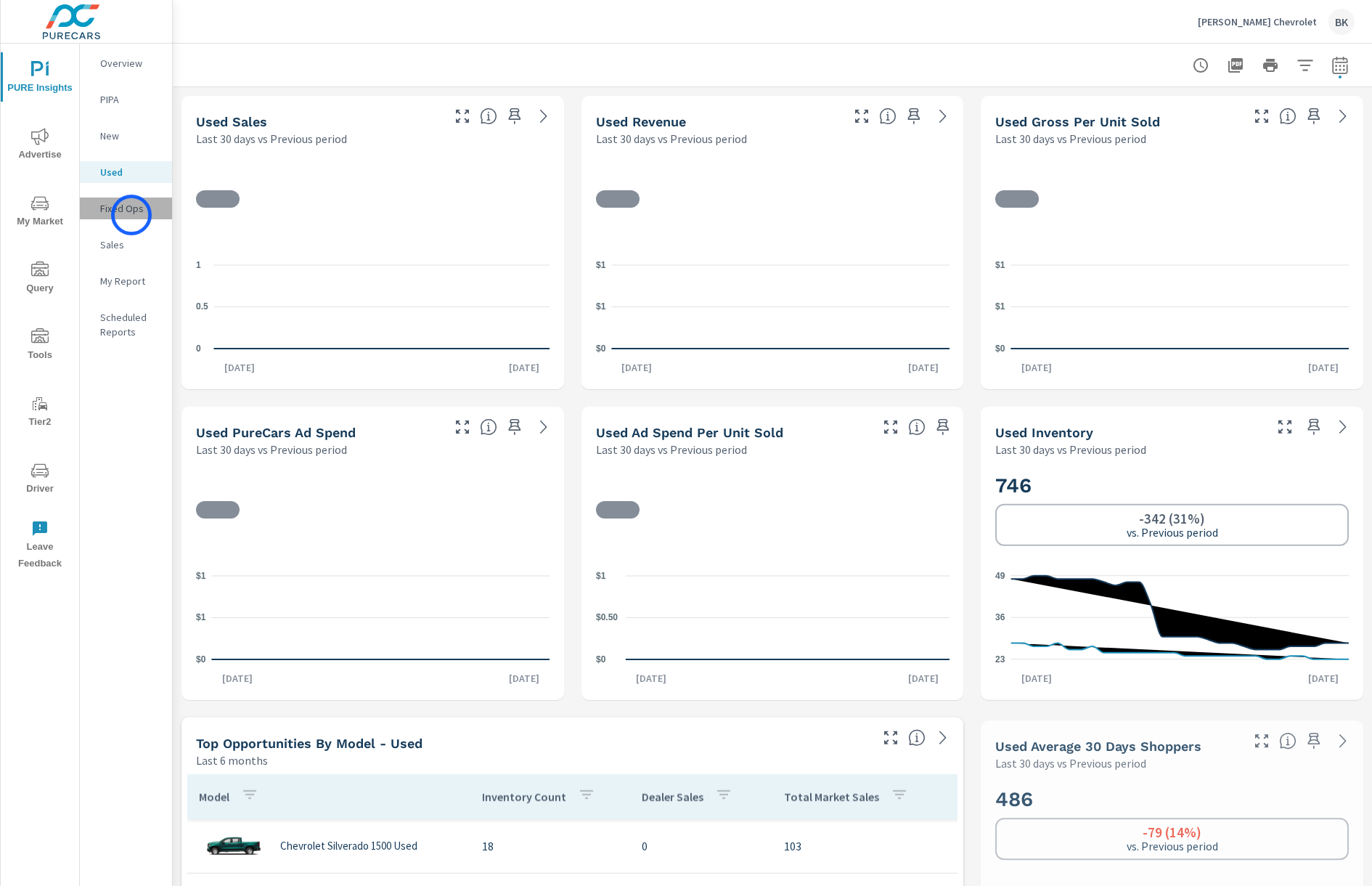
click at [132, 215] on p "Fixed Ops" at bounding box center [131, 208] width 60 height 15
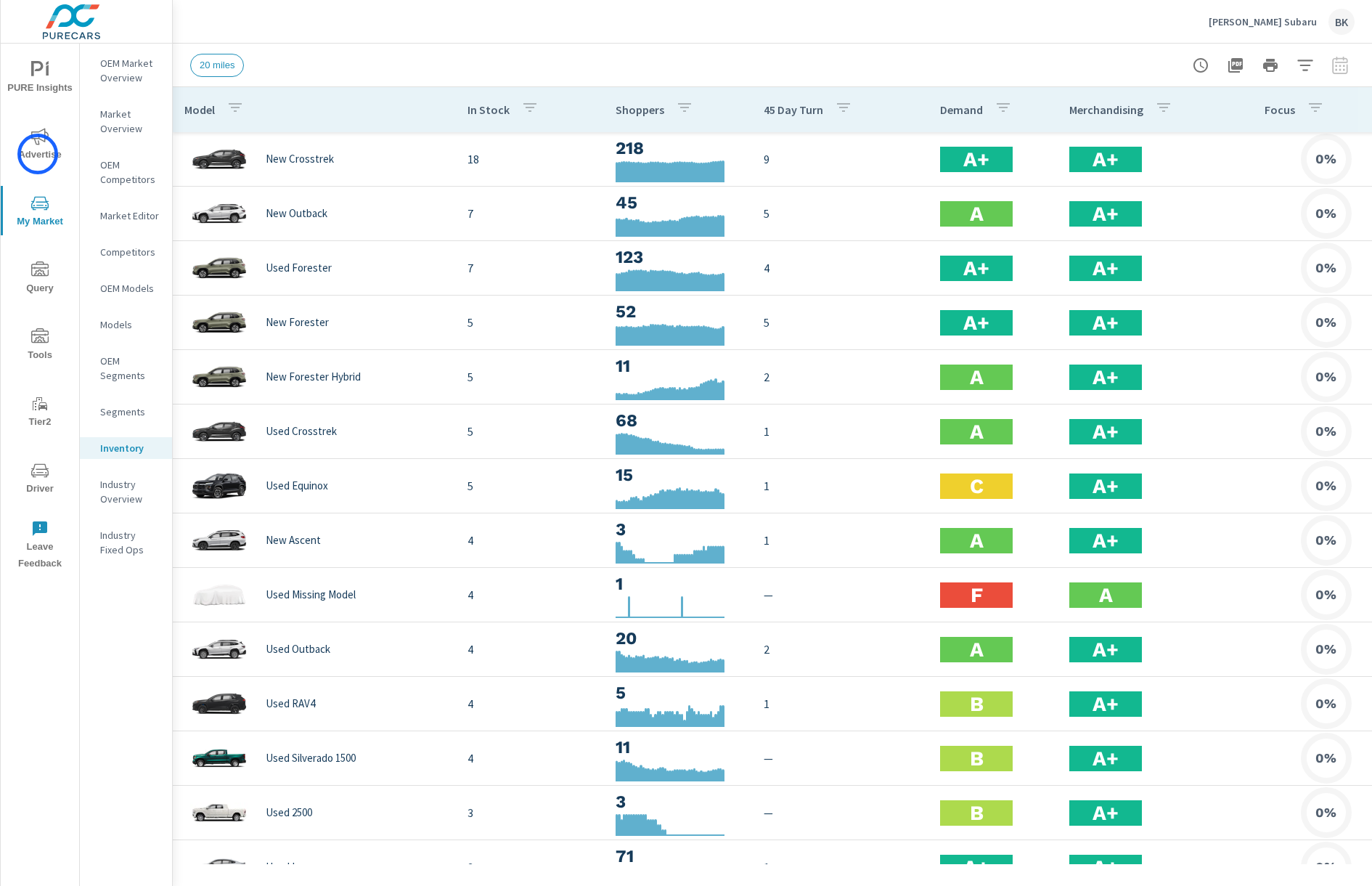
click at [37, 154] on span "Advertise" at bounding box center [40, 145] width 69 height 36
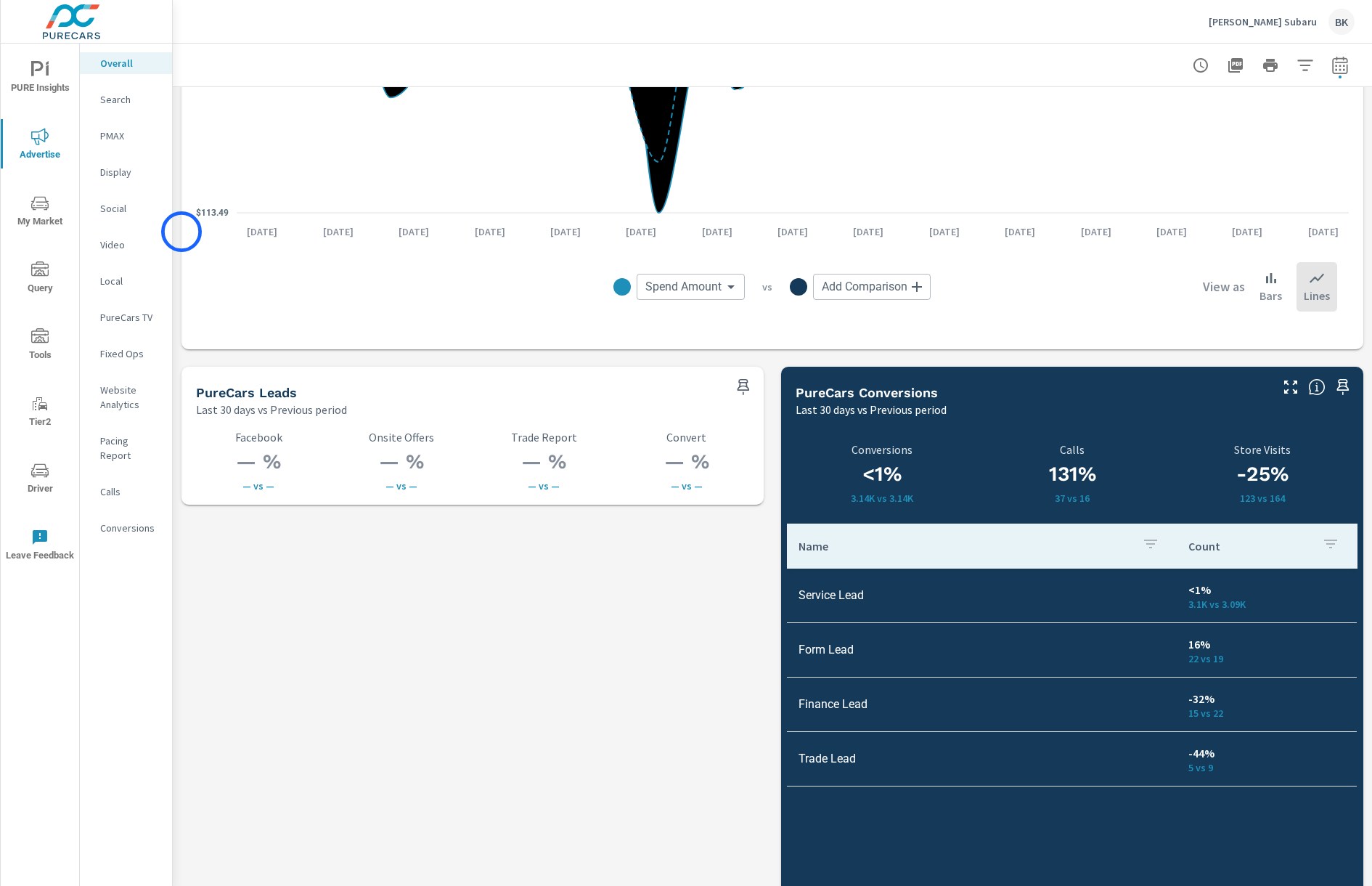
scroll to position [1843, 0]
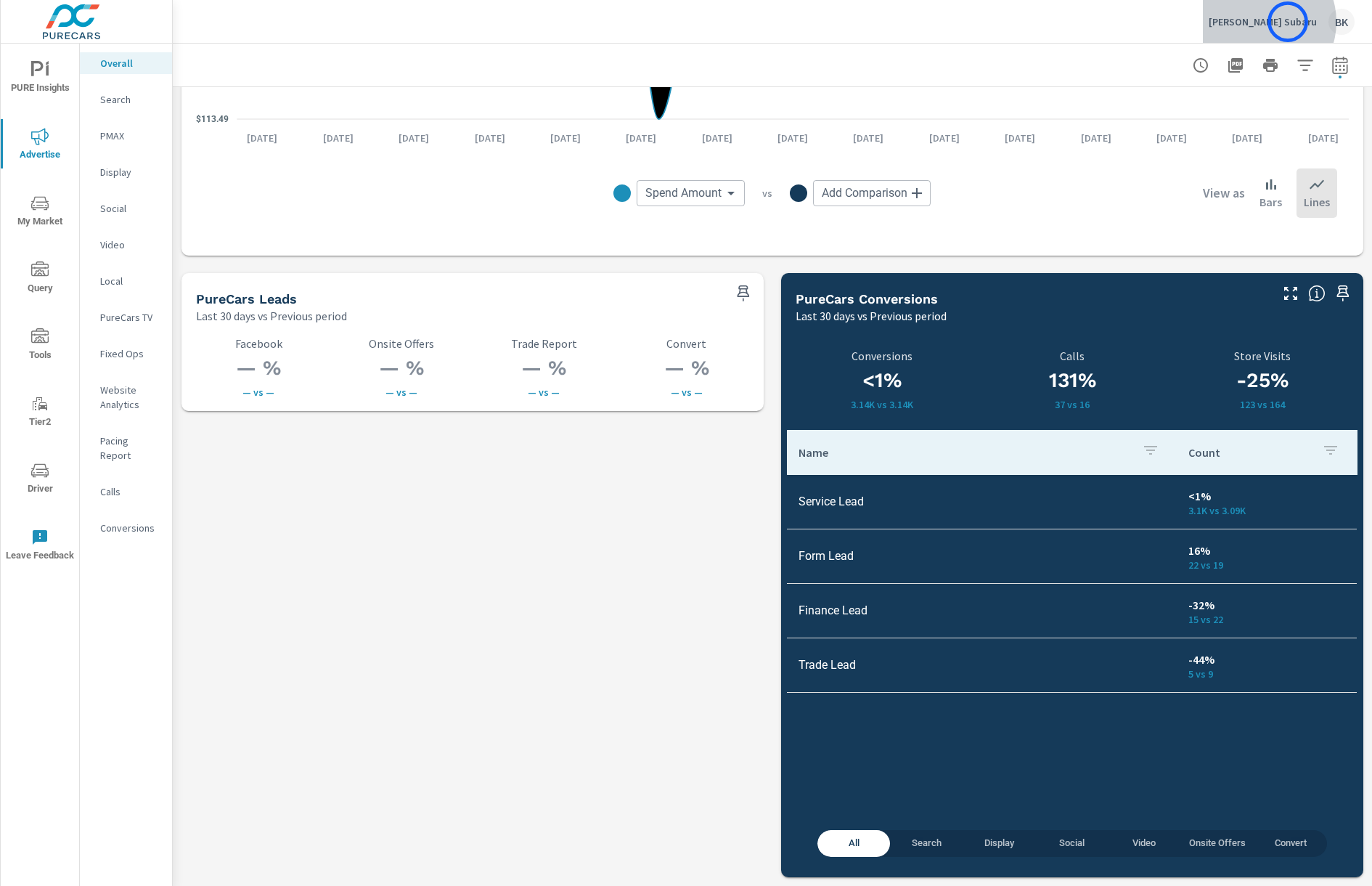
click at [1288, 22] on p "[PERSON_NAME] Subaru" at bounding box center [1263, 22] width 108 height 13
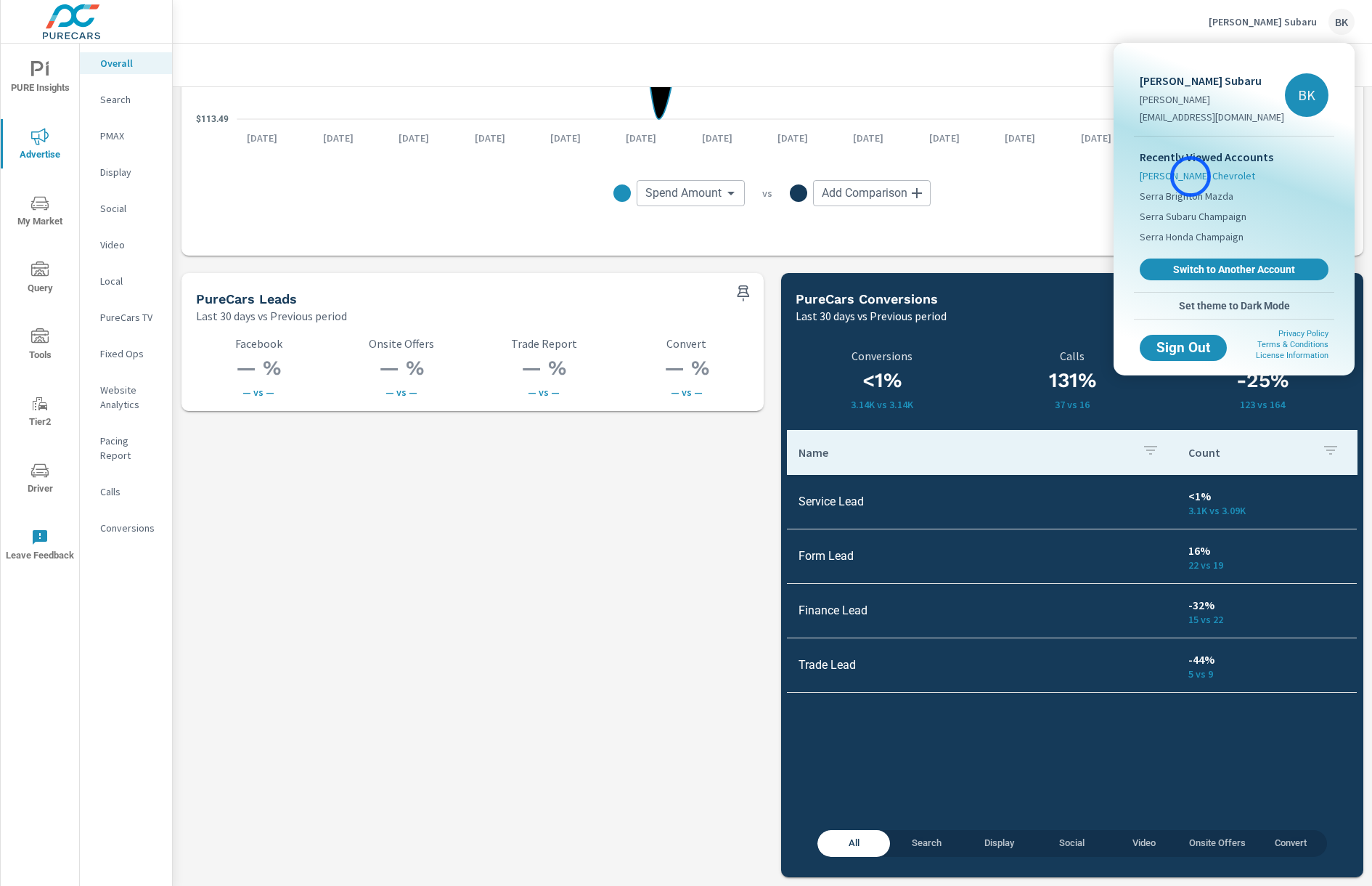
click at [1191, 176] on span "[PERSON_NAME] Chevrolet" at bounding box center [1197, 176] width 115 height 15
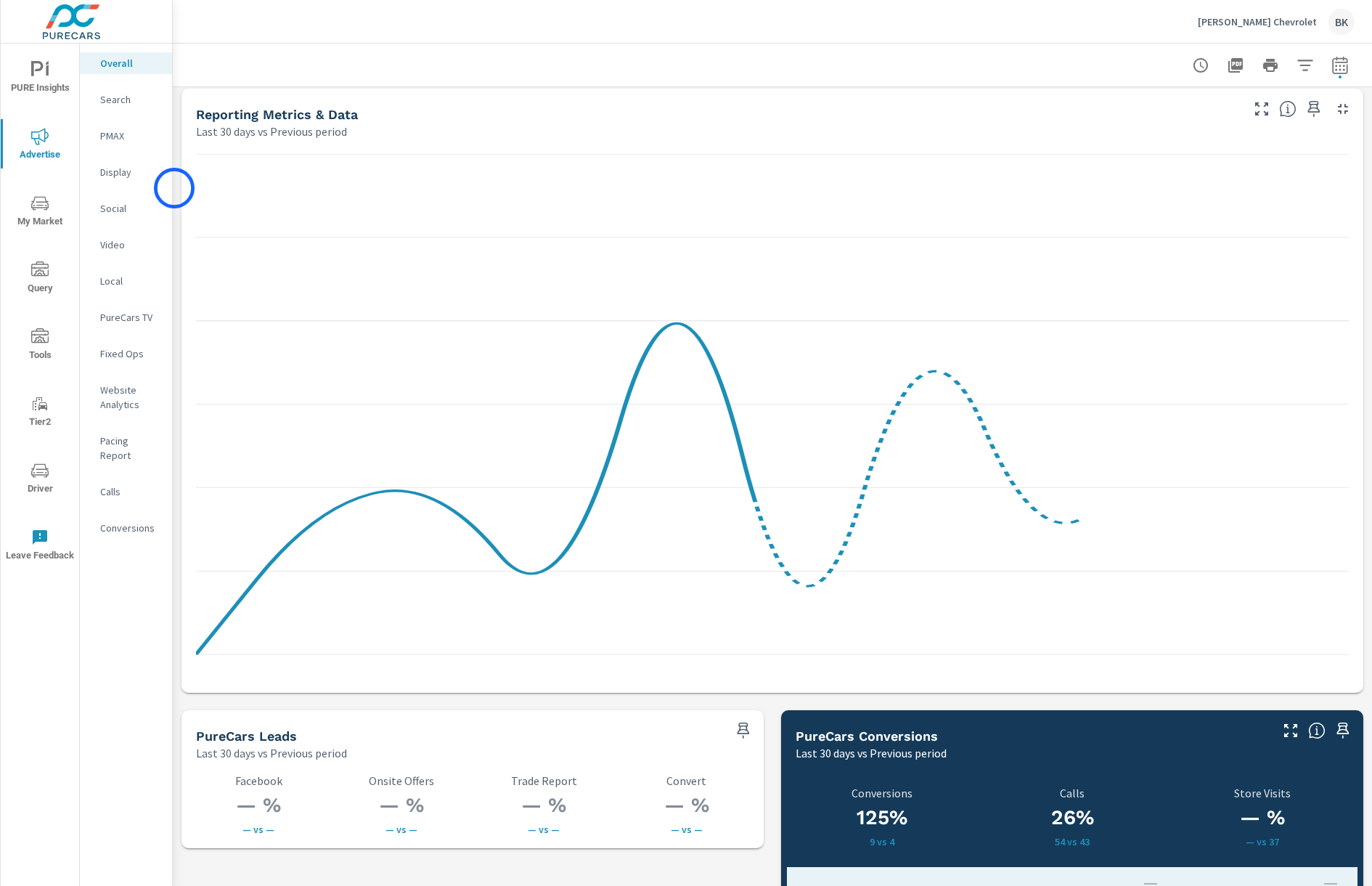
scroll to position [1797, 0]
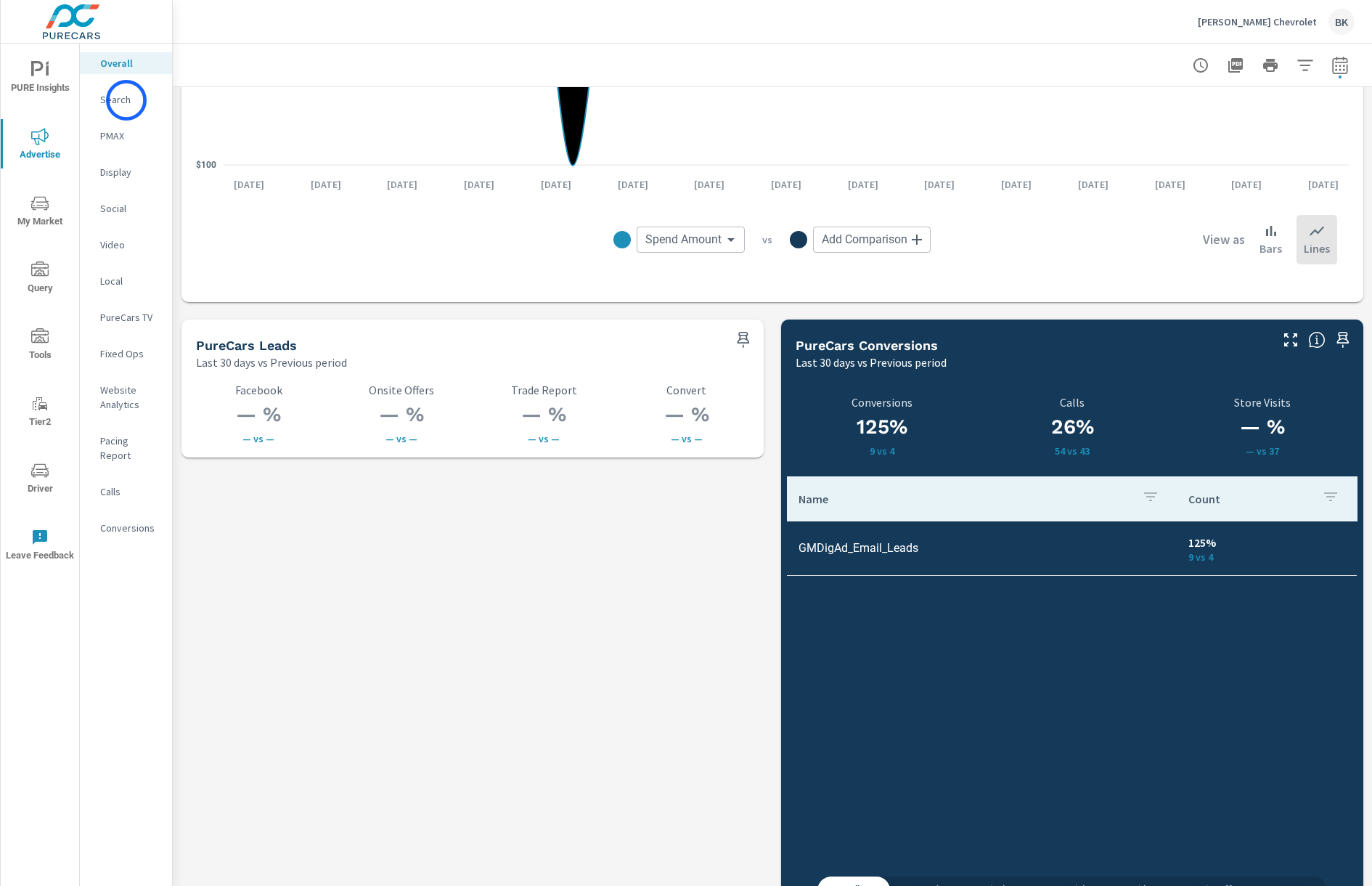
click at [126, 101] on p "Search" at bounding box center [131, 100] width 60 height 15
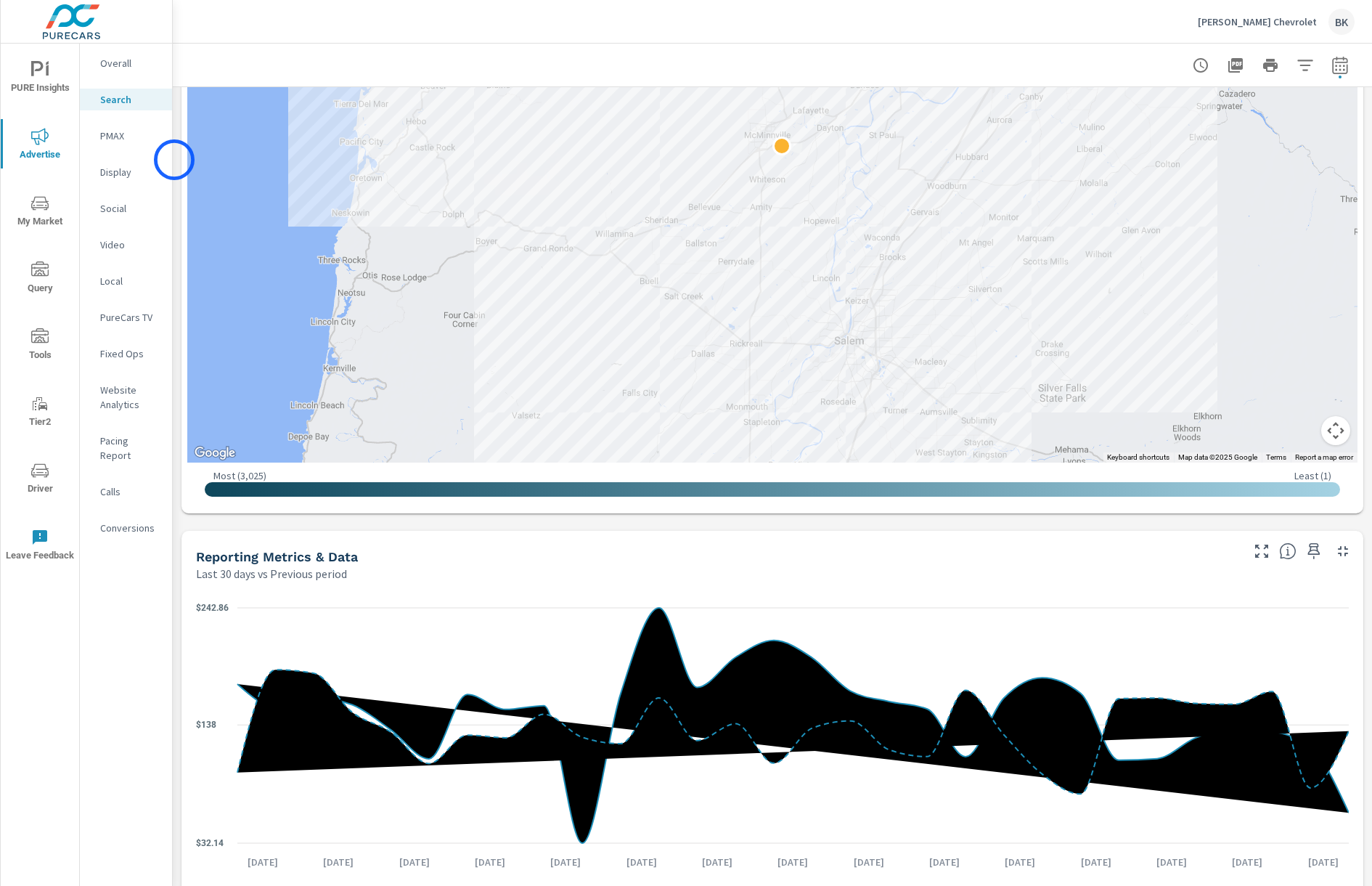
scroll to position [501, 0]
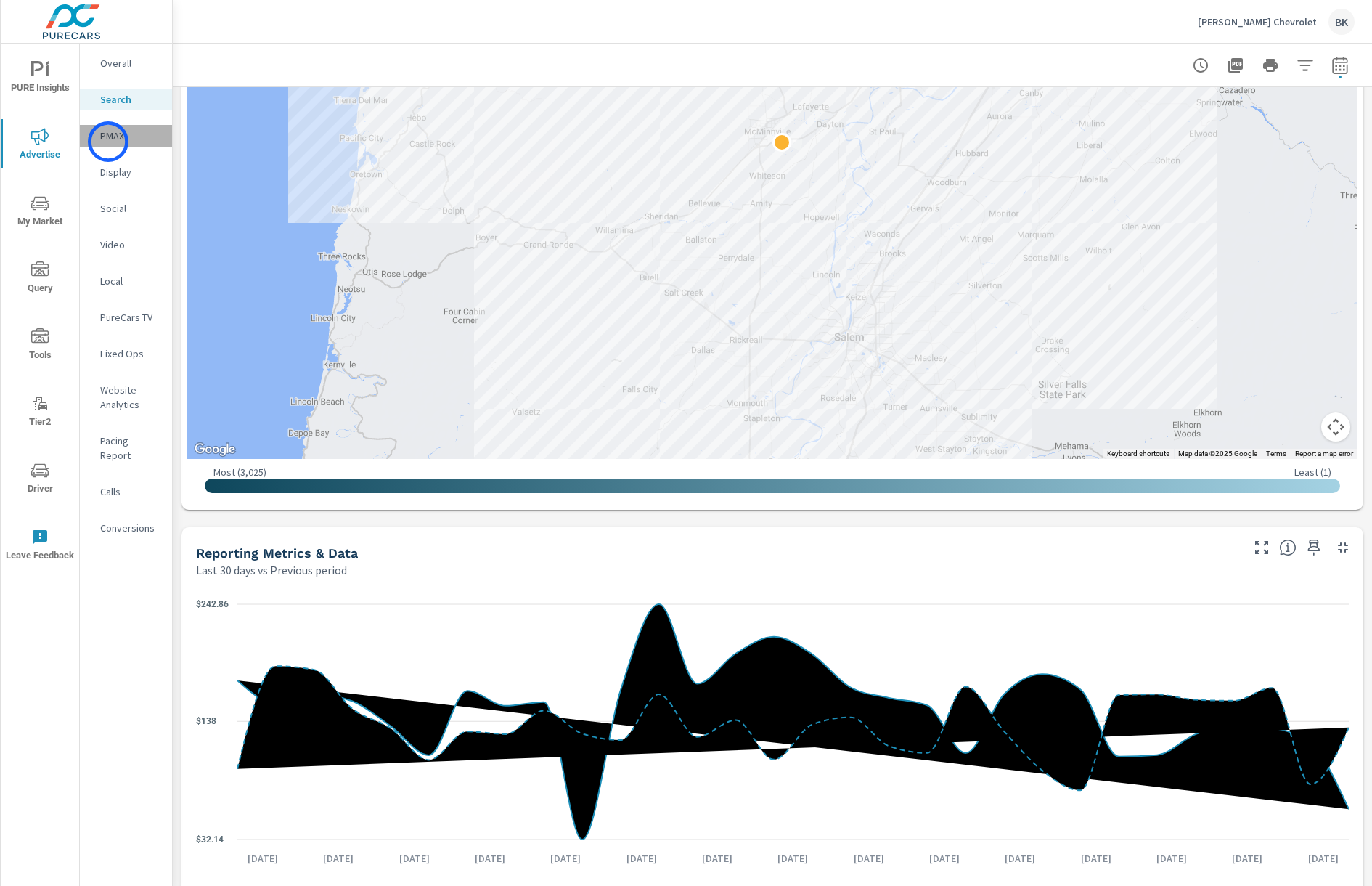
click at [108, 142] on p "PMAX" at bounding box center [131, 136] width 60 height 15
